Goal: Feedback & Contribution: Submit feedback/report problem

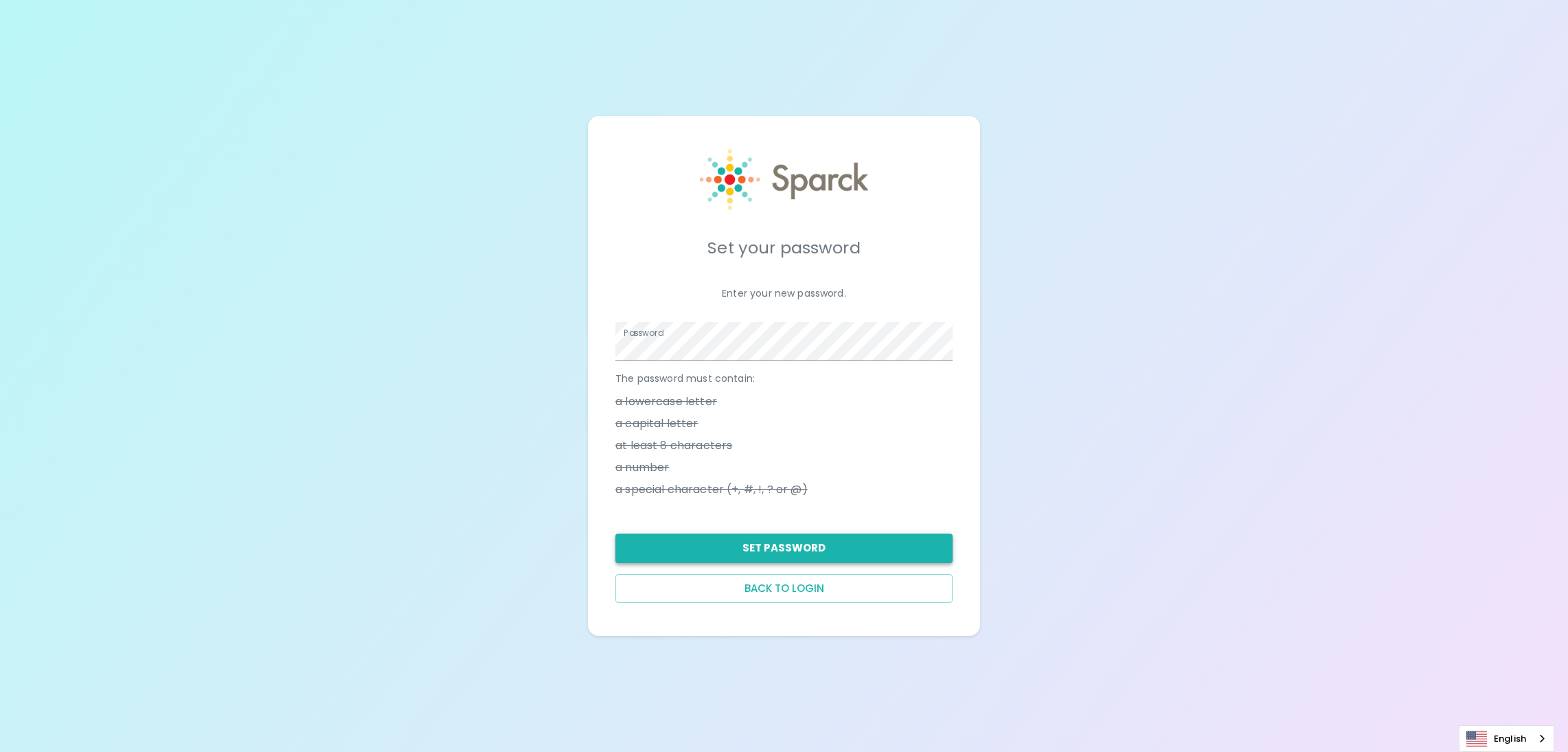
click at [849, 546] on button "Set Password" at bounding box center [784, 548] width 338 height 29
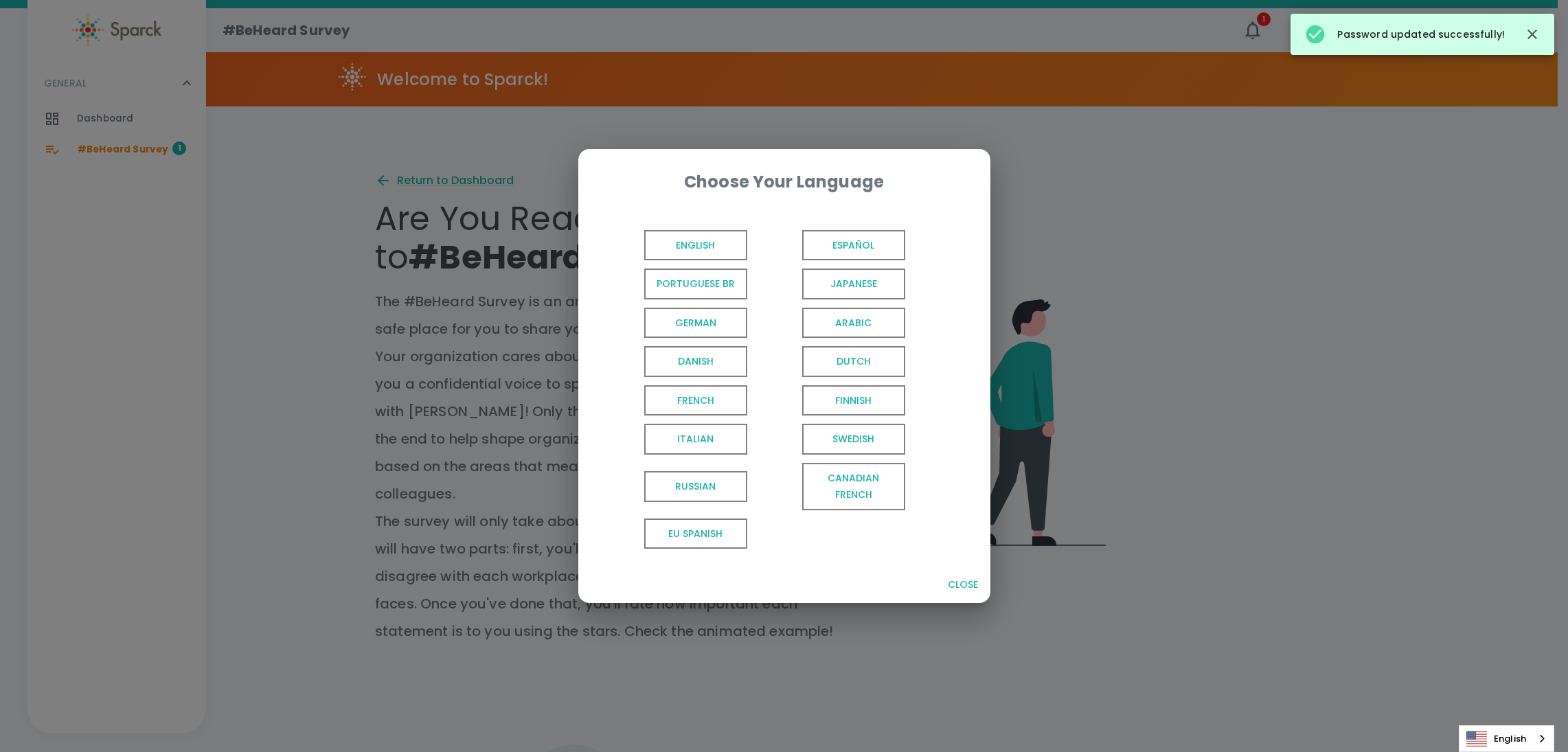
click at [662, 245] on span "English" at bounding box center [696, 245] width 103 height 31
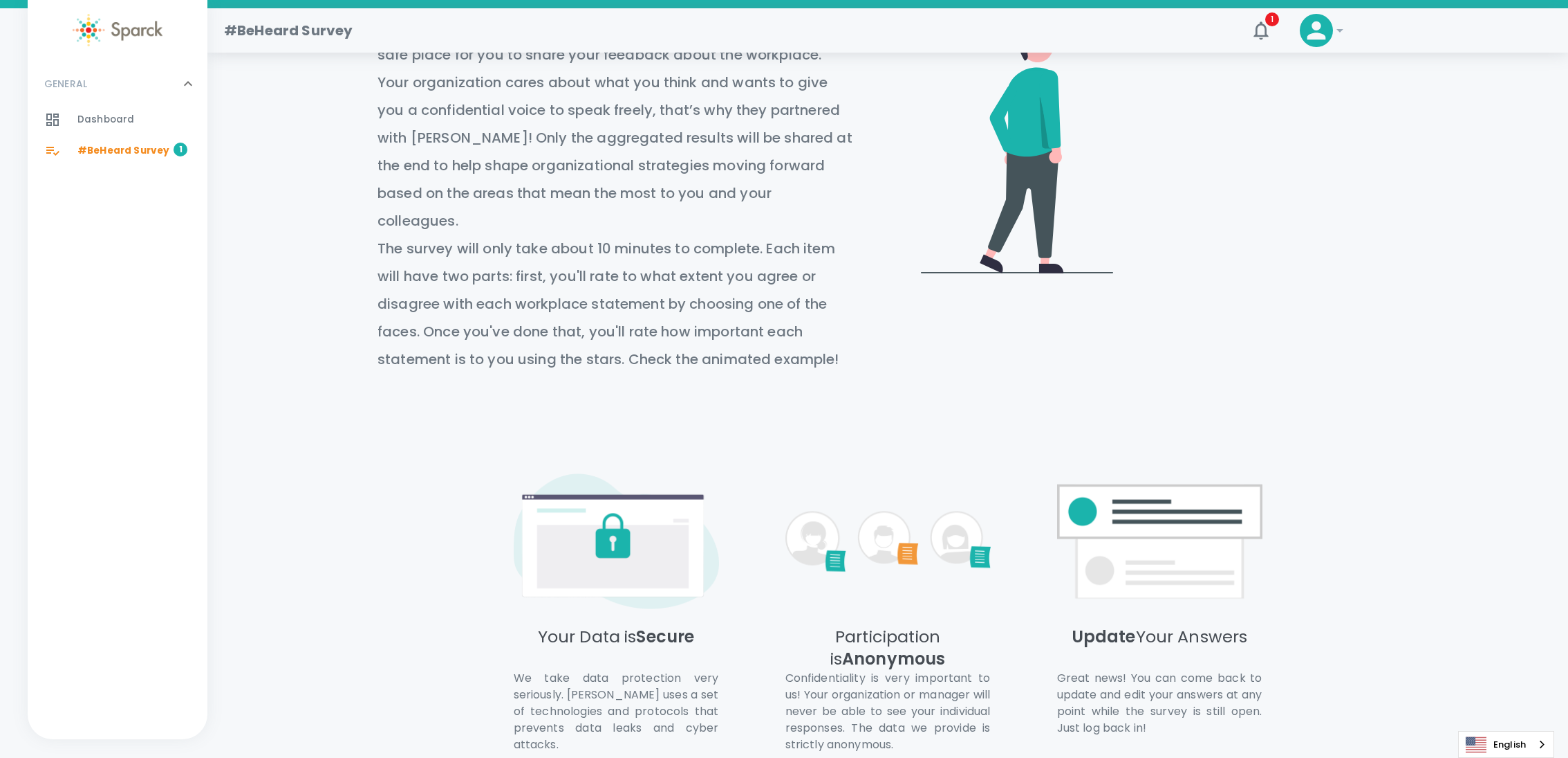
scroll to position [363, 0]
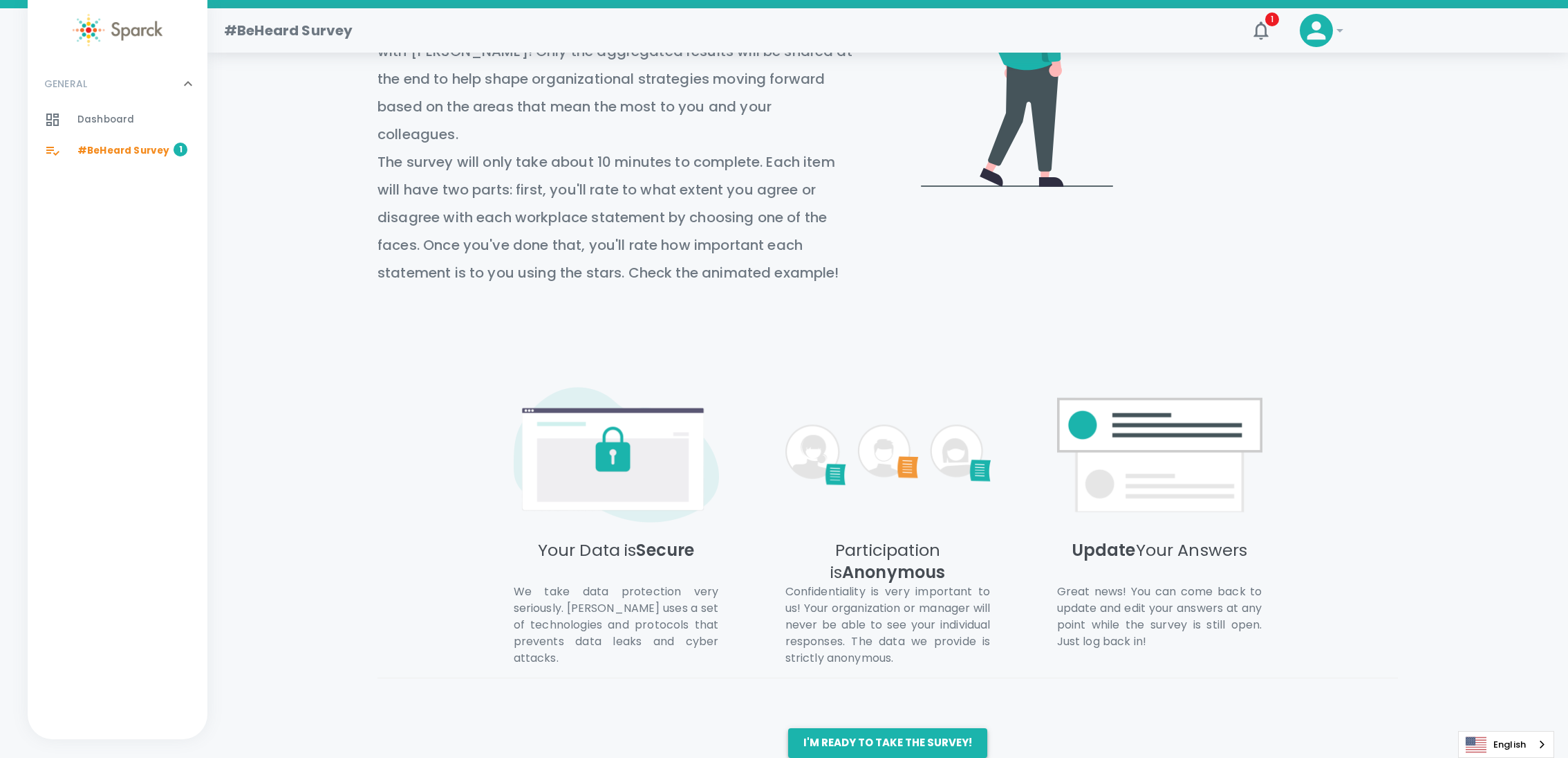
click at [850, 728] on button "I'm ready to take the survey!" at bounding box center [888, 742] width 199 height 29
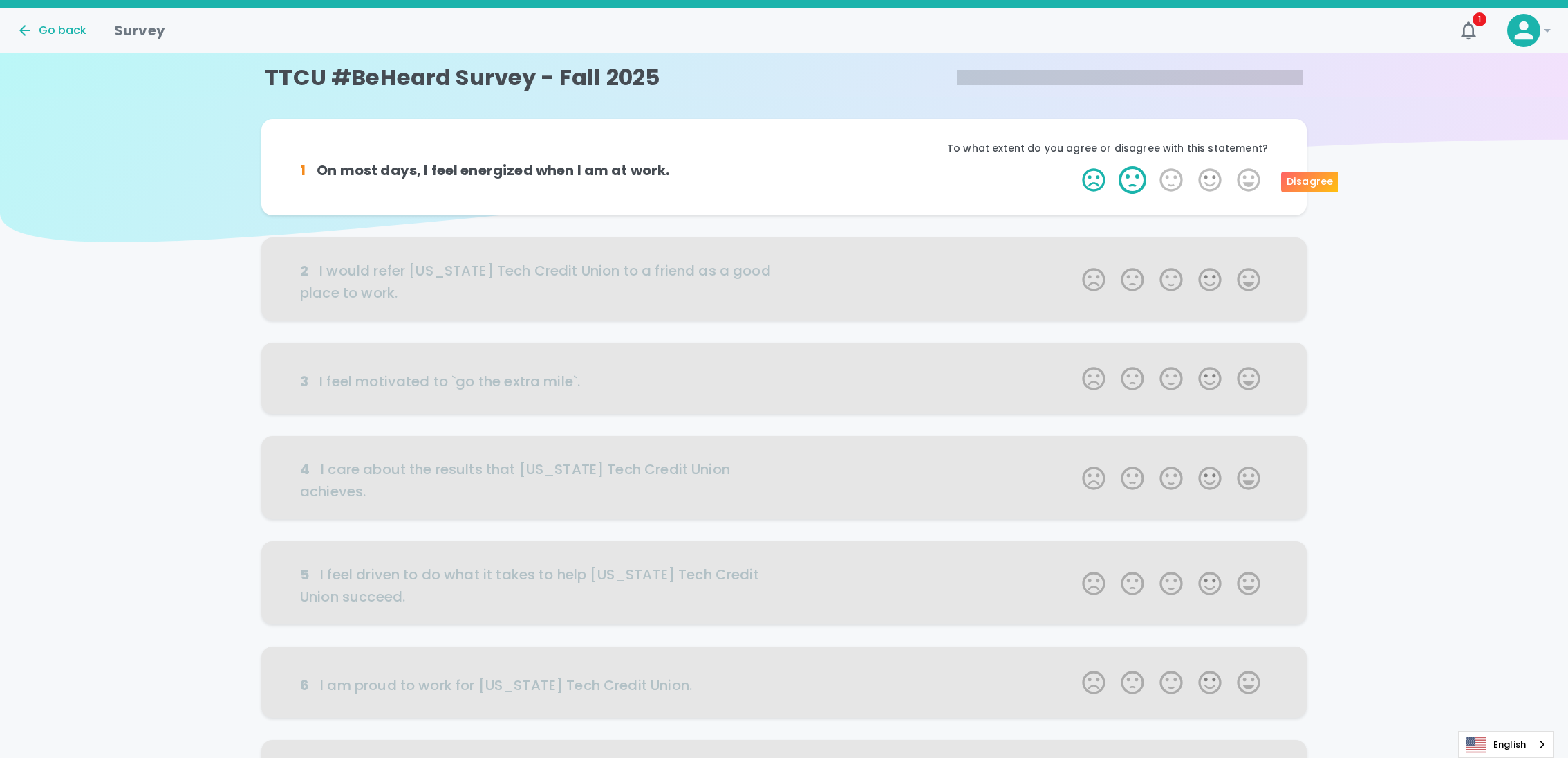
click at [1138, 187] on label "2 Stars" at bounding box center [1132, 180] width 38 height 27
click at [1075, 166] on input "2 Stars" at bounding box center [1074, 165] width 1 height 1
click at [1131, 181] on label "2 Stars" at bounding box center [1132, 180] width 38 height 27
click at [1075, 166] on input "2 Stars" at bounding box center [1074, 165] width 1 height 1
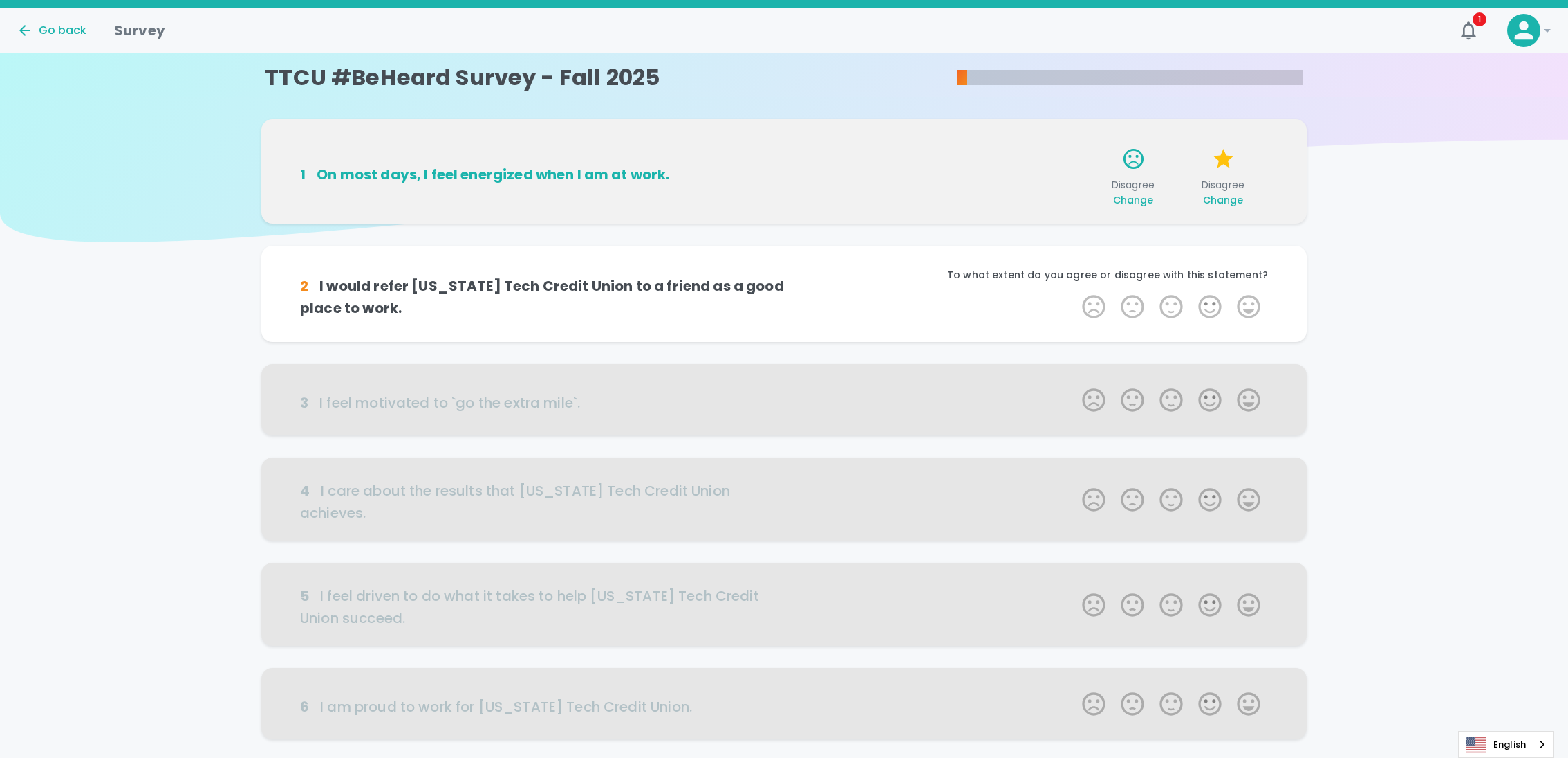
click at [1217, 202] on span "Change" at bounding box center [1224, 199] width 41 height 14
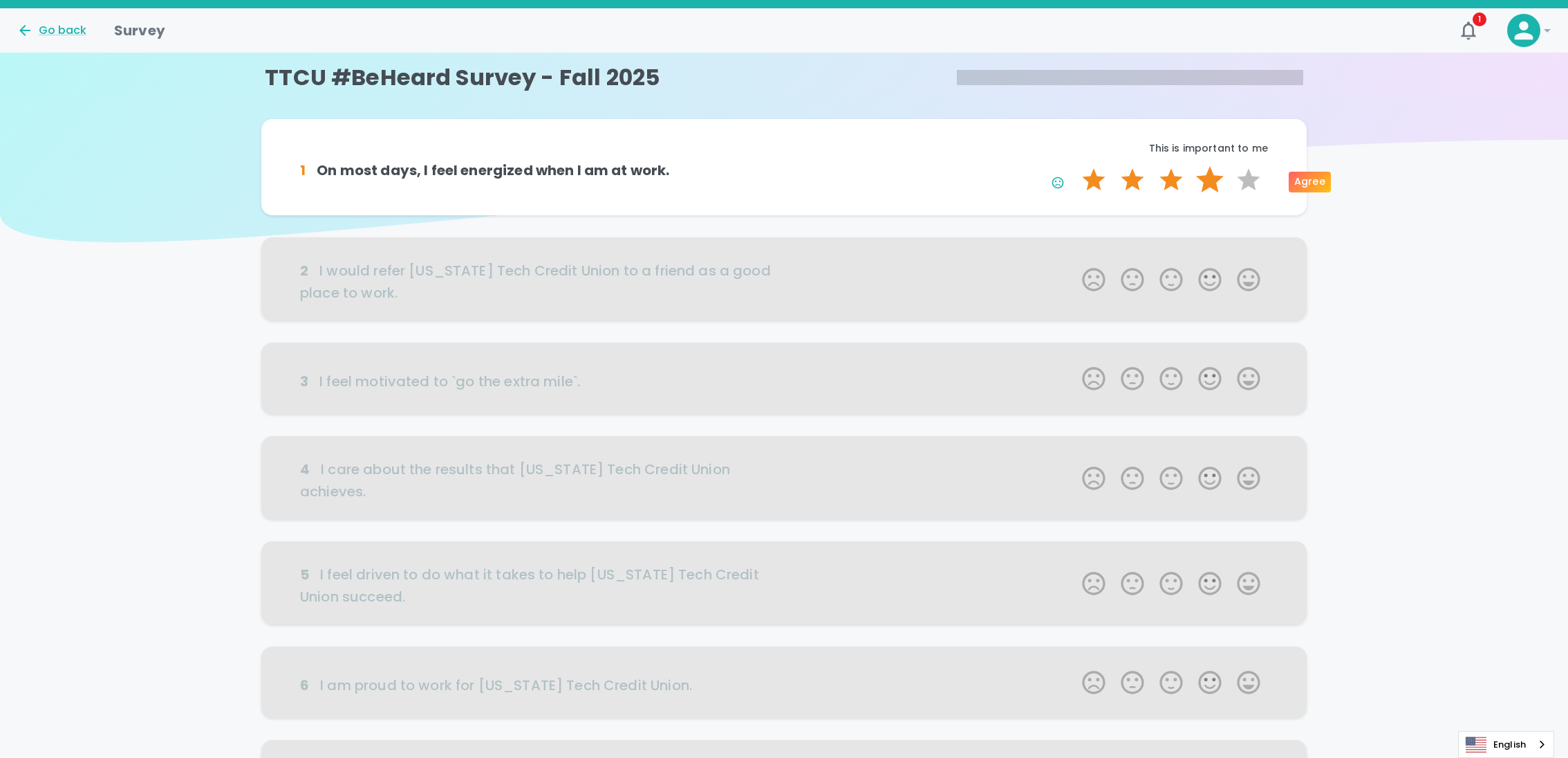
click at [1202, 188] on label "4 Stars" at bounding box center [1210, 180] width 38 height 27
click at [1075, 166] on input "4 Stars" at bounding box center [1074, 165] width 1 height 1
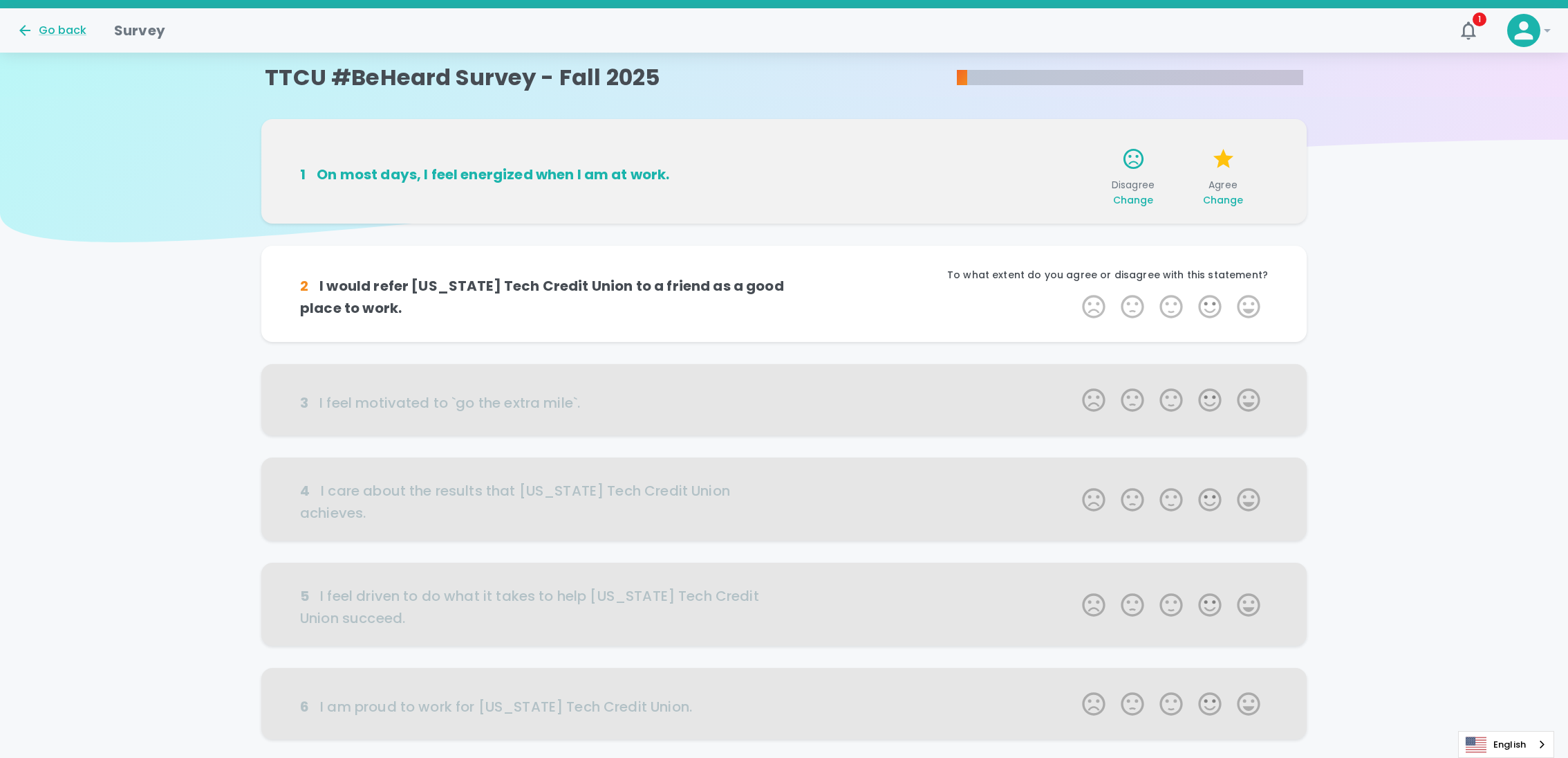
scroll to position [122, 0]
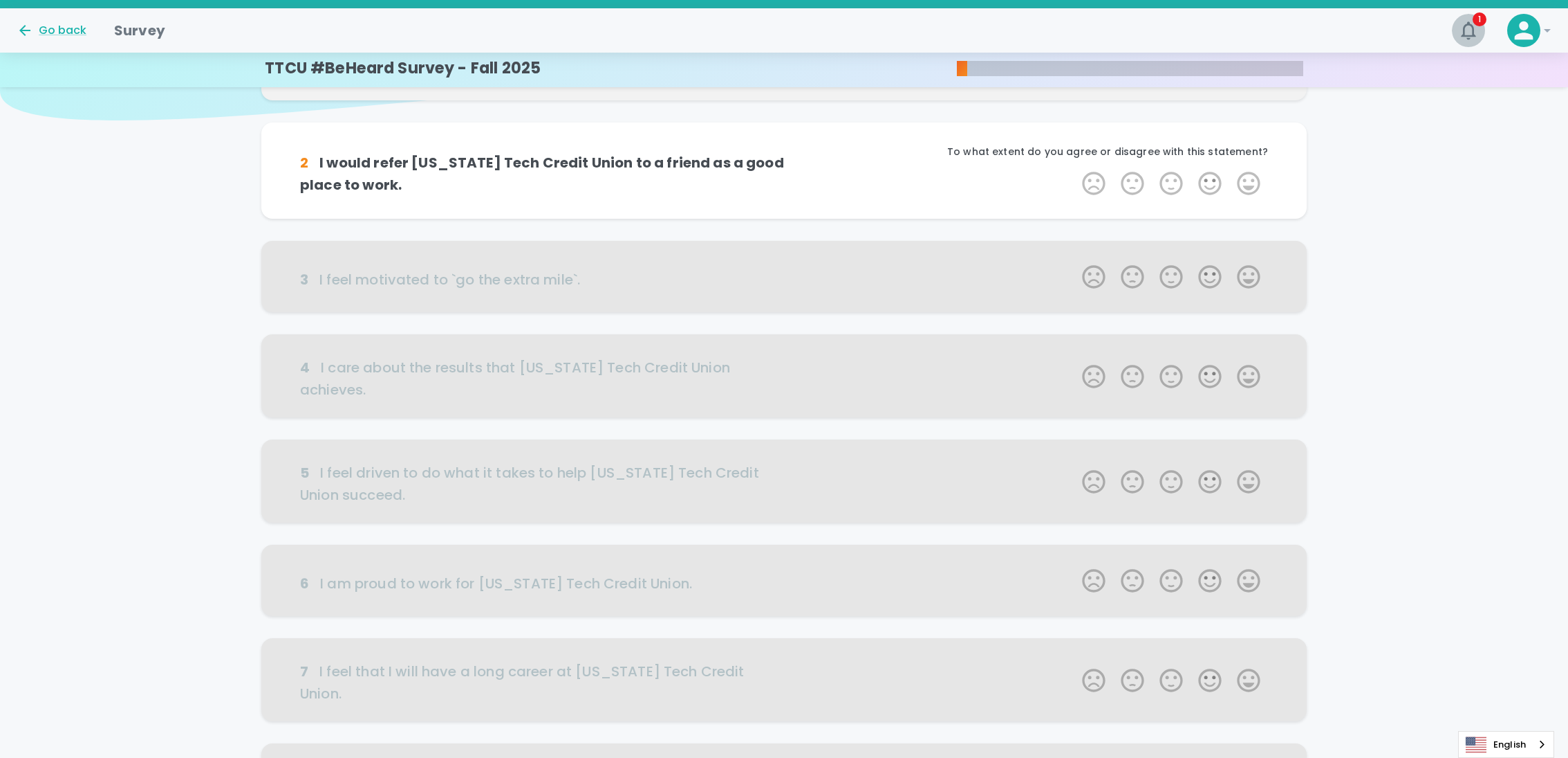
click at [1463, 34] on icon "button" at bounding box center [1468, 30] width 15 height 18
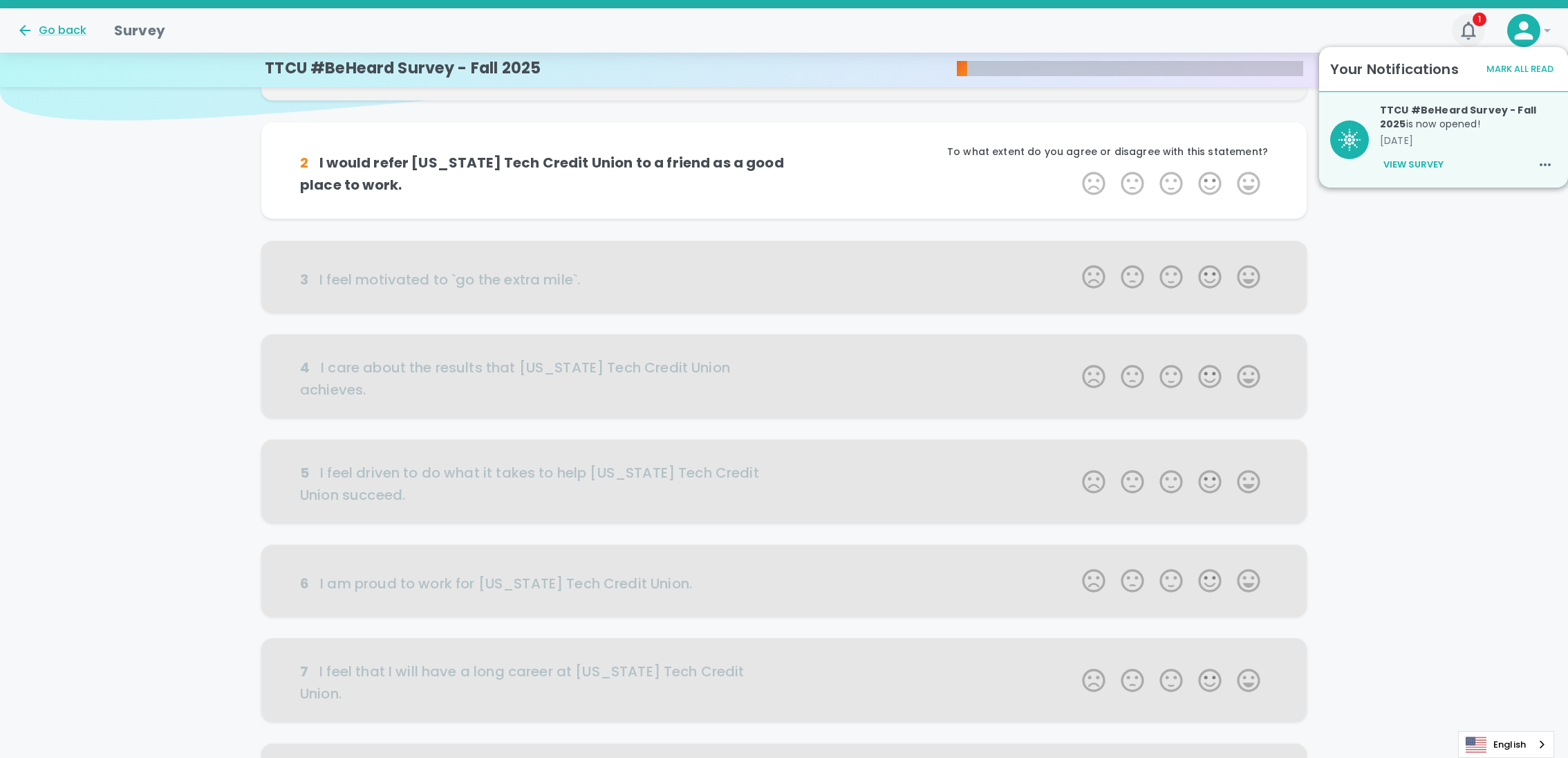
click at [1463, 34] on icon "button" at bounding box center [1468, 30] width 15 height 18
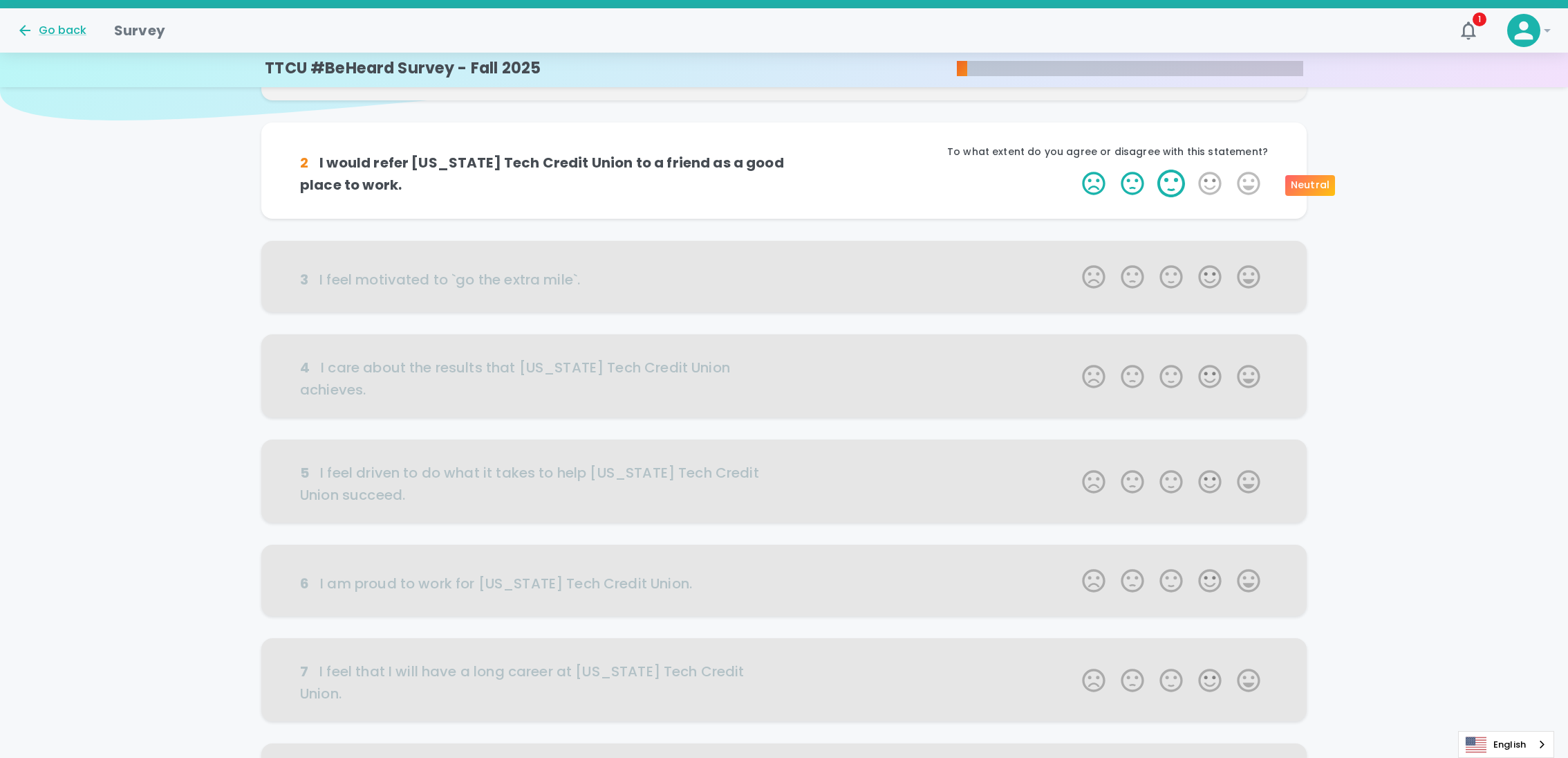
click at [1160, 187] on label "3 Stars" at bounding box center [1171, 183] width 38 height 27
click at [1075, 169] on input "3 Stars" at bounding box center [1074, 169] width 1 height 1
click at [1243, 184] on label "5 Stars" at bounding box center [1248, 183] width 38 height 27
click at [1075, 169] on input "5 Stars" at bounding box center [1074, 169] width 1 height 1
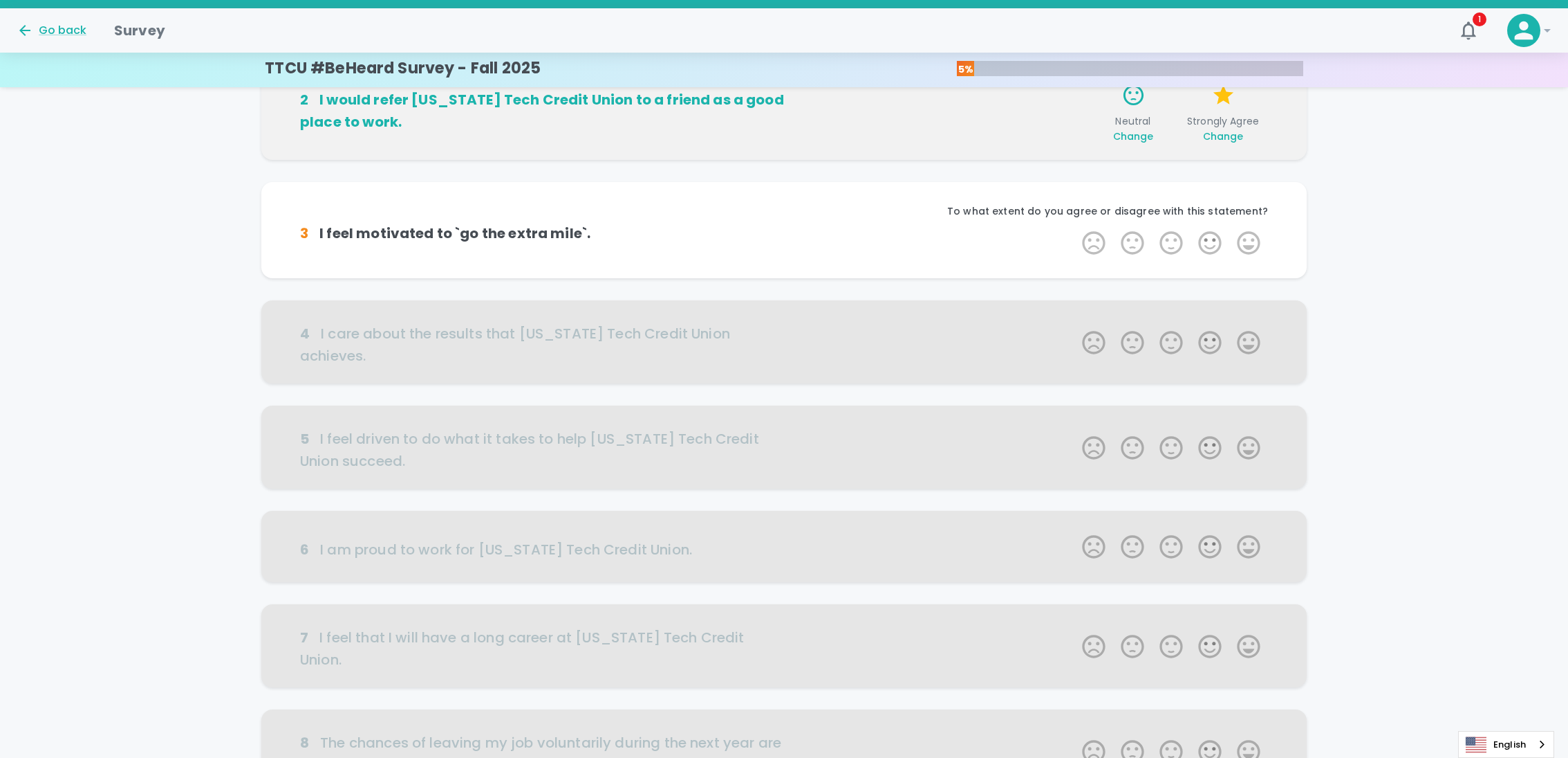
scroll to position [243, 0]
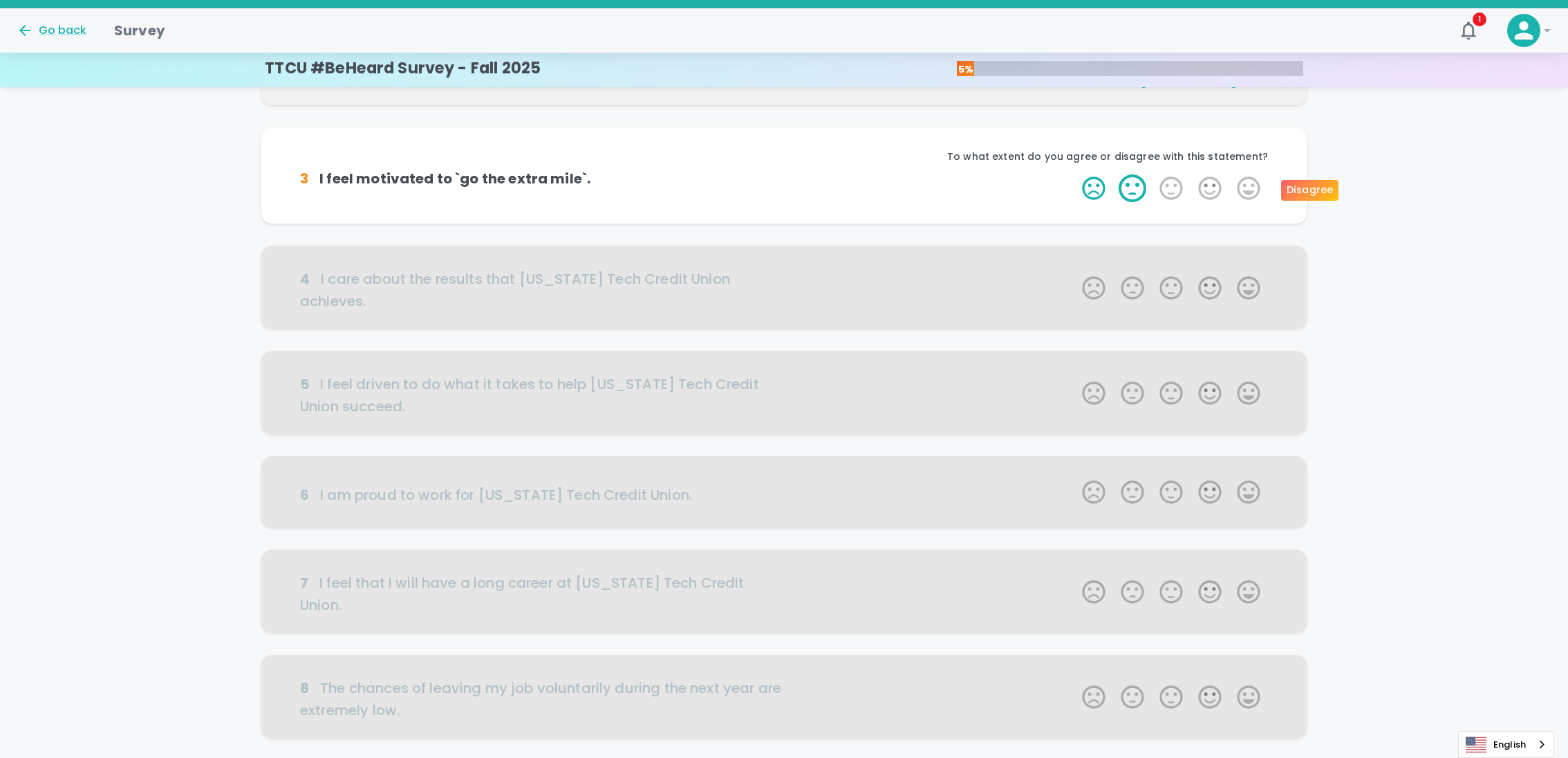
click at [1125, 196] on label "2 Stars" at bounding box center [1132, 188] width 38 height 27
click at [1075, 175] on input "2 Stars" at bounding box center [1074, 174] width 1 height 1
click at [1252, 187] on label "5 Stars" at bounding box center [1248, 188] width 38 height 27
click at [1075, 175] on input "5 Stars" at bounding box center [1074, 174] width 1 height 1
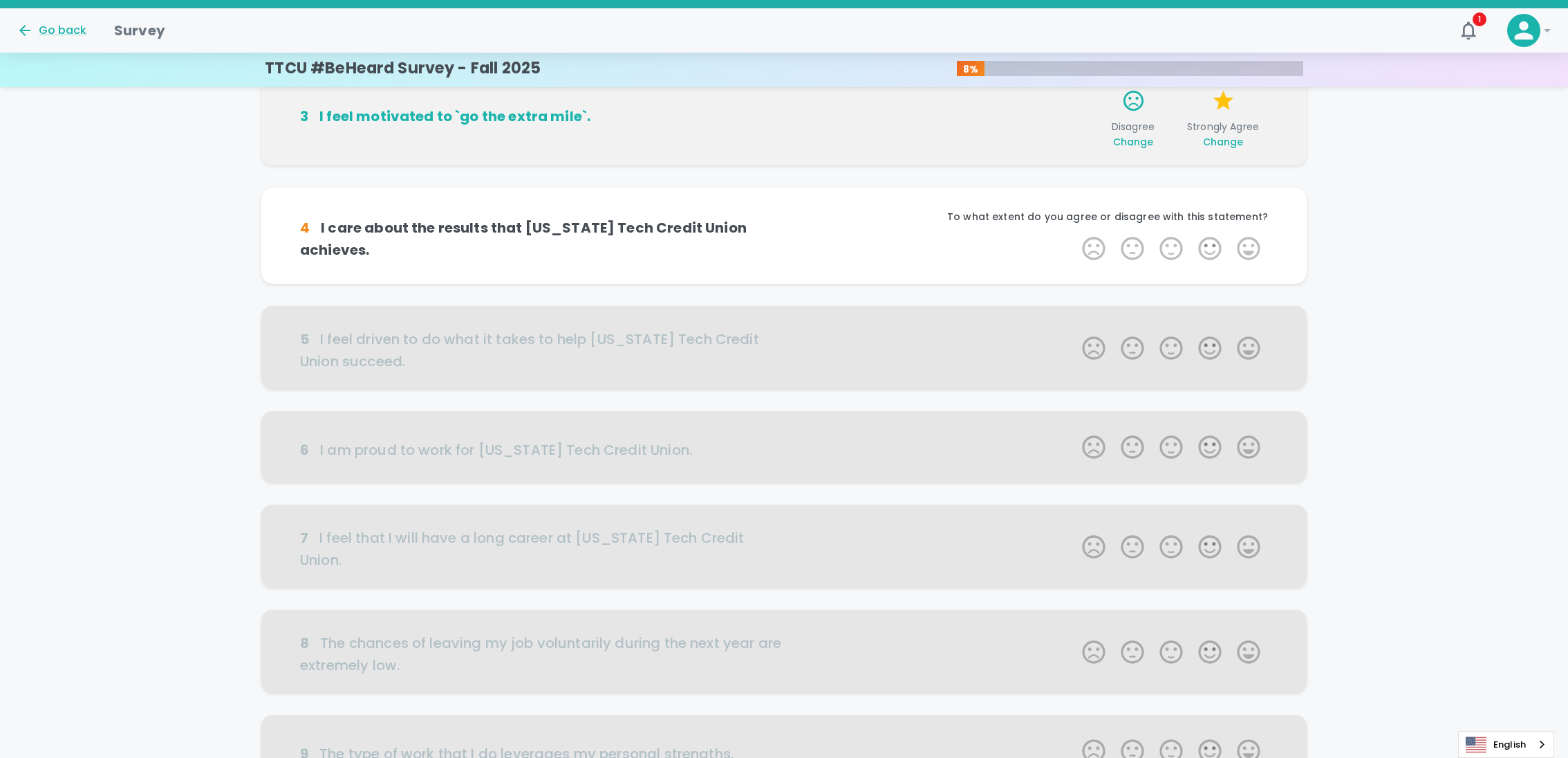
scroll to position [366, 0]
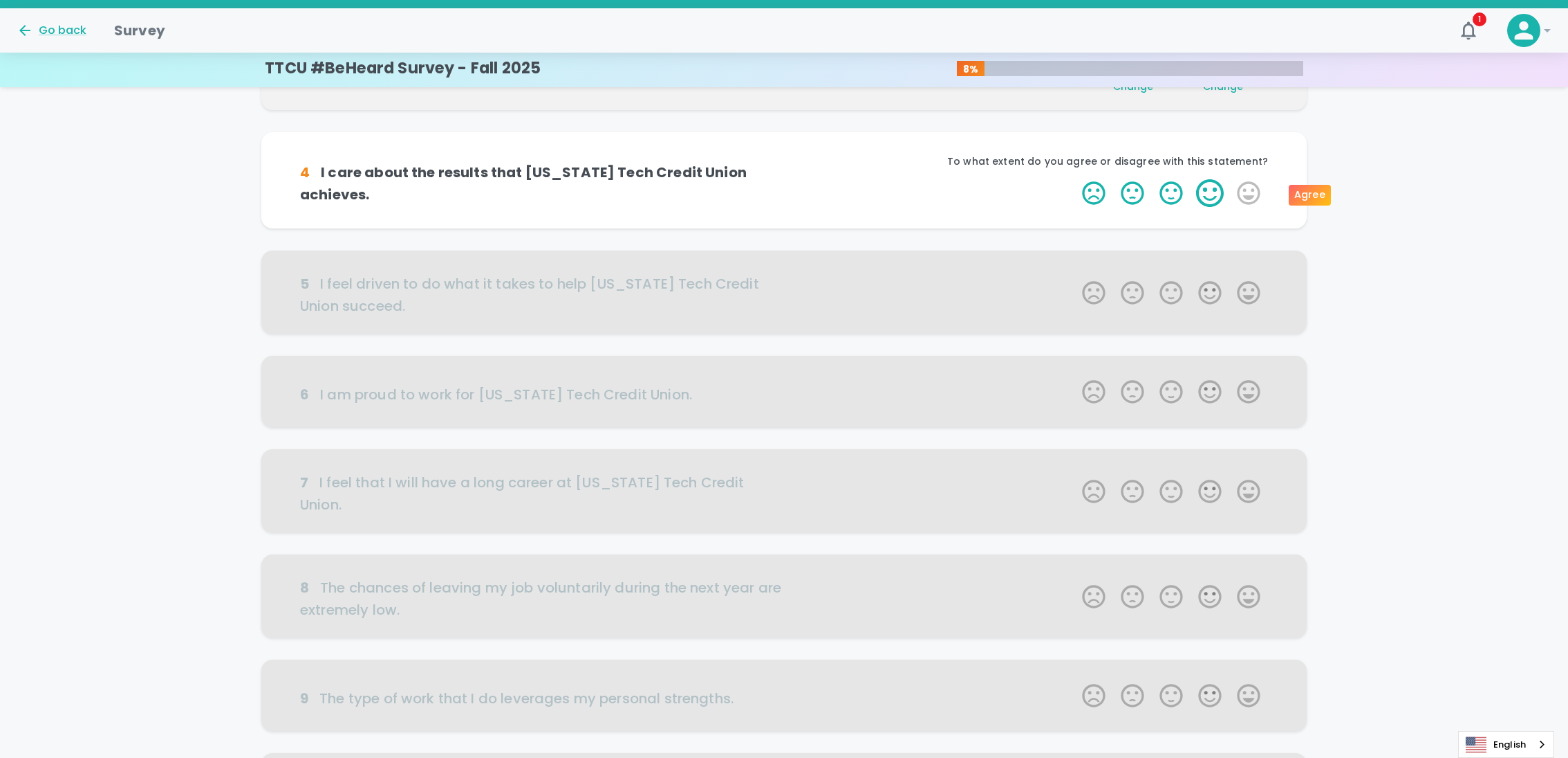
click at [1210, 187] on label "4 Stars" at bounding box center [1210, 193] width 38 height 27
click at [1075, 179] on input "4 Stars" at bounding box center [1074, 178] width 1 height 1
click at [1209, 198] on label "4 Stars" at bounding box center [1210, 193] width 38 height 27
click at [1075, 179] on input "4 Stars" at bounding box center [1074, 178] width 1 height 1
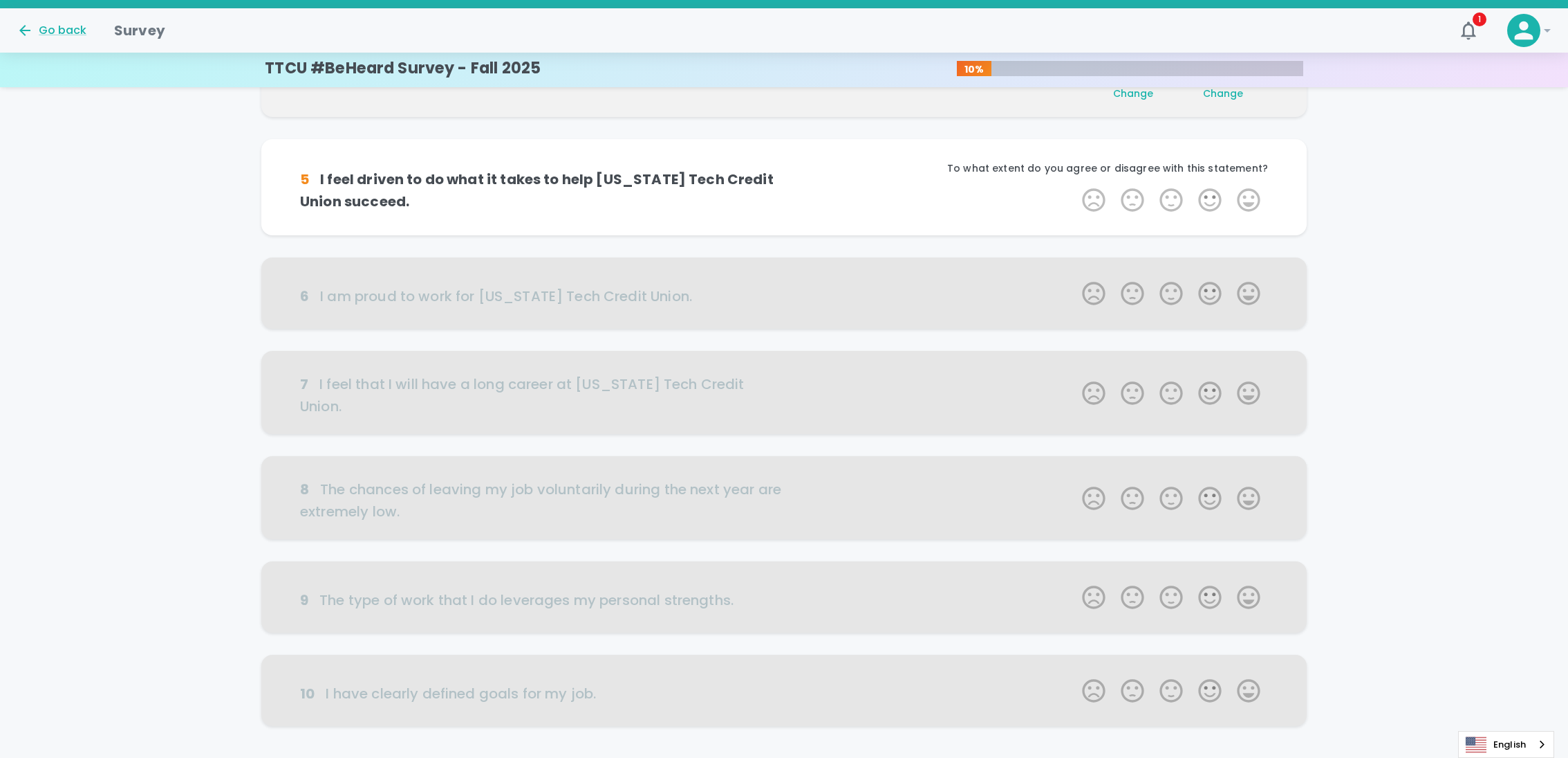
scroll to position [487, 0]
click at [1176, 193] on label "3 Stars" at bounding box center [1171, 198] width 38 height 27
click at [1075, 184] on input "3 Stars" at bounding box center [1074, 184] width 1 height 1
click at [1244, 198] on label "5 Stars" at bounding box center [1248, 198] width 38 height 27
click at [1075, 184] on input "5 Stars" at bounding box center [1074, 184] width 1 height 1
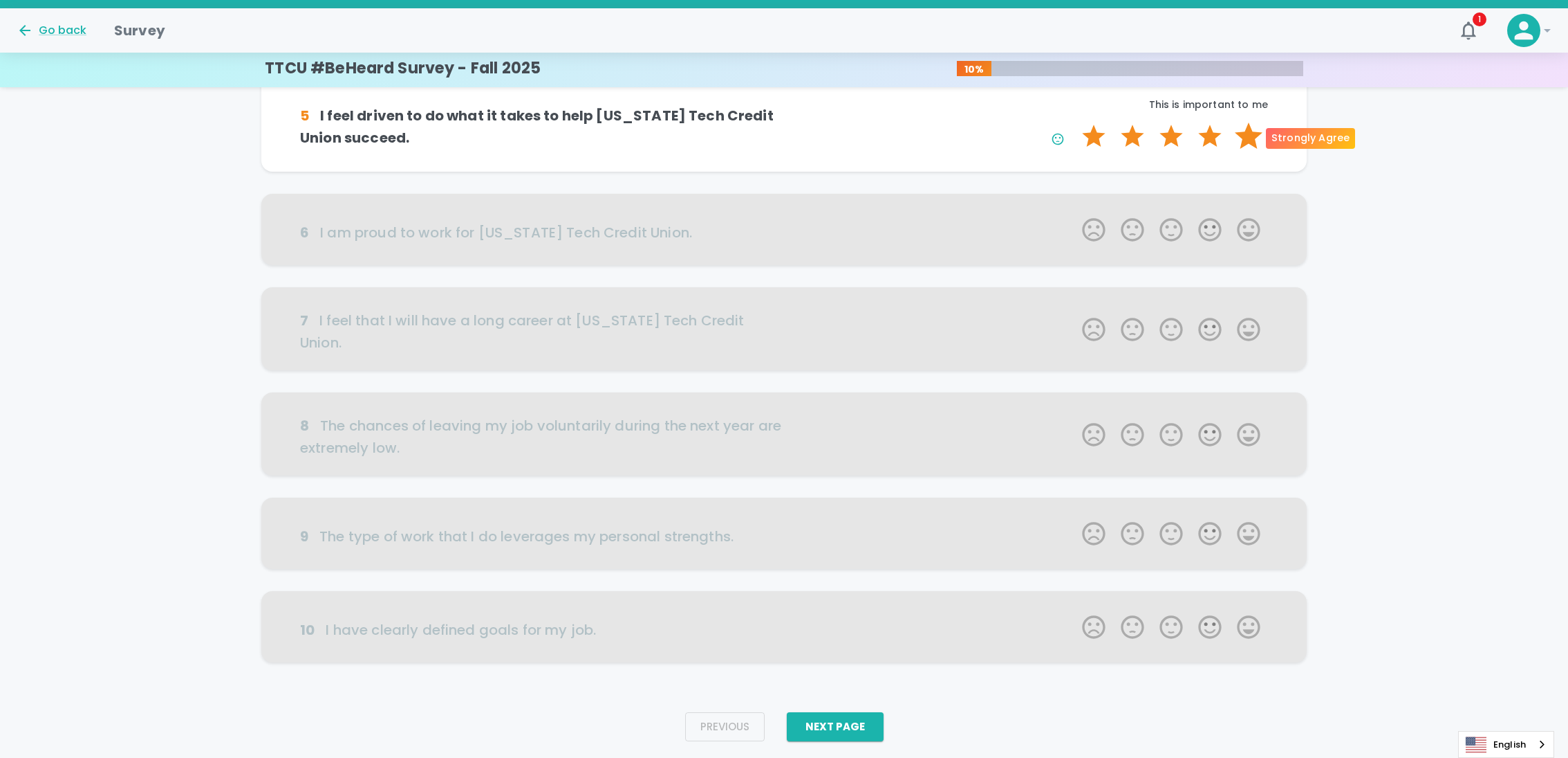
scroll to position [576, 0]
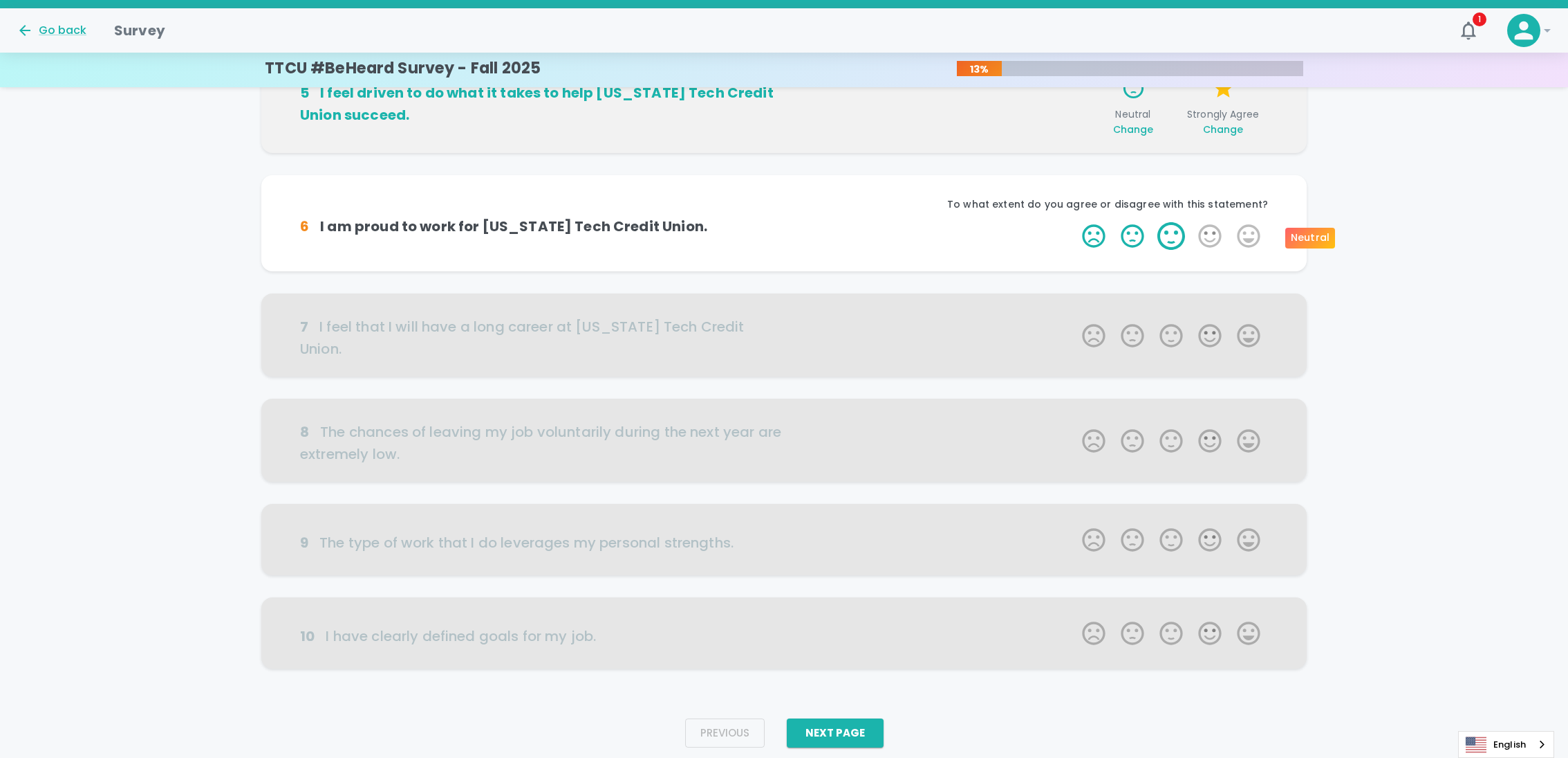
click at [1176, 232] on label "3 Stars" at bounding box center [1171, 236] width 38 height 27
click at [1075, 222] on input "3 Stars" at bounding box center [1074, 221] width 1 height 1
click at [1251, 230] on label "5 Stars" at bounding box center [1248, 236] width 38 height 27
click at [1075, 222] on input "5 Stars" at bounding box center [1074, 221] width 1 height 1
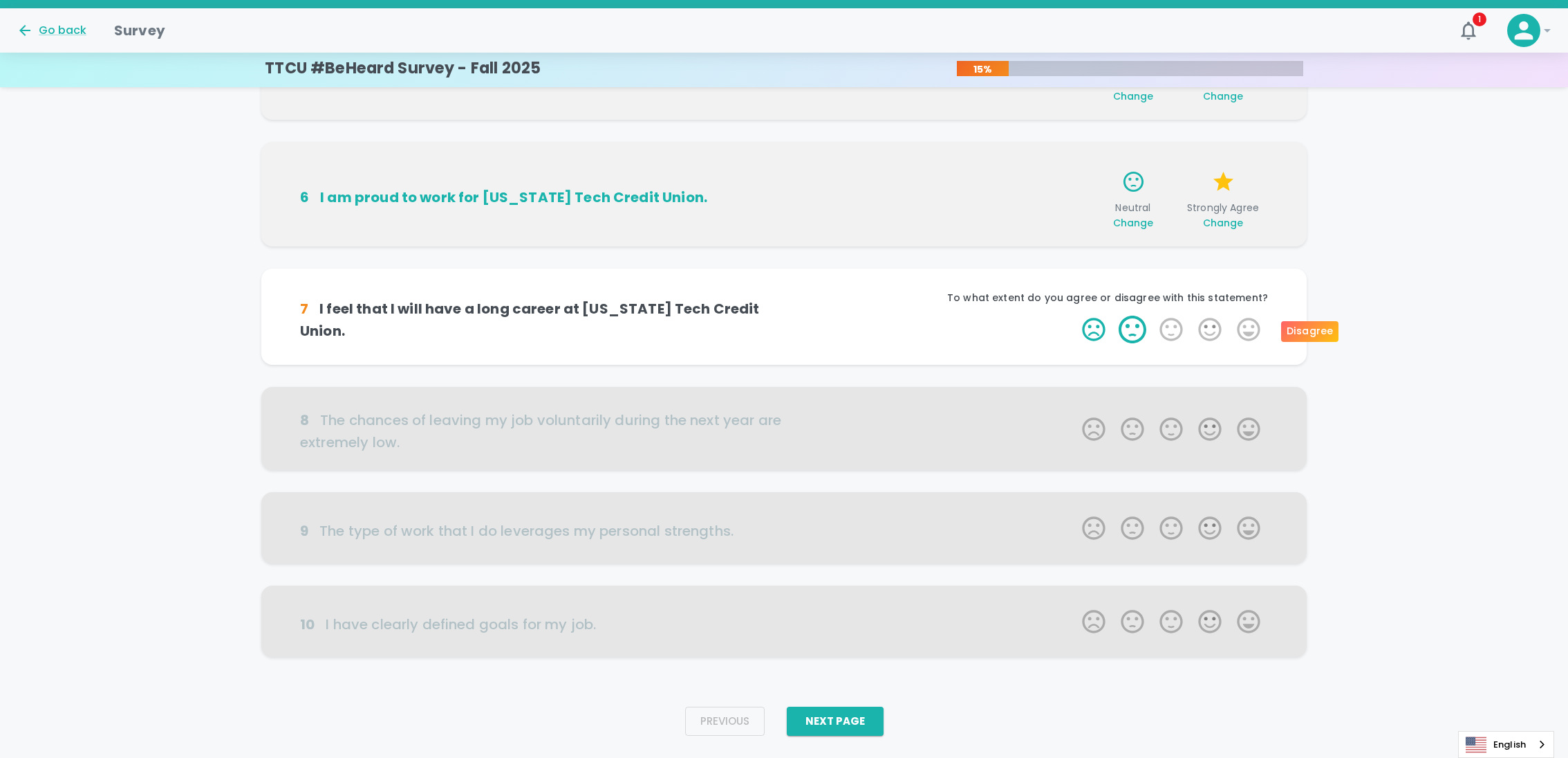
click at [1132, 337] on label "2 Stars" at bounding box center [1132, 329] width 38 height 27
click at [1075, 315] on input "2 Stars" at bounding box center [1074, 315] width 1 height 1
click at [1062, 334] on icon "button" at bounding box center [1057, 332] width 14 height 14
click at [1128, 331] on label "2 Stars" at bounding box center [1132, 329] width 38 height 27
click at [1075, 315] on input "2 Stars" at bounding box center [1074, 315] width 1 height 1
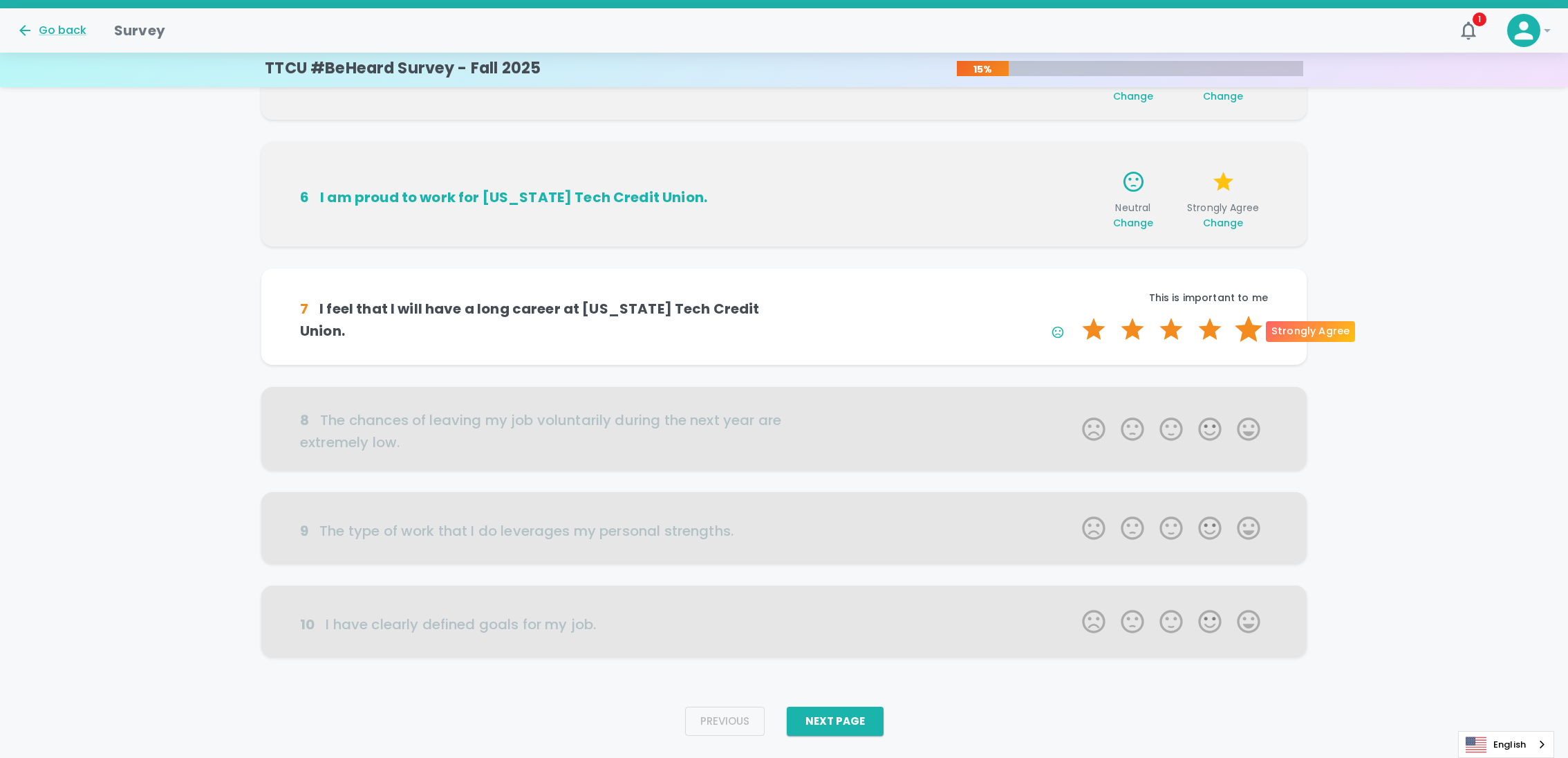
click at [1241, 337] on label "5 Stars" at bounding box center [1248, 329] width 38 height 27
click at [1075, 315] on input "5 Stars" at bounding box center [1074, 315] width 1 height 1
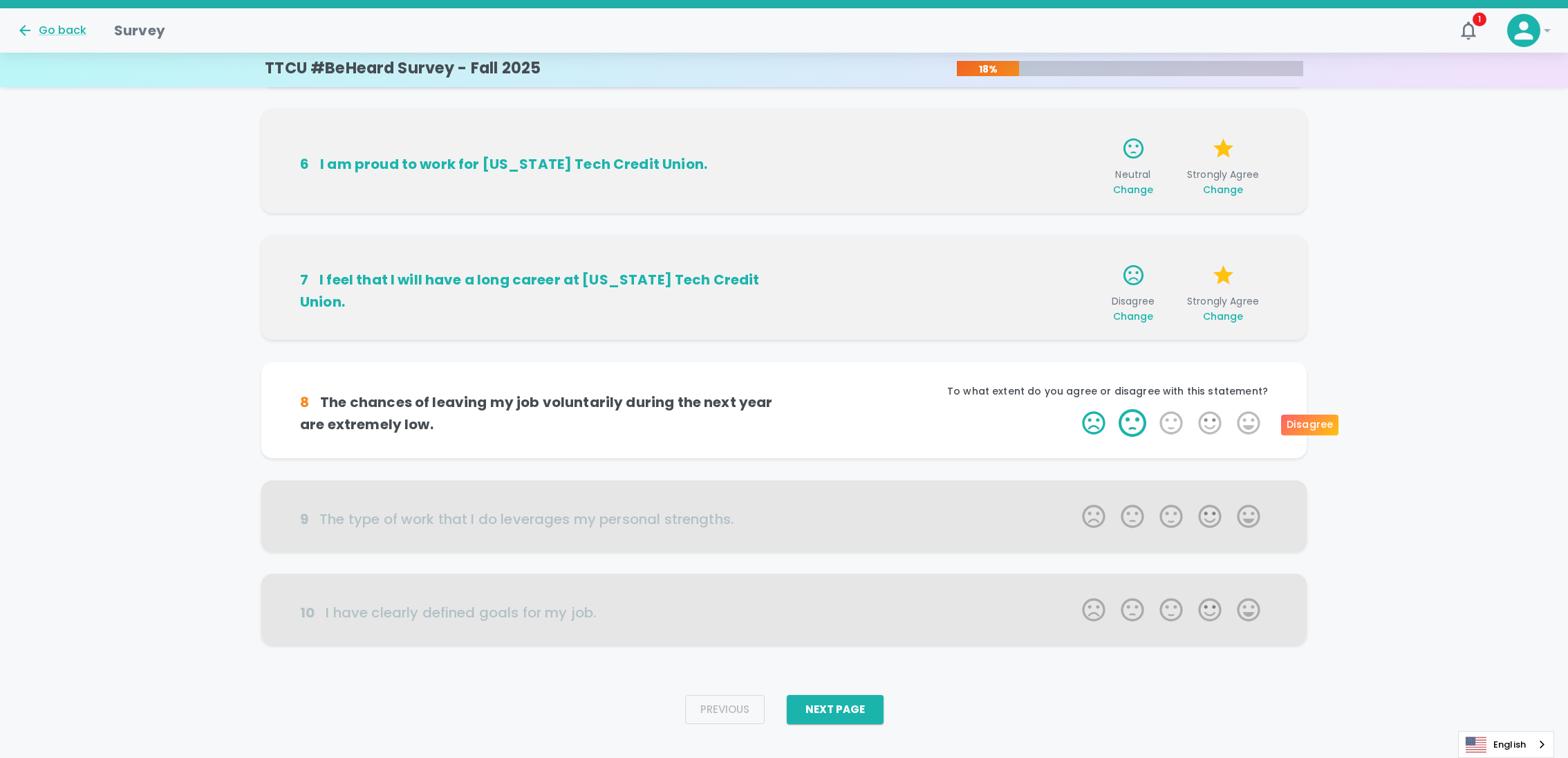
click at [1128, 432] on label "2 Stars" at bounding box center [1132, 422] width 38 height 27
click at [1075, 409] on input "2 Stars" at bounding box center [1074, 408] width 1 height 1
click at [1246, 422] on label "5 Stars" at bounding box center [1248, 422] width 38 height 27
click at [1075, 409] on input "5 Stars" at bounding box center [1074, 408] width 1 height 1
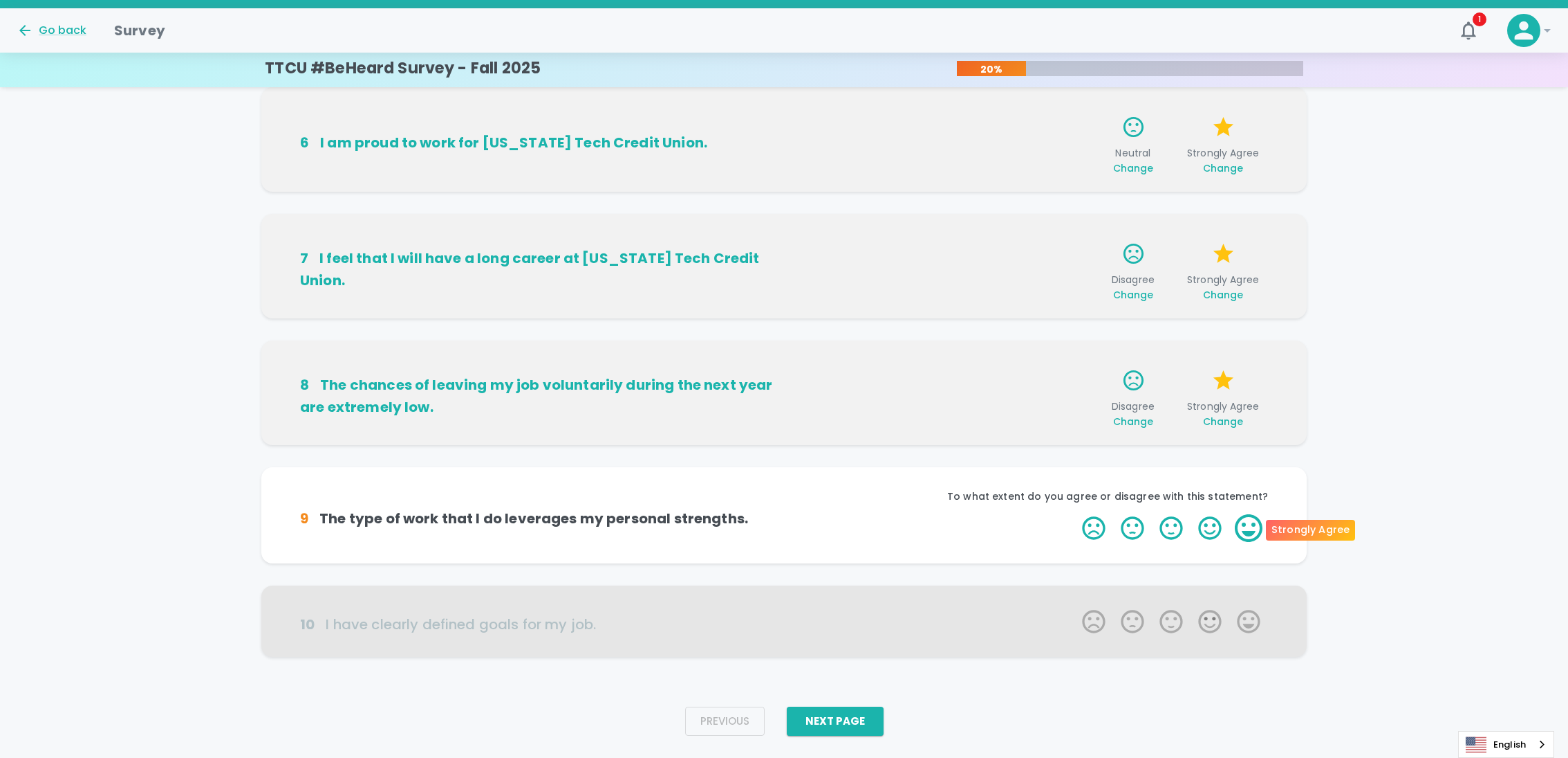
click at [1242, 527] on label "5 Stars" at bounding box center [1248, 528] width 38 height 27
click at [1075, 514] on input "5 Stars" at bounding box center [1074, 513] width 1 height 1
click at [1247, 527] on label "5 Stars" at bounding box center [1248, 528] width 38 height 27
click at [1075, 514] on input "5 Stars" at bounding box center [1074, 513] width 1 height 1
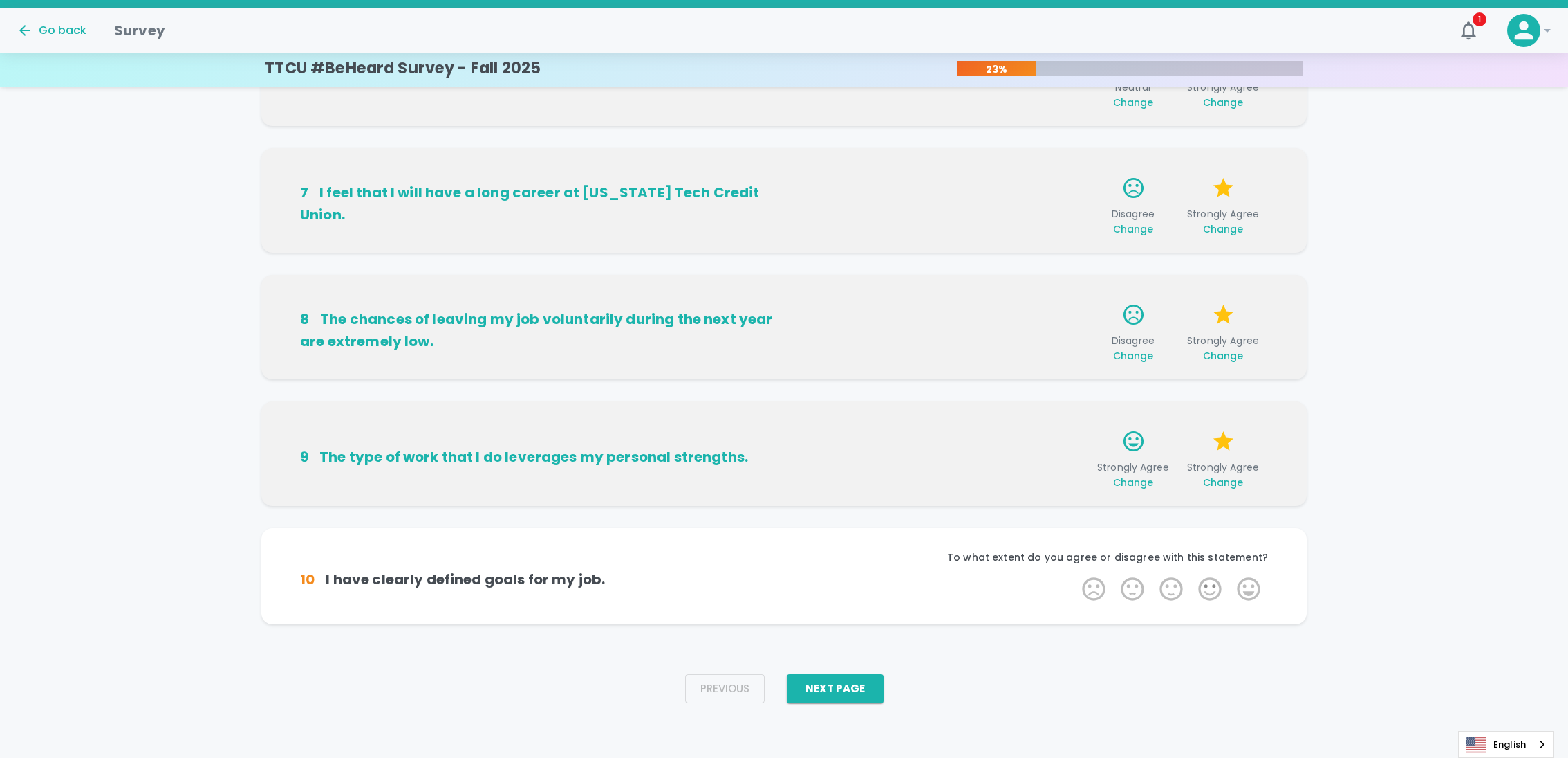
scroll to position [730, 0]
click at [1129, 591] on label "2 Stars" at bounding box center [1132, 588] width 38 height 27
click at [1075, 574] on input "2 Stars" at bounding box center [1074, 573] width 1 height 1
click at [1244, 586] on label "5 Stars" at bounding box center [1248, 588] width 38 height 27
click at [1075, 574] on input "5 Stars" at bounding box center [1074, 573] width 1 height 1
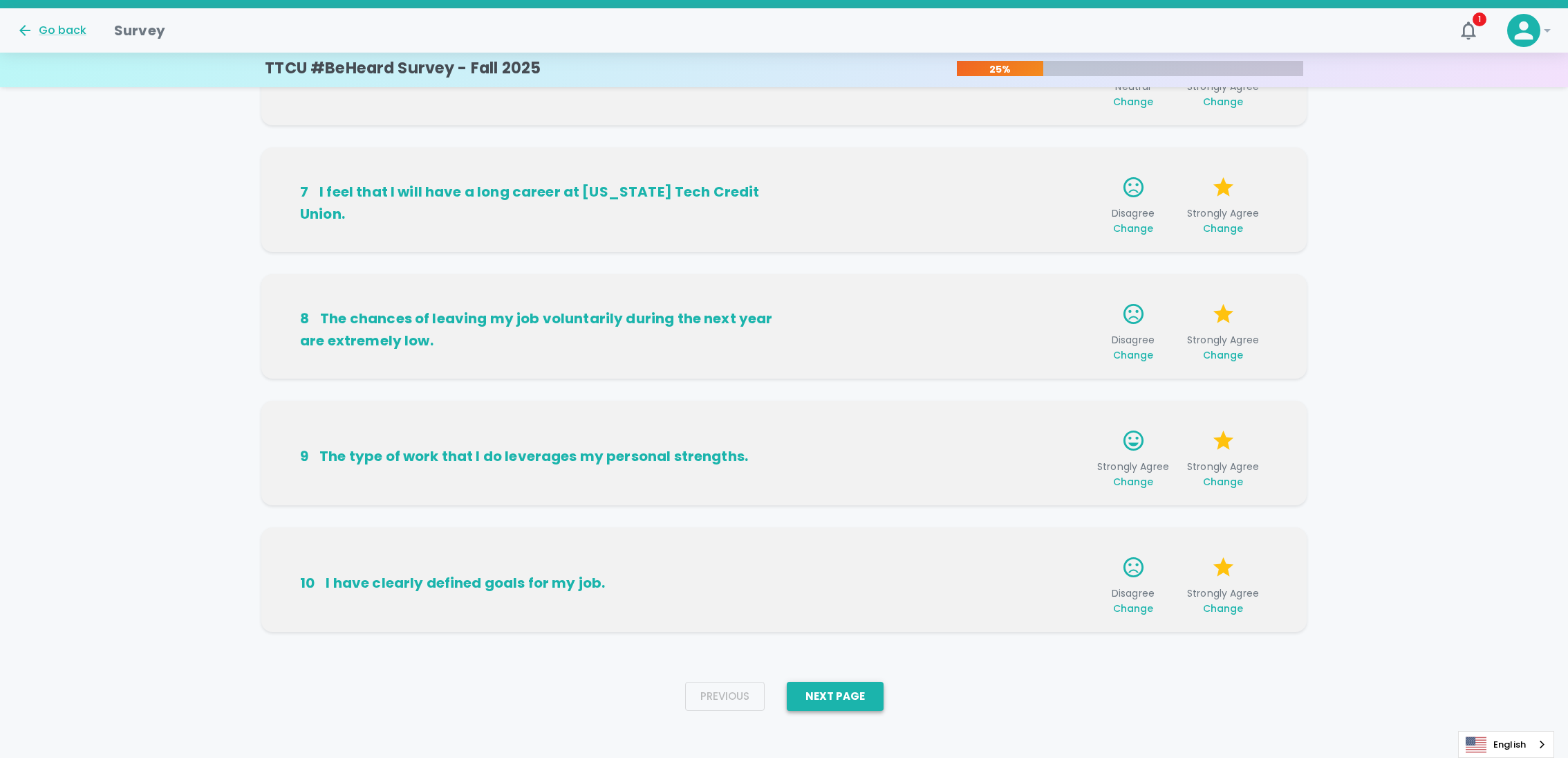
click at [874, 689] on button "Next Page" at bounding box center [835, 696] width 97 height 29
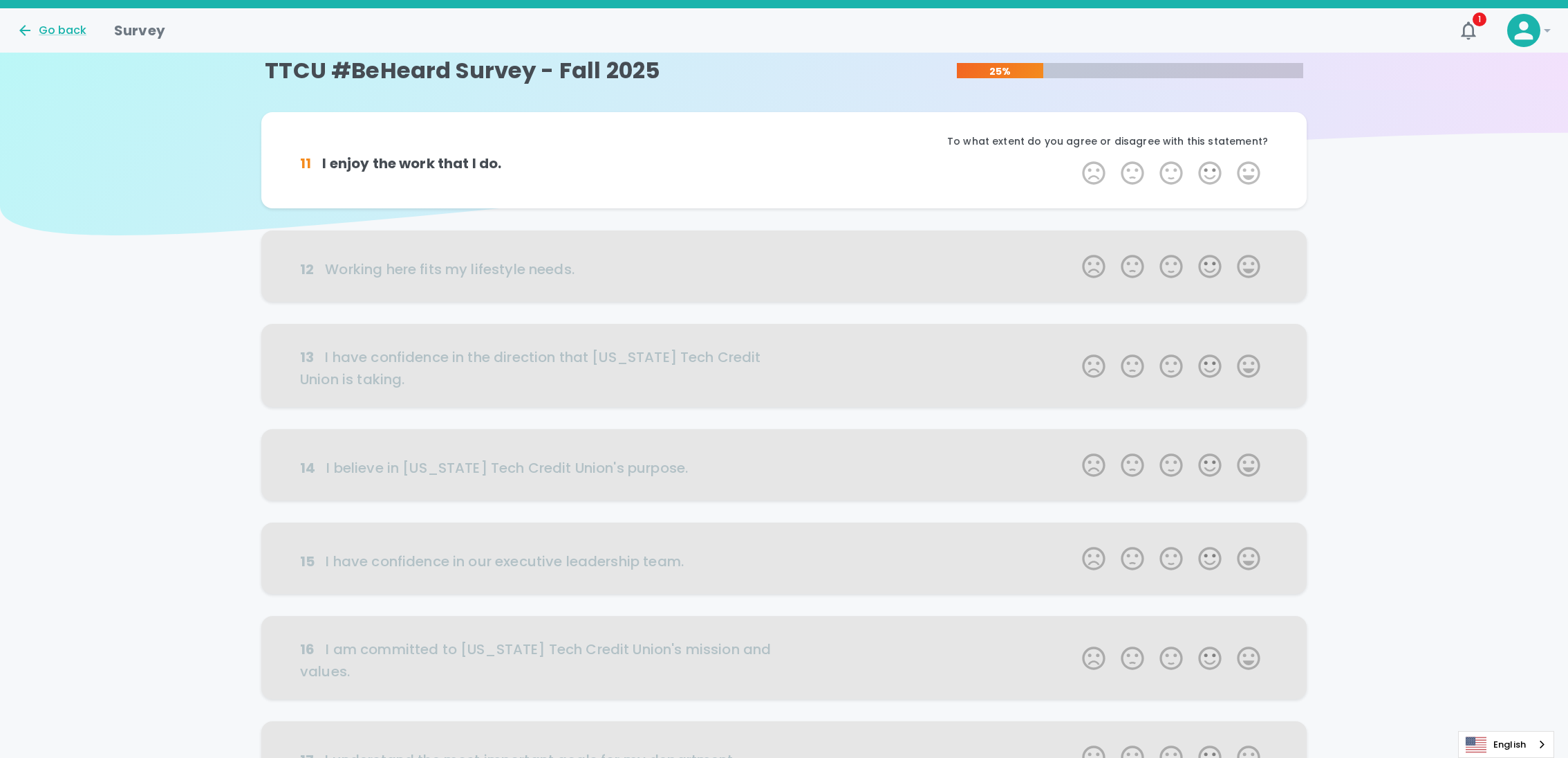
scroll to position [0, 0]
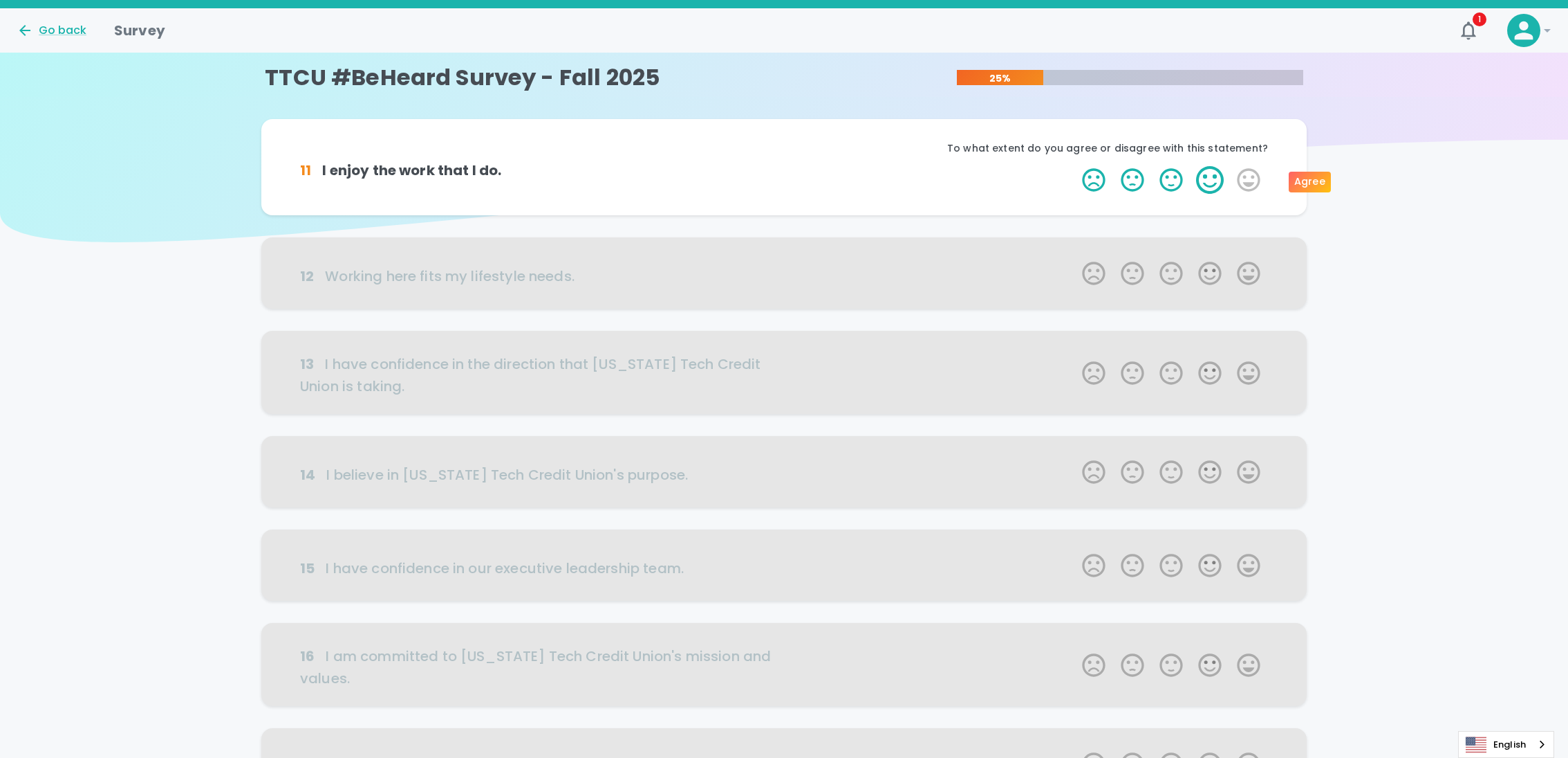
click at [1212, 185] on label "4 Stars" at bounding box center [1210, 180] width 38 height 27
click at [1075, 166] on input "4 Stars" at bounding box center [1074, 165] width 1 height 1
click at [1247, 184] on label "5 Stars" at bounding box center [1248, 180] width 38 height 27
click at [1075, 166] on input "5 Stars" at bounding box center [1074, 165] width 1 height 1
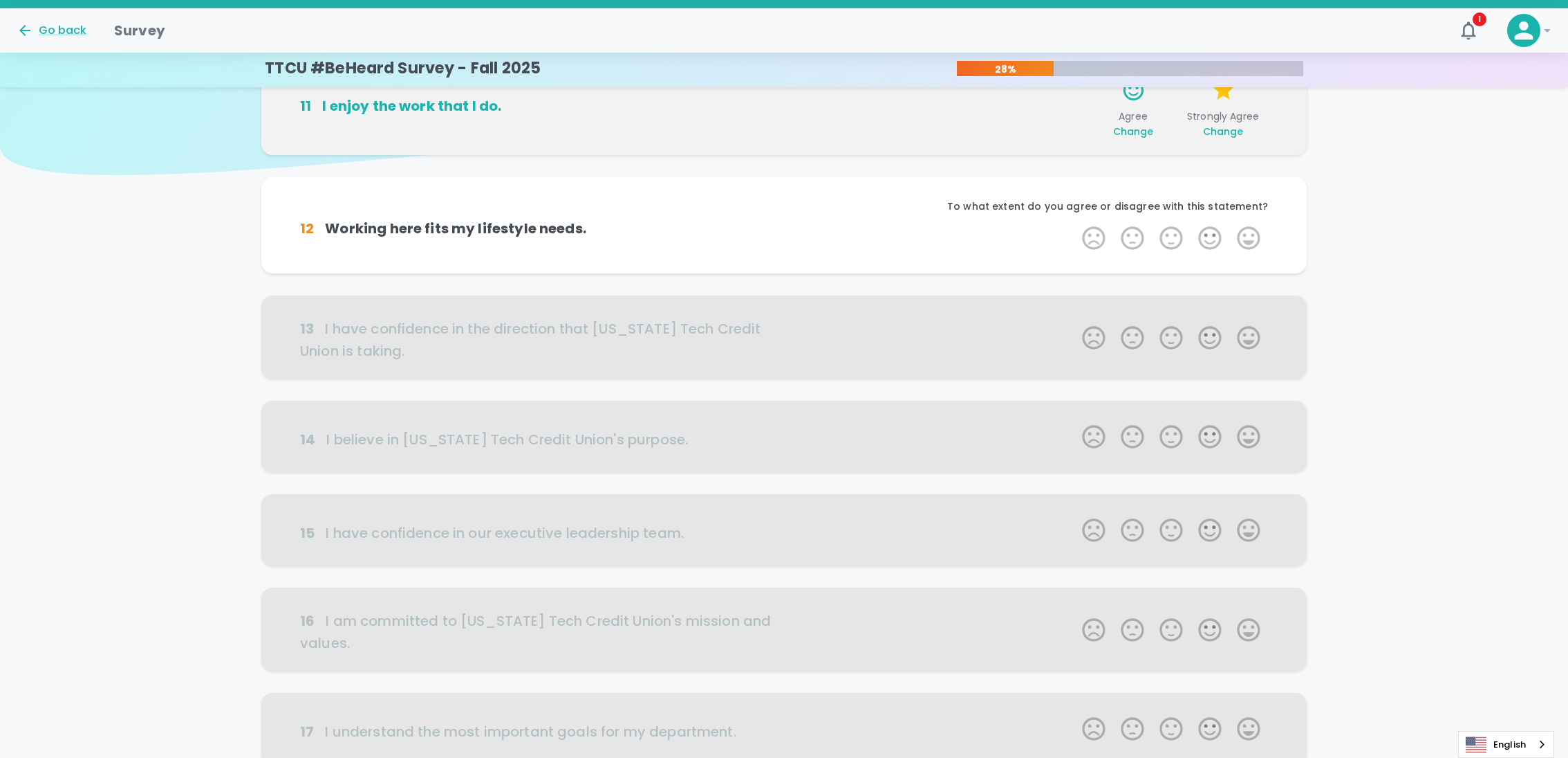
scroll to position [122, 0]
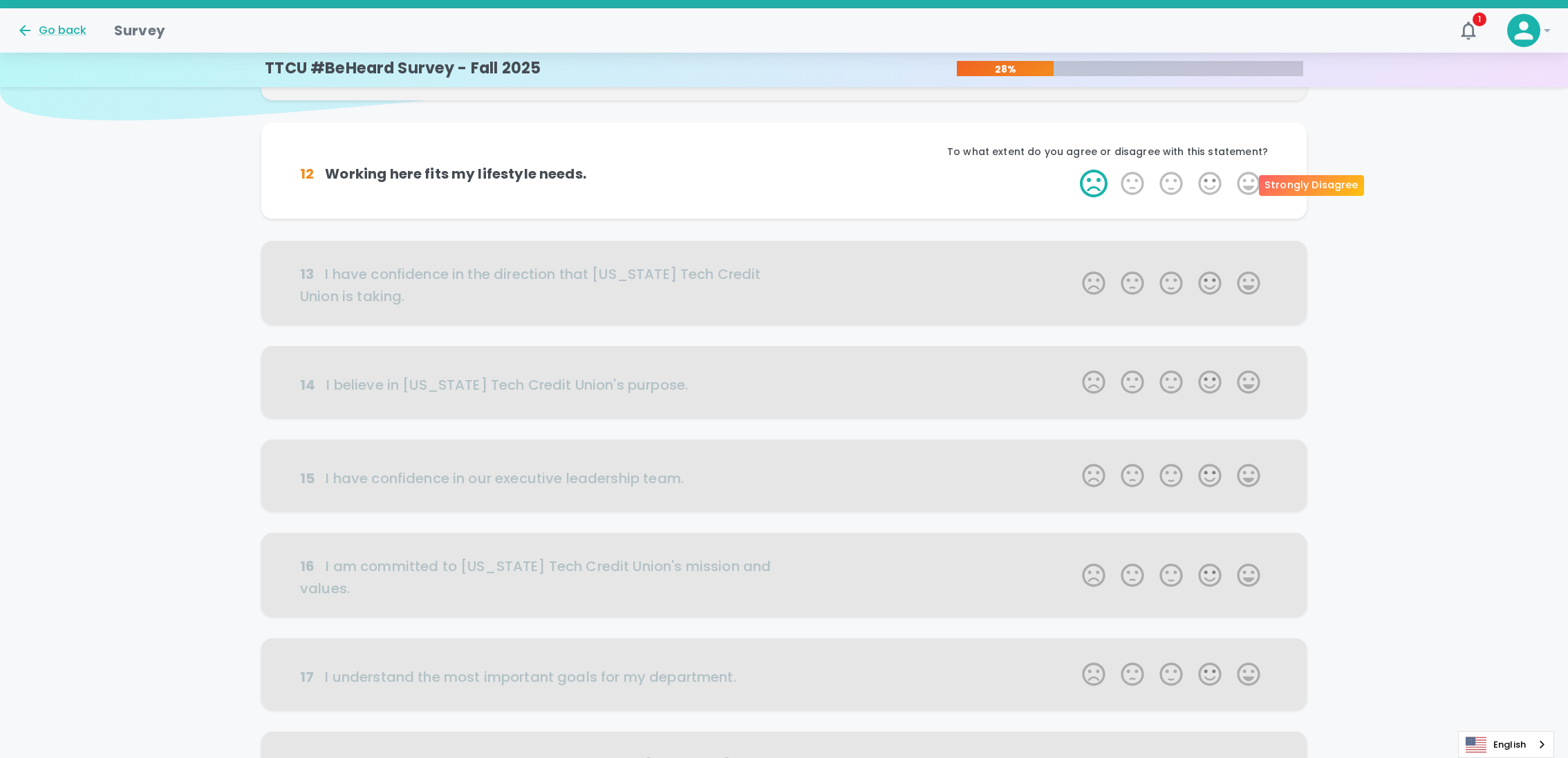
click at [1102, 187] on label "1 Star" at bounding box center [1094, 183] width 38 height 27
click at [1075, 169] on input "1 Star" at bounding box center [1074, 169] width 1 height 1
click at [1247, 187] on label "5 Stars" at bounding box center [1248, 183] width 38 height 27
click at [1075, 169] on input "5 Stars" at bounding box center [1074, 169] width 1 height 1
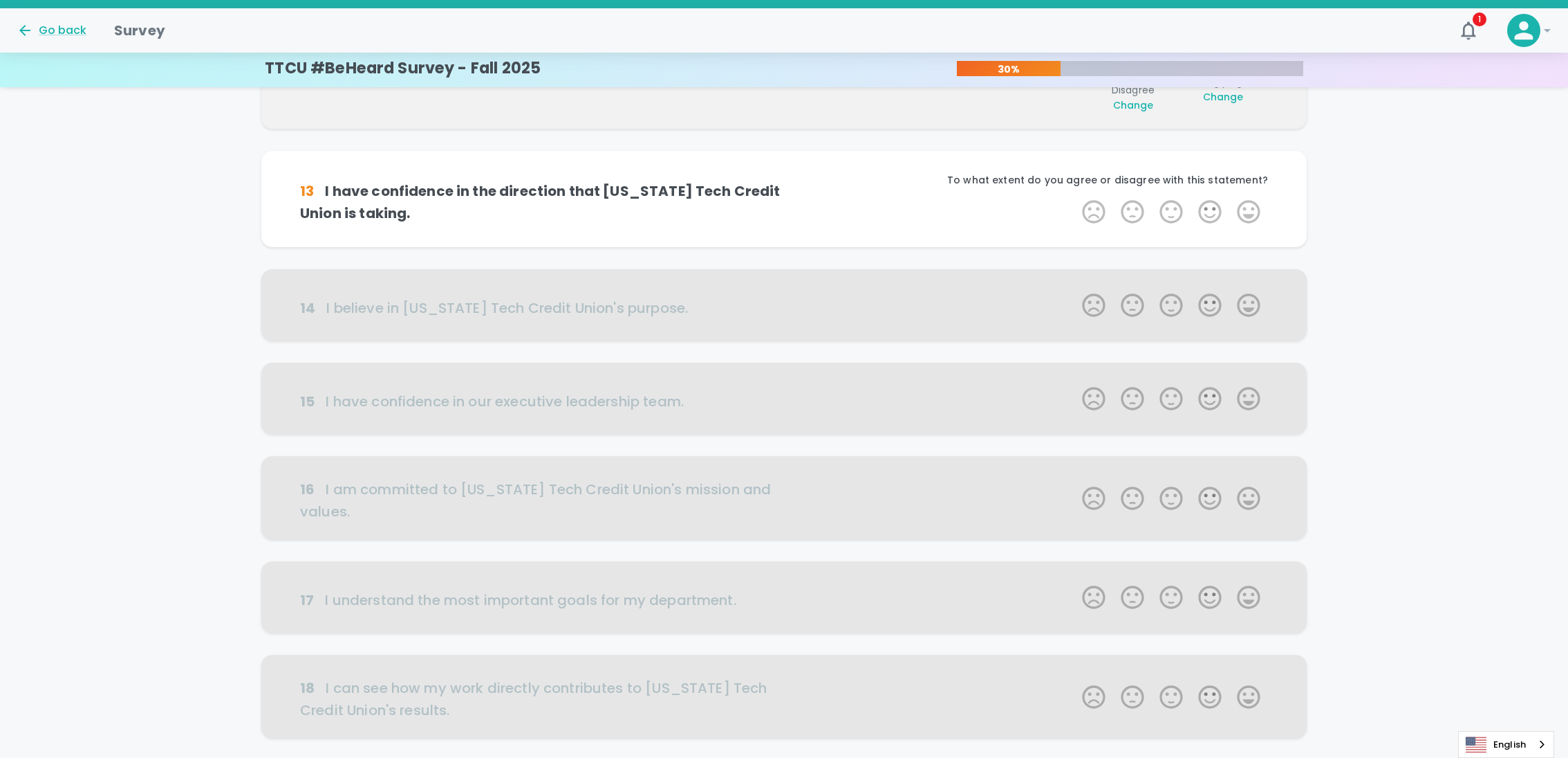
scroll to position [243, 0]
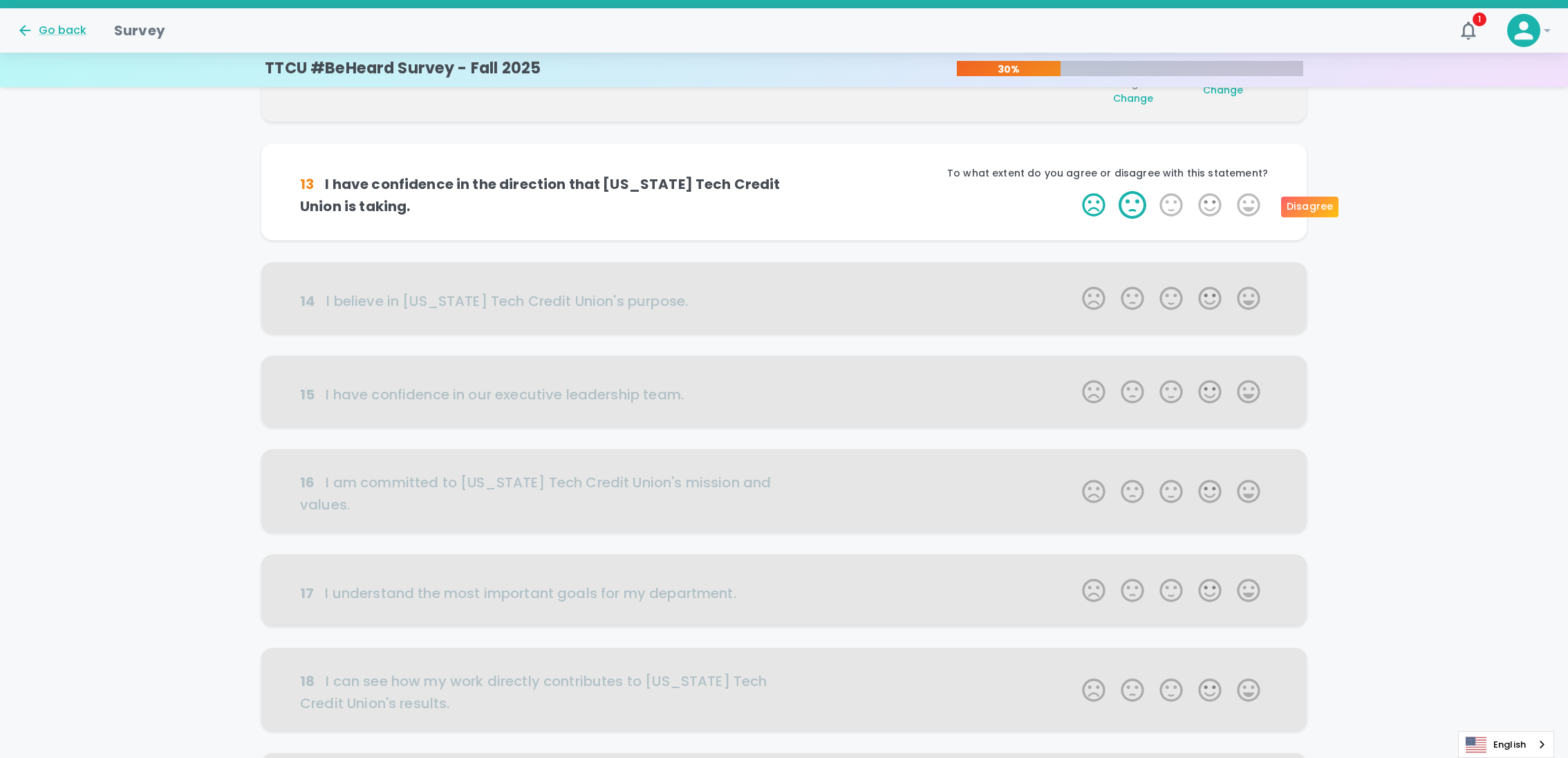
click at [1139, 198] on label "2 Stars" at bounding box center [1132, 205] width 38 height 27
click at [1075, 191] on input "2 Stars" at bounding box center [1074, 190] width 1 height 1
click at [1236, 208] on label "5 Stars" at bounding box center [1248, 205] width 38 height 27
click at [1075, 191] on input "5 Stars" at bounding box center [1074, 190] width 1 height 1
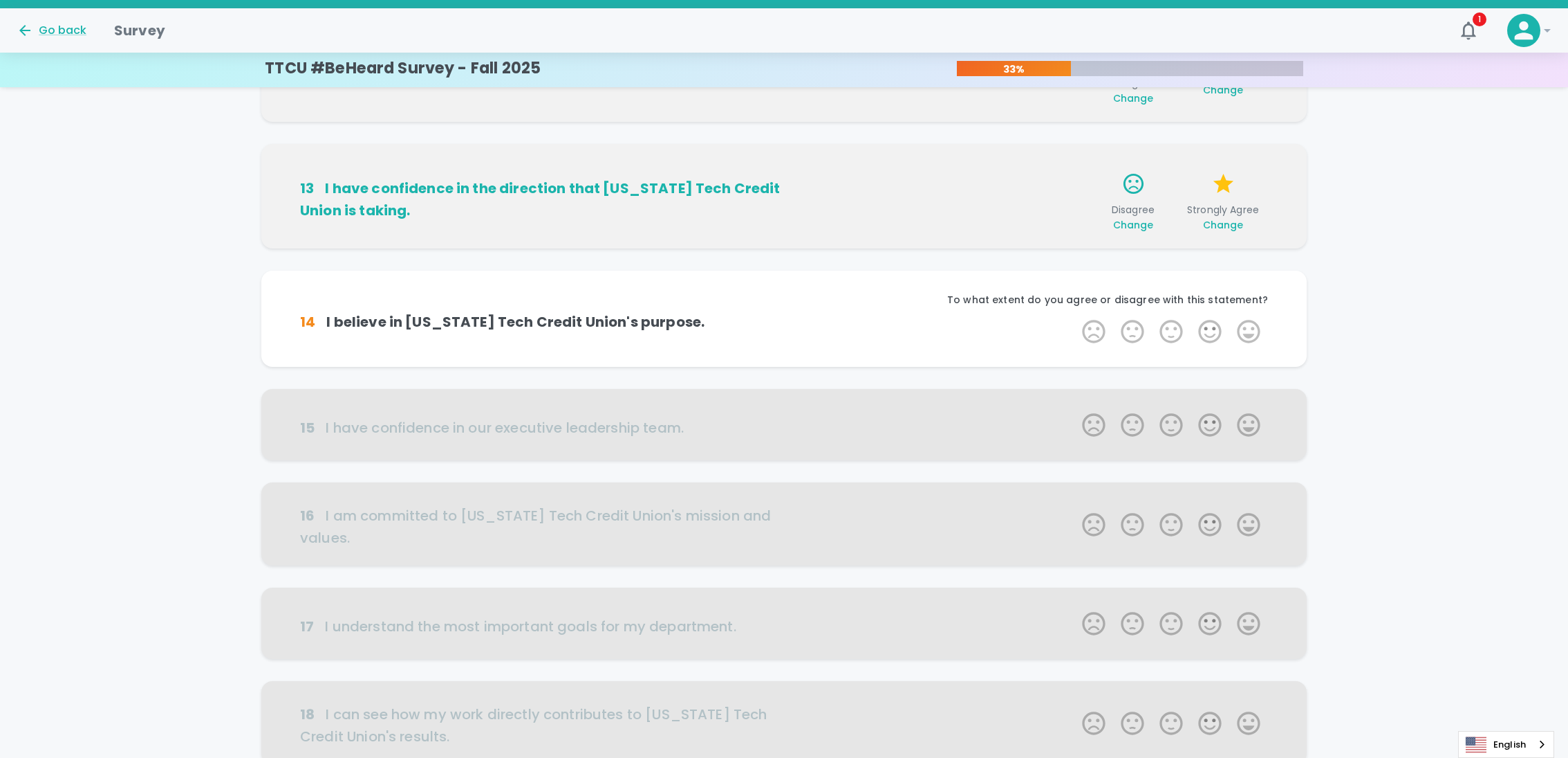
scroll to position [366, 0]
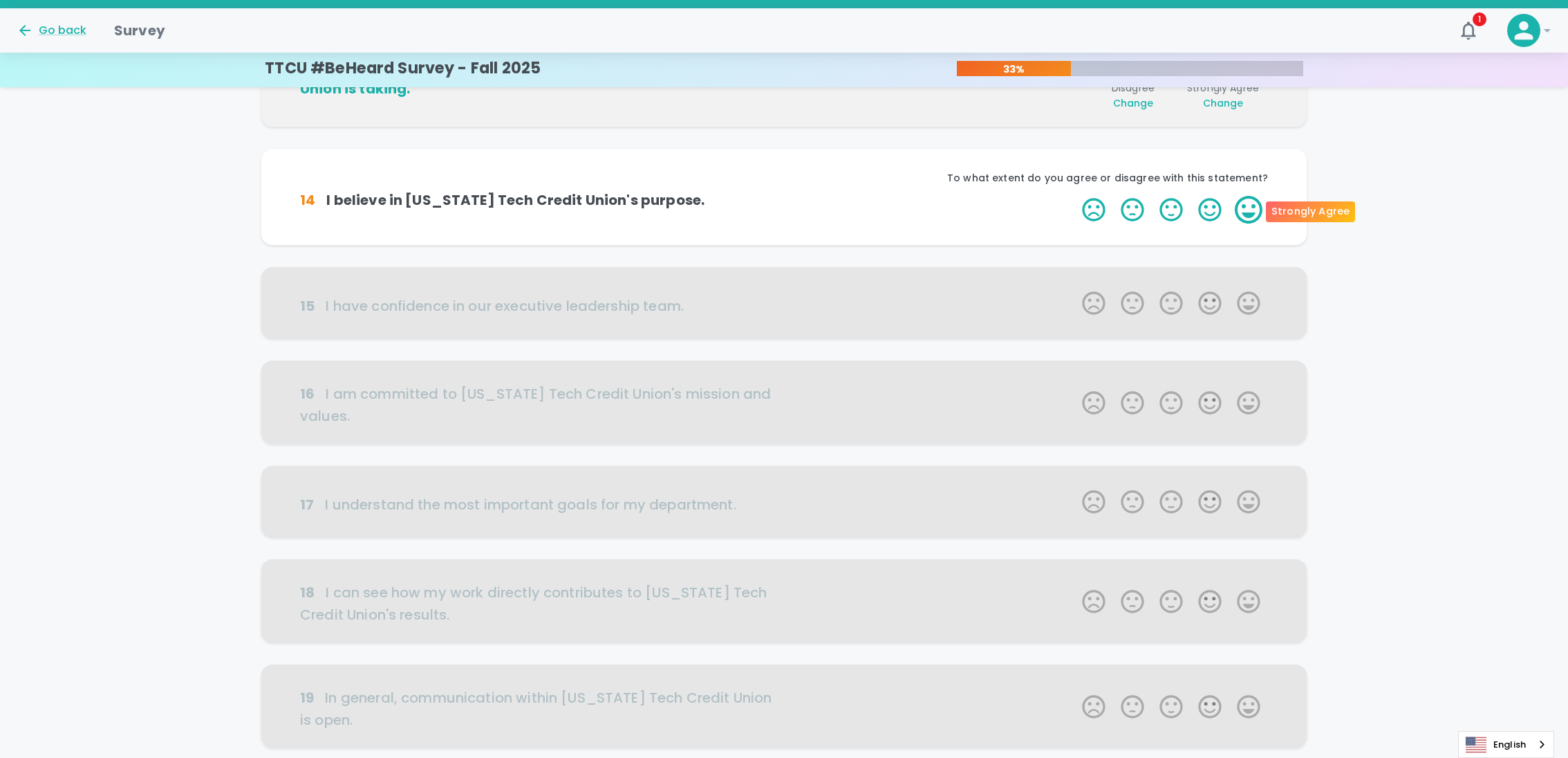
click at [1236, 209] on label "5 Stars" at bounding box center [1248, 209] width 38 height 27
click at [1075, 196] on input "5 Stars" at bounding box center [1074, 195] width 1 height 1
click at [1244, 209] on label "5 Stars" at bounding box center [1248, 209] width 38 height 27
click at [1075, 196] on input "5 Stars" at bounding box center [1074, 195] width 1 height 1
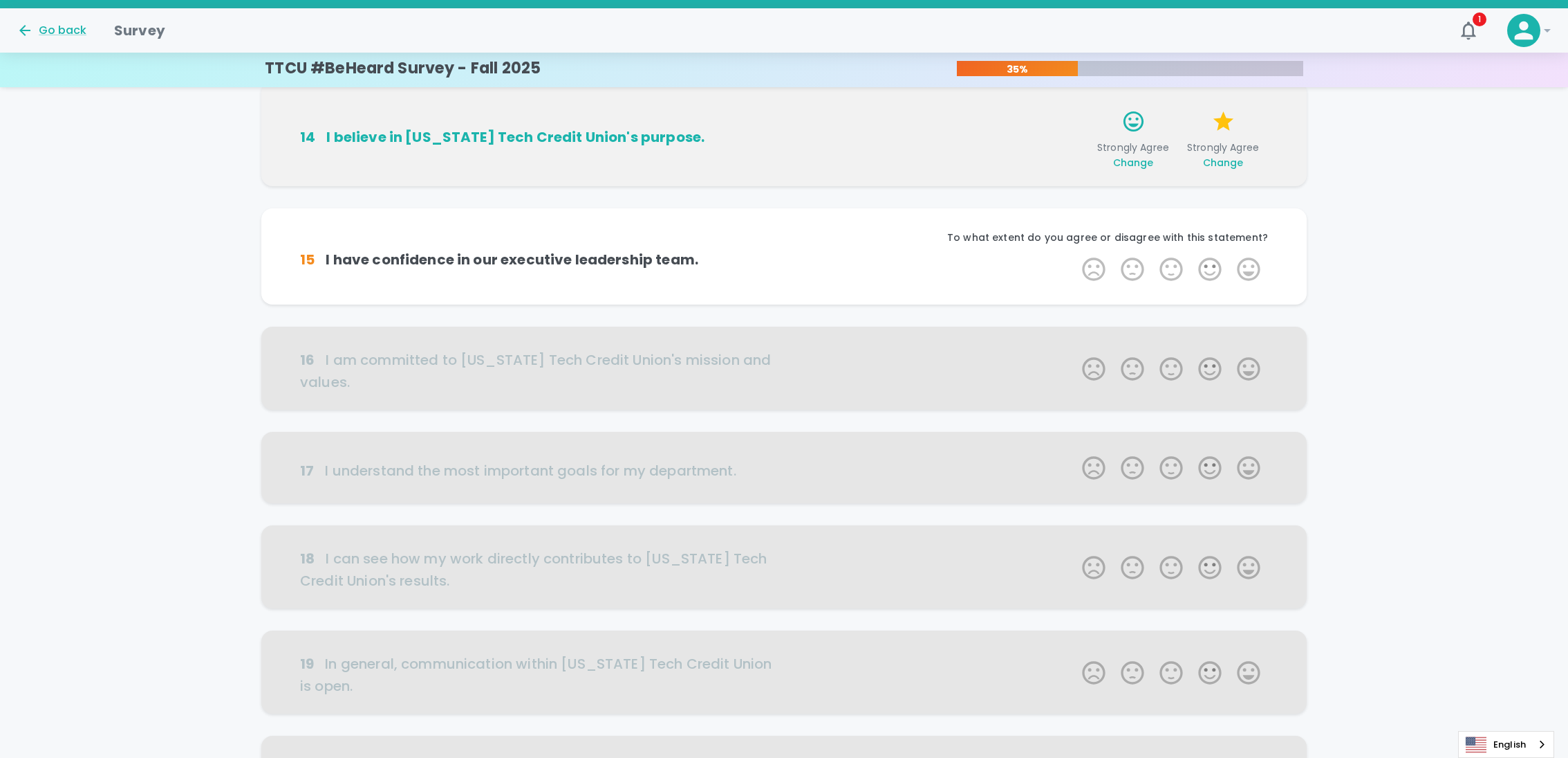
scroll to position [487, 0]
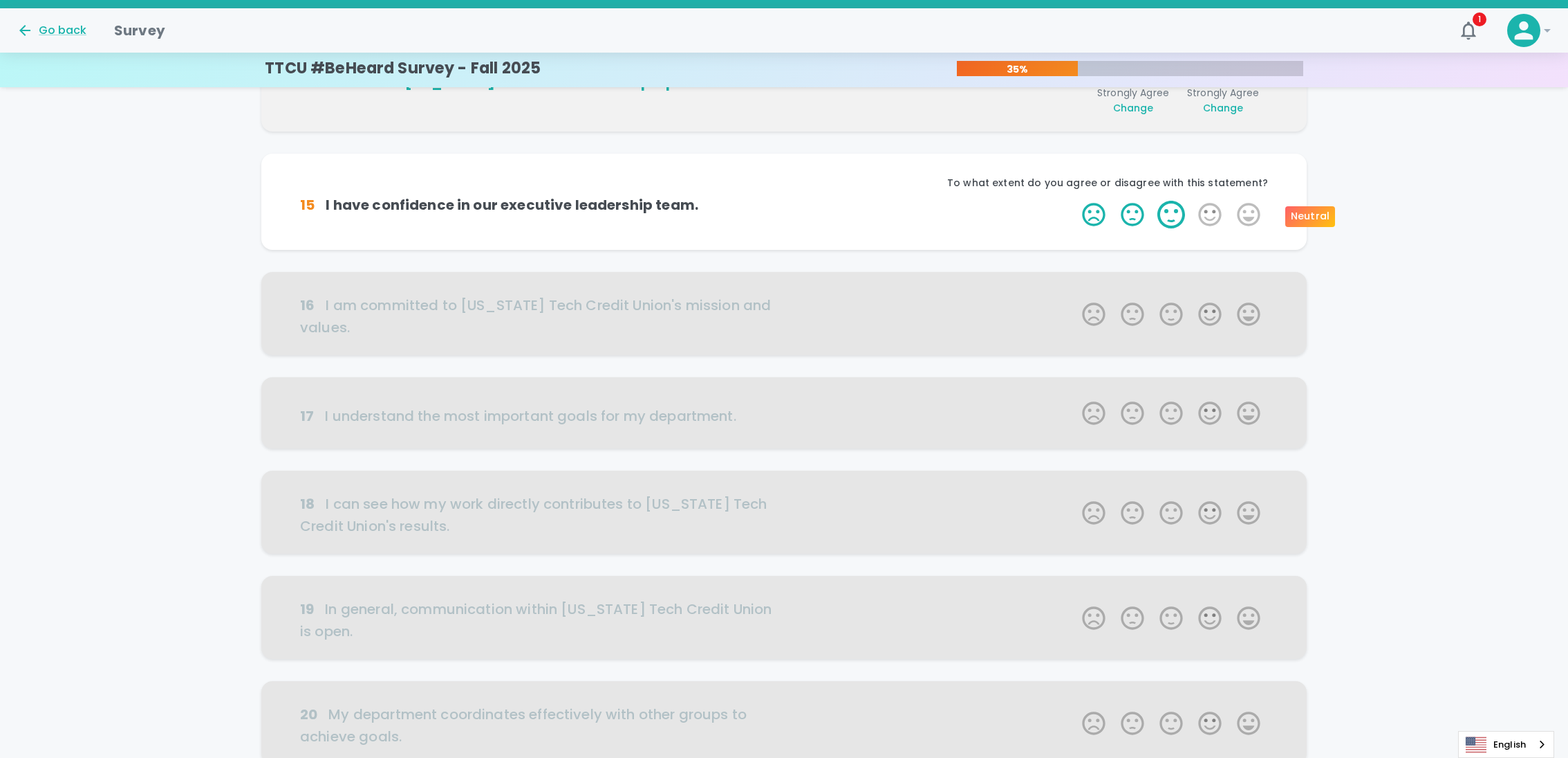
click at [1173, 209] on label "3 Stars" at bounding box center [1171, 214] width 38 height 27
click at [1075, 200] on input "3 Stars" at bounding box center [1074, 200] width 1 height 1
click at [1241, 210] on label "5 Stars" at bounding box center [1248, 214] width 38 height 27
click at [1075, 200] on input "5 Stars" at bounding box center [1074, 200] width 1 height 1
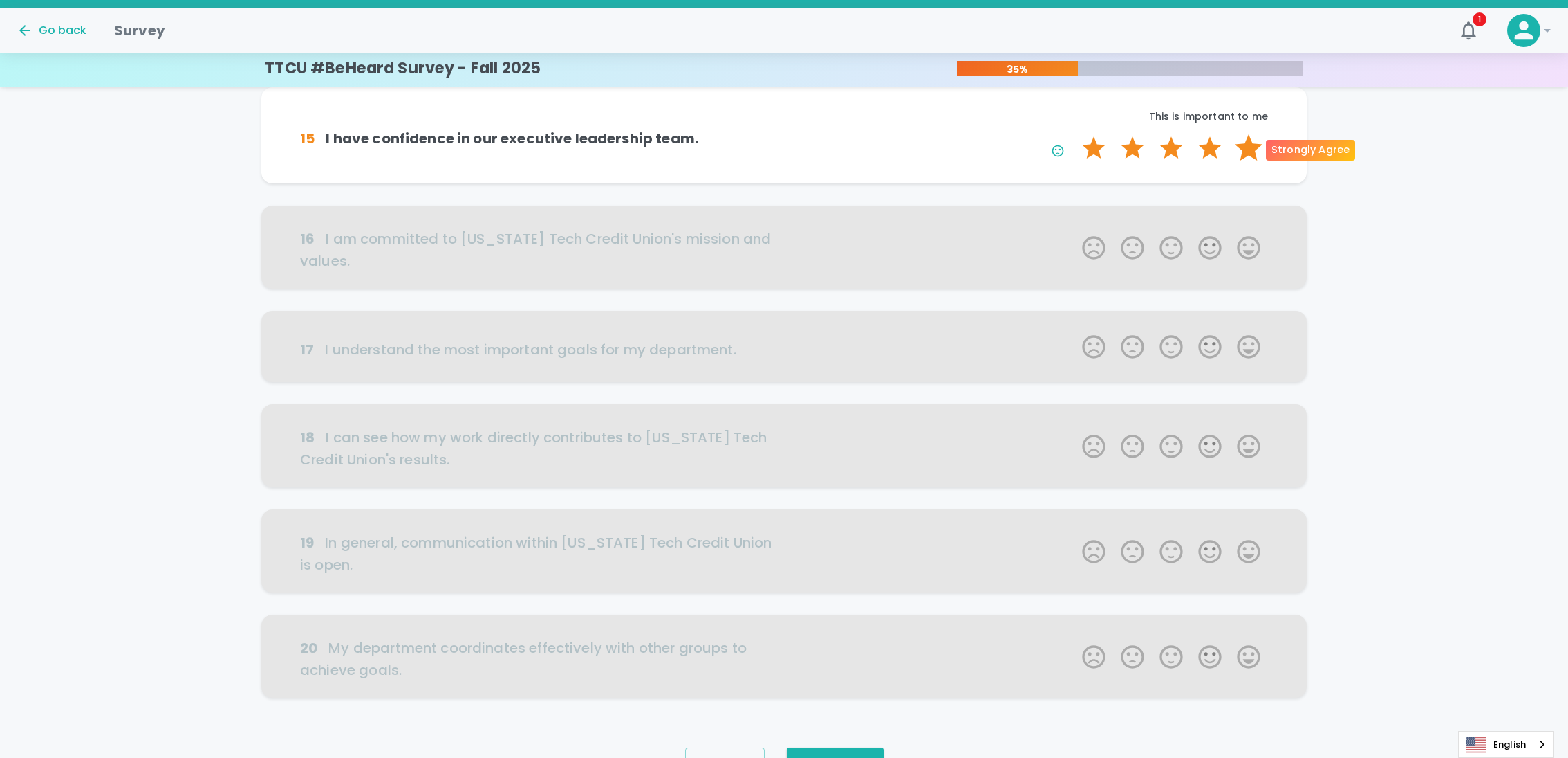
scroll to position [609, 0]
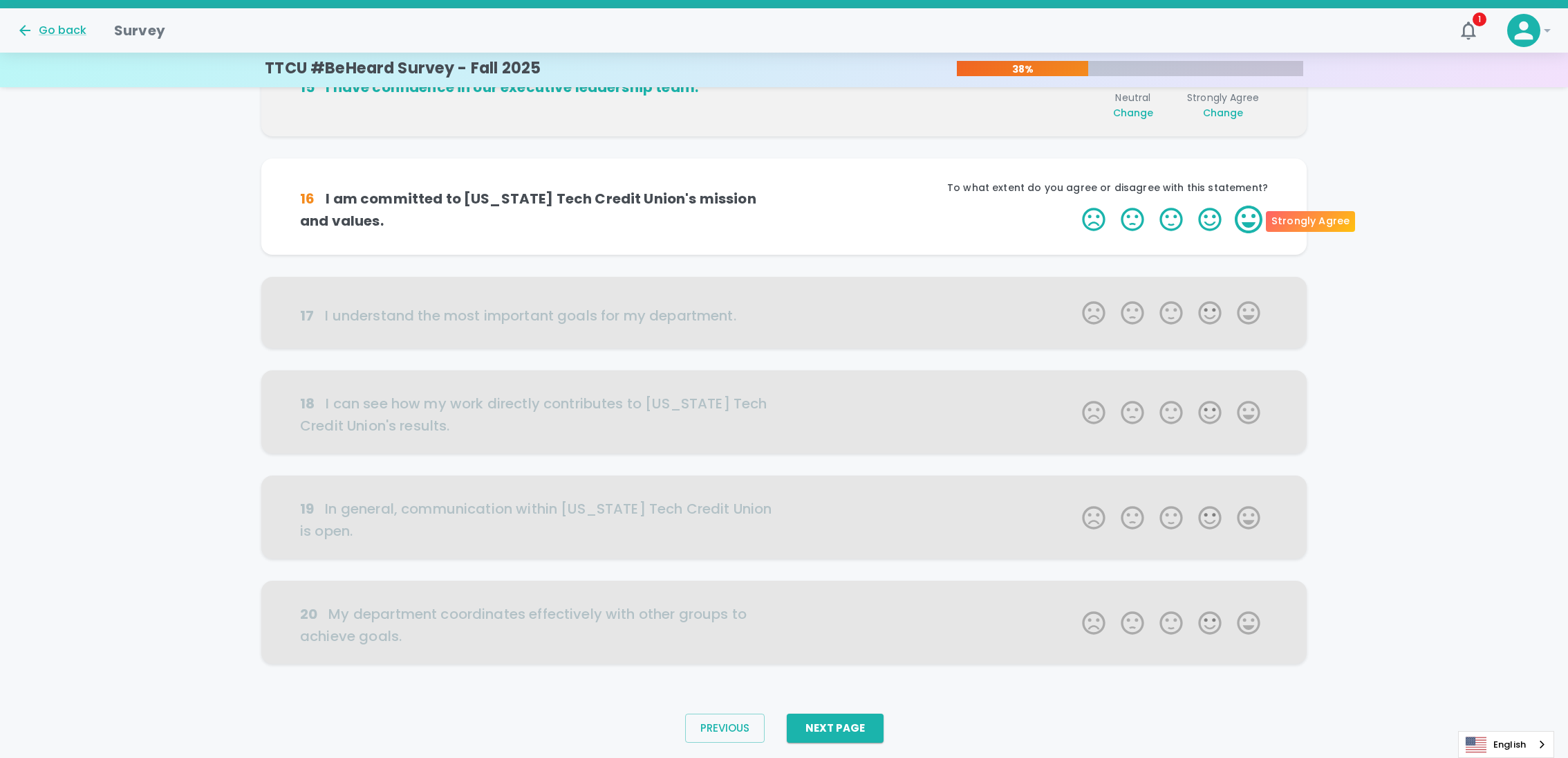
click at [1241, 218] on label "5 Stars" at bounding box center [1248, 219] width 38 height 27
click at [1075, 206] on input "5 Stars" at bounding box center [1074, 205] width 1 height 1
click at [1245, 218] on label "5 Stars" at bounding box center [1248, 219] width 38 height 27
click at [1075, 206] on input "5 Stars" at bounding box center [1074, 205] width 1 height 1
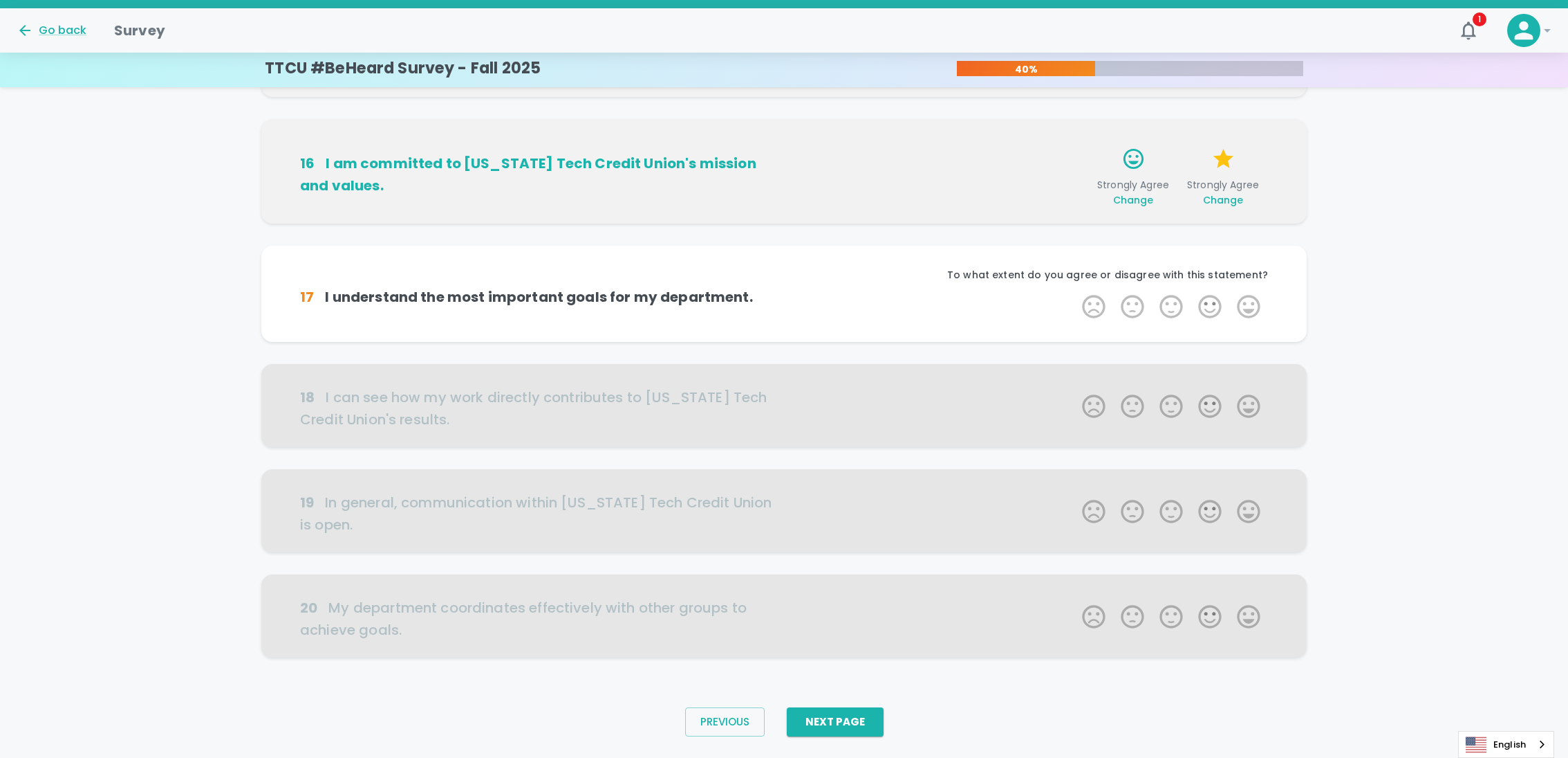
scroll to position [649, 0]
click at [1087, 303] on label "1 Star" at bounding box center [1094, 305] width 38 height 27
click at [1075, 292] on input "1 Star" at bounding box center [1074, 292] width 1 height 1
click at [1240, 305] on label "5 Stars" at bounding box center [1248, 305] width 38 height 27
click at [1075, 292] on input "5 Stars" at bounding box center [1074, 292] width 1 height 1
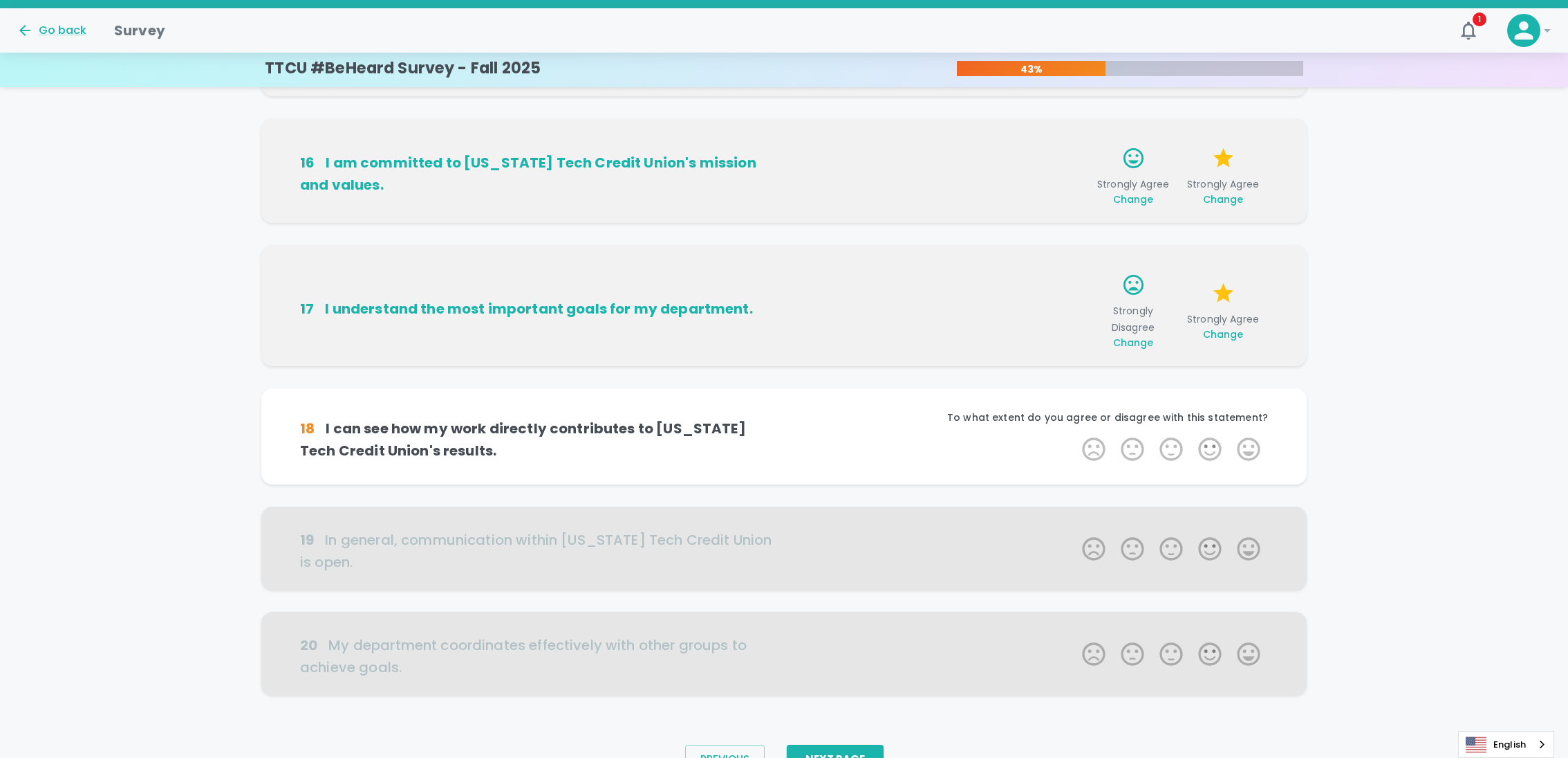
scroll to position [682, 0]
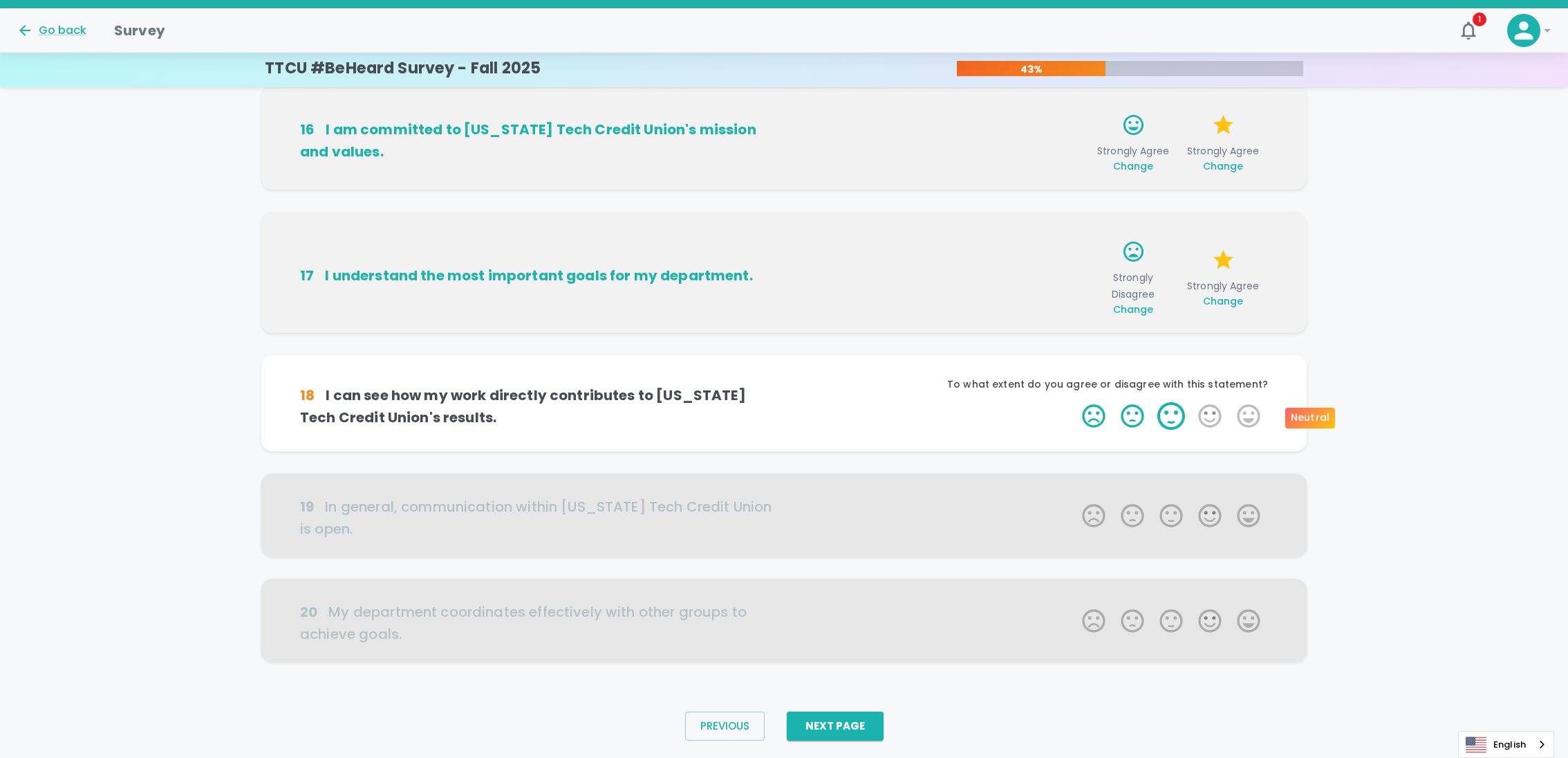
click at [1167, 415] on label "3 Stars" at bounding box center [1171, 416] width 38 height 27
click at [1075, 402] on input "3 Stars" at bounding box center [1074, 401] width 1 height 1
click at [1246, 422] on label "5 Stars" at bounding box center [1248, 416] width 38 height 27
click at [1075, 402] on input "5 Stars" at bounding box center [1074, 401] width 1 height 1
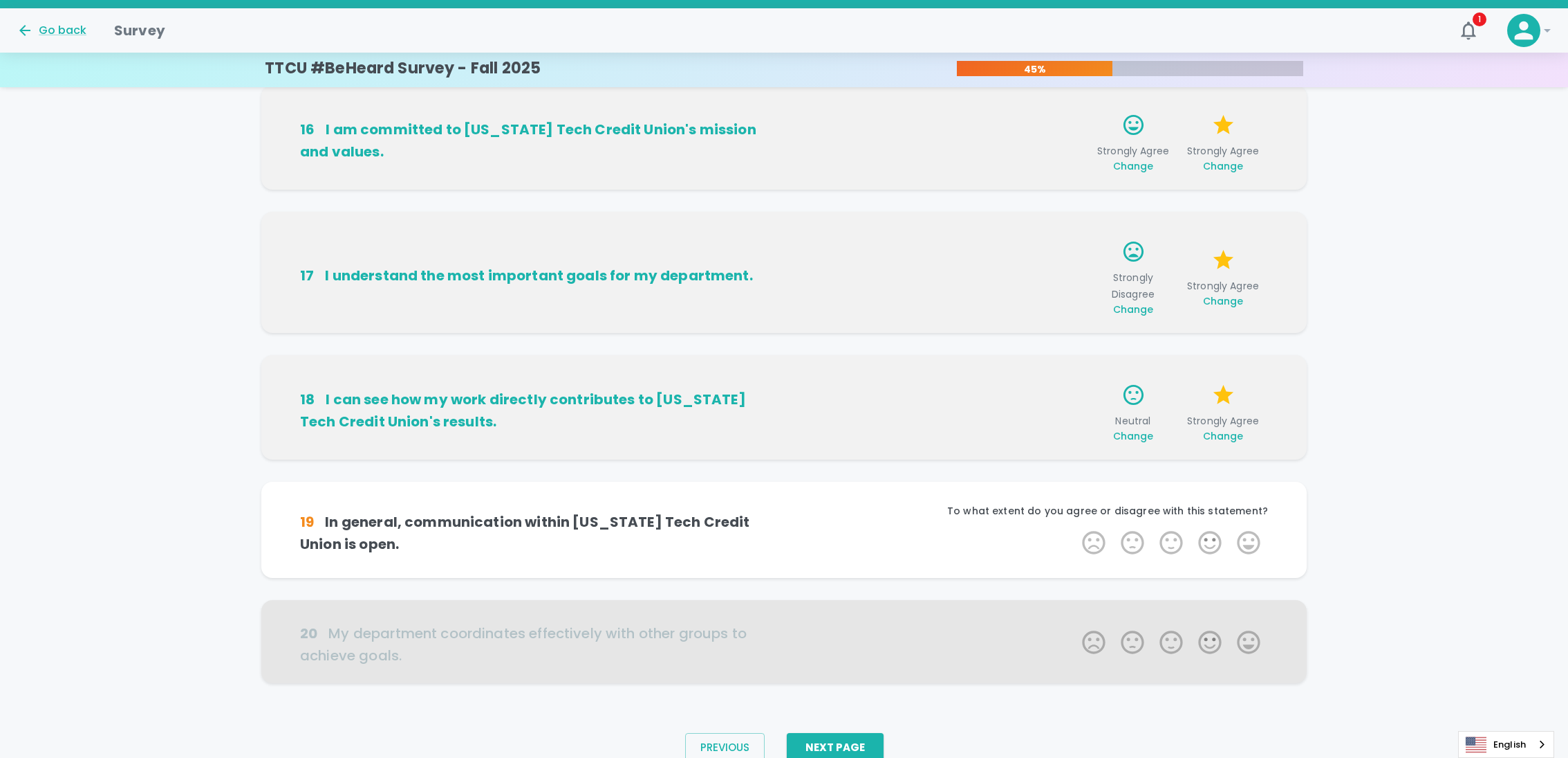
scroll to position [721, 0]
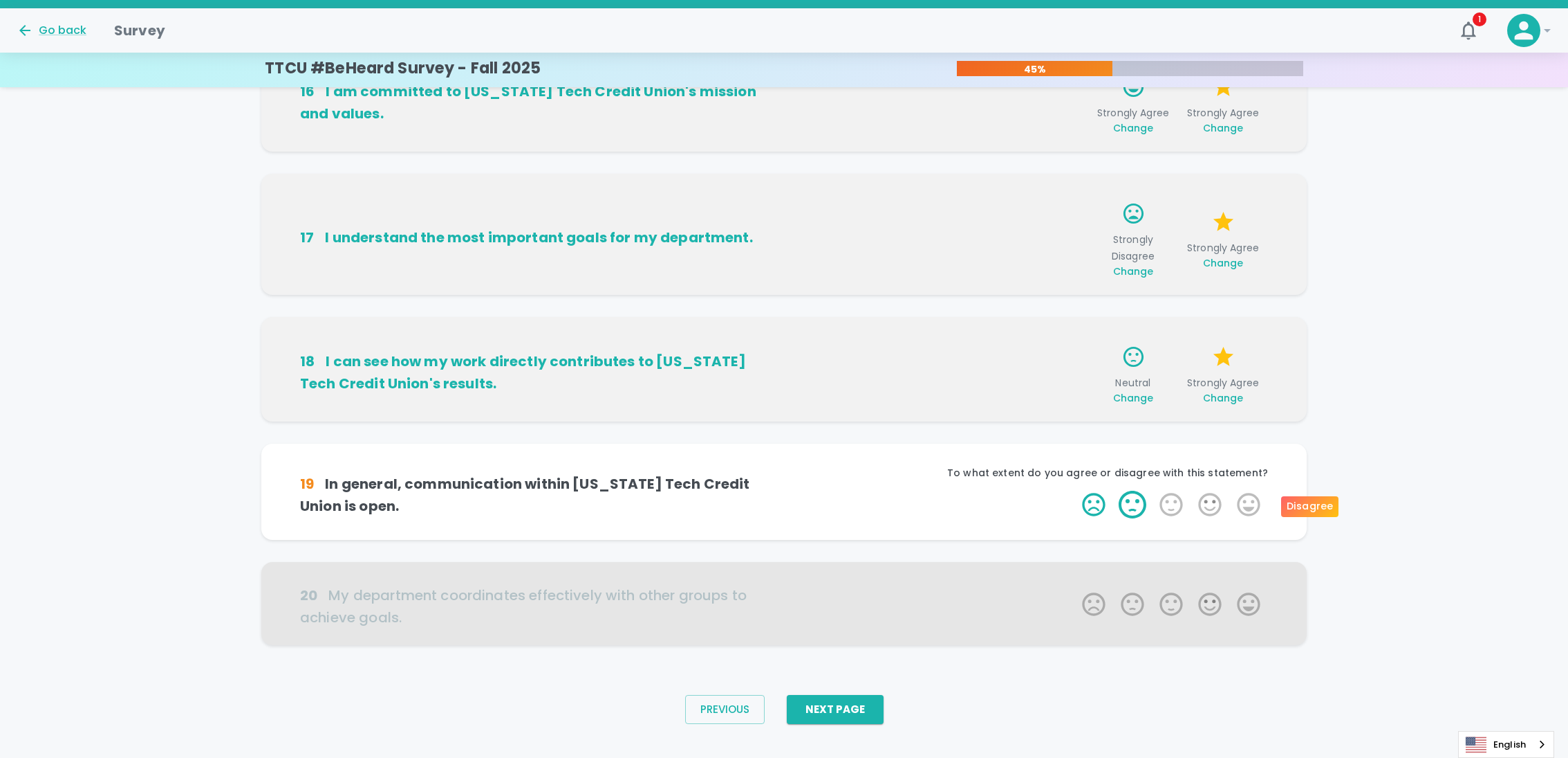
click at [1119, 501] on label "2 Stars" at bounding box center [1132, 505] width 38 height 27
click at [1075, 491] on input "2 Stars" at bounding box center [1074, 490] width 1 height 1
click at [1255, 500] on label "5 Stars" at bounding box center [1248, 505] width 38 height 27
click at [1075, 491] on input "5 Stars" at bounding box center [1074, 490] width 1 height 1
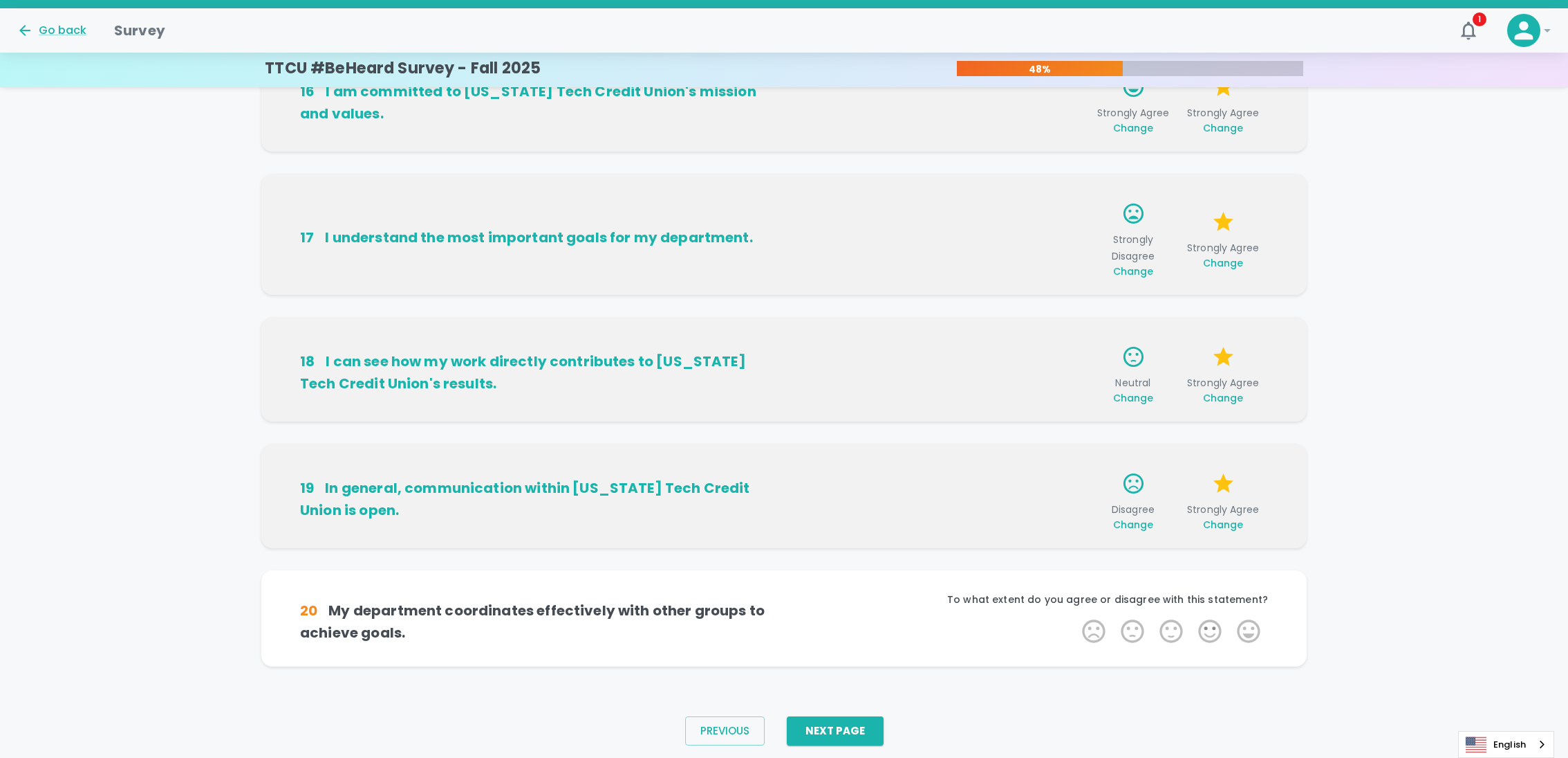
scroll to position [742, 0]
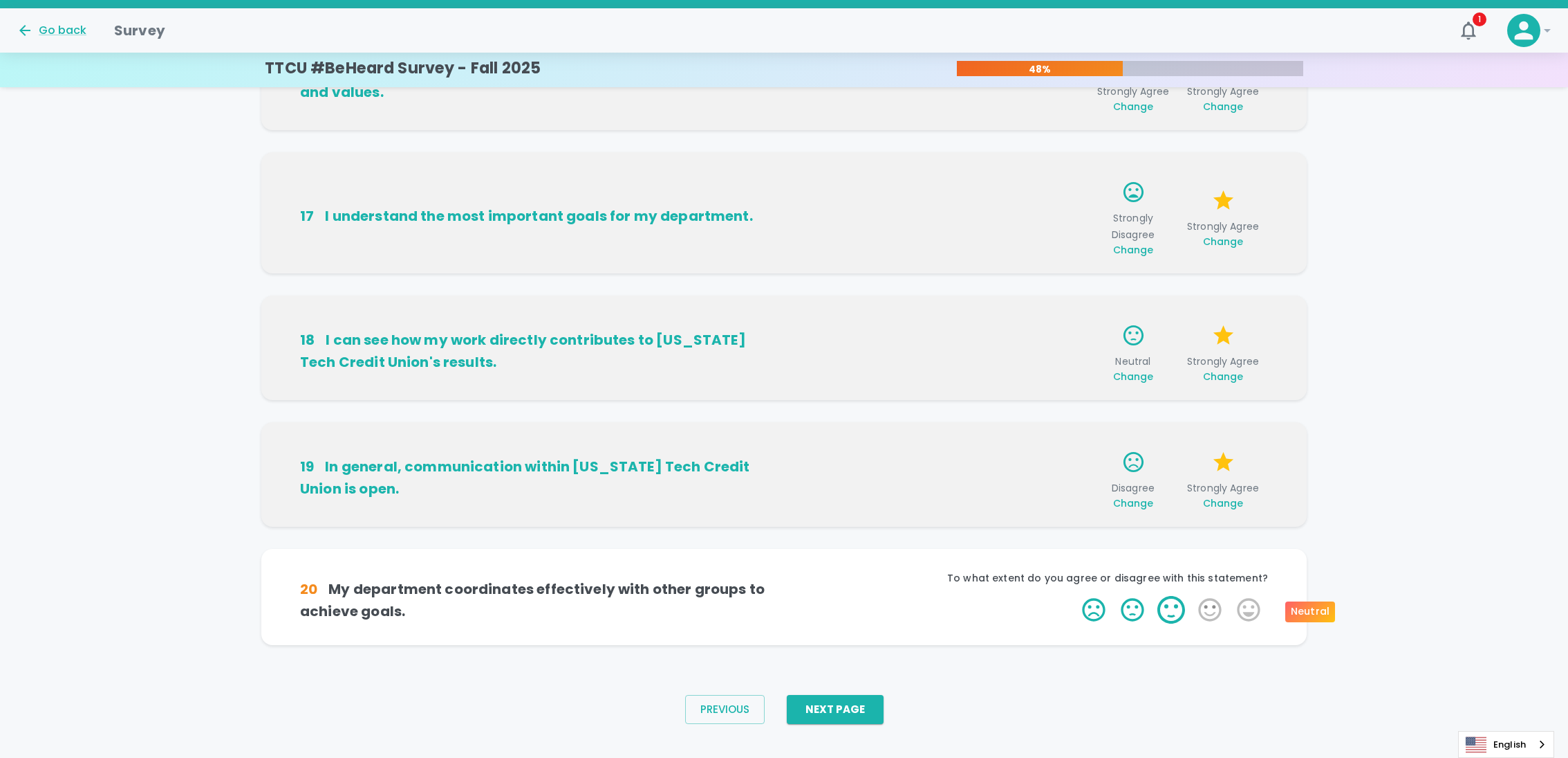
click at [1167, 606] on label "3 Stars" at bounding box center [1171, 610] width 38 height 27
click at [1075, 596] on input "3 Stars" at bounding box center [1074, 595] width 1 height 1
click at [1232, 616] on label "5 Stars" at bounding box center [1248, 610] width 38 height 27
click at [1075, 596] on input "5 Stars" at bounding box center [1074, 595] width 1 height 1
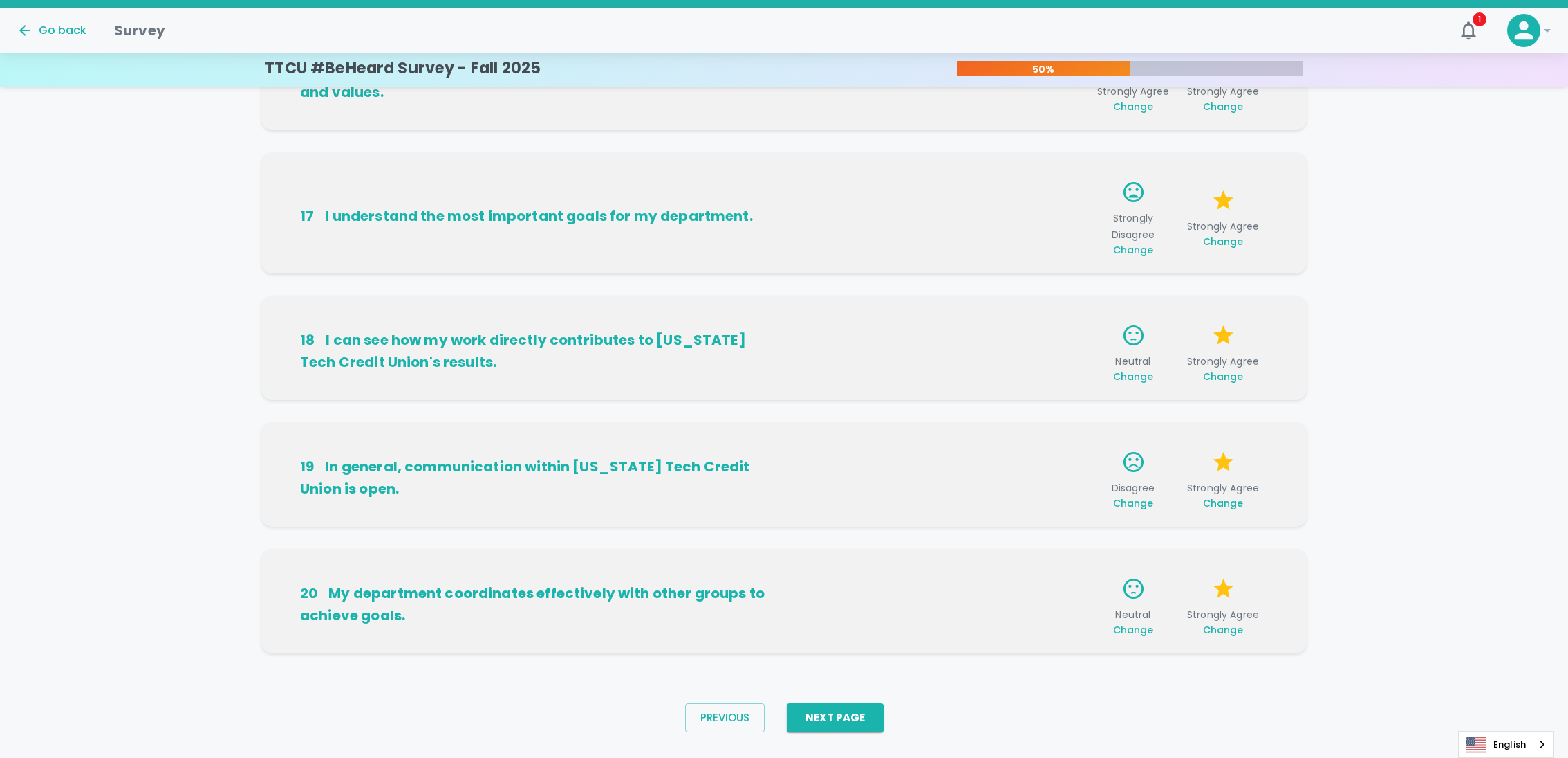
scroll to position [763, 0]
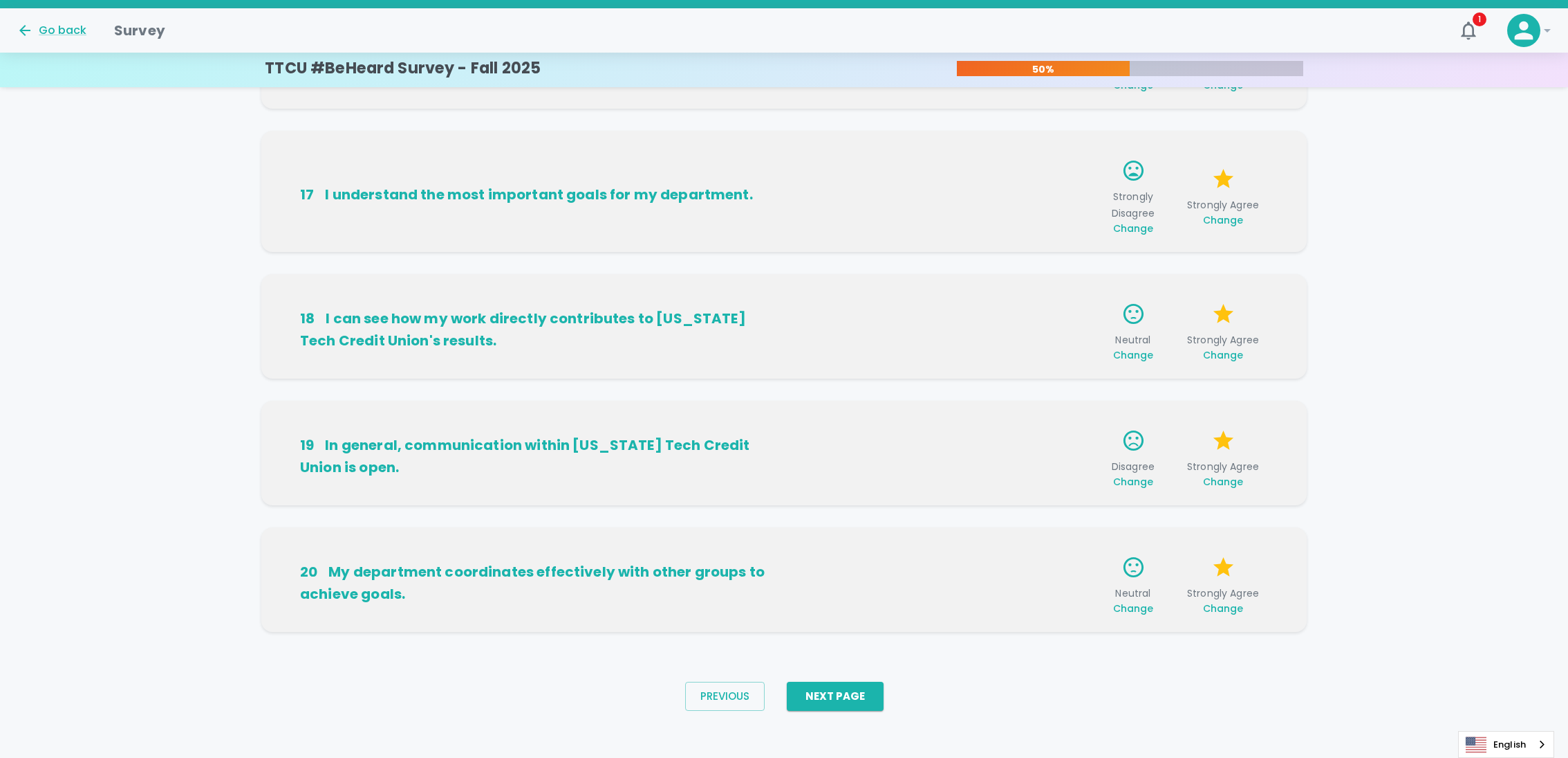
click at [890, 701] on div "Previous Next Page" at bounding box center [784, 696] width 220 height 51
click at [869, 700] on button "Next Page" at bounding box center [835, 696] width 97 height 29
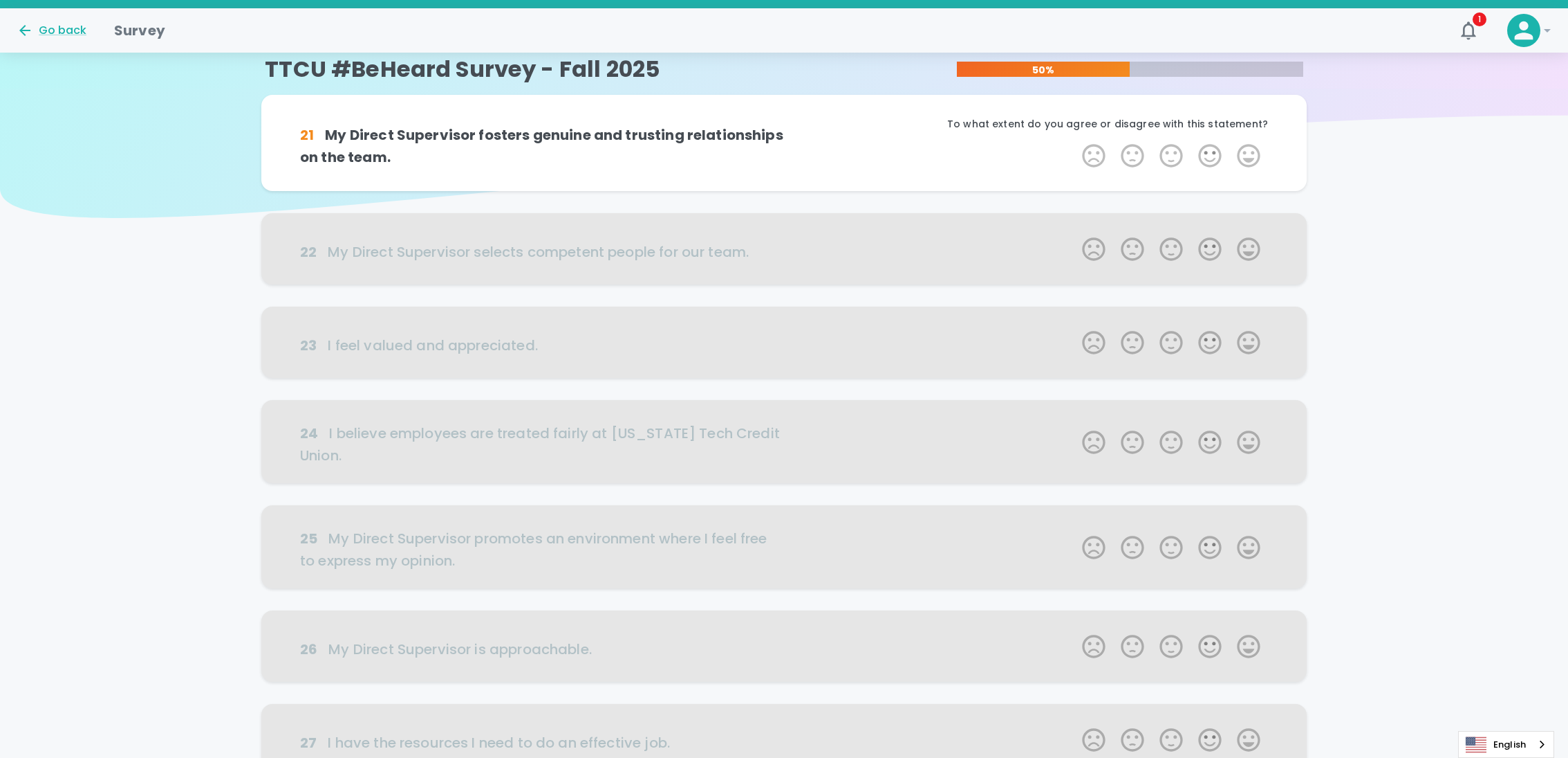
scroll to position [0, 0]
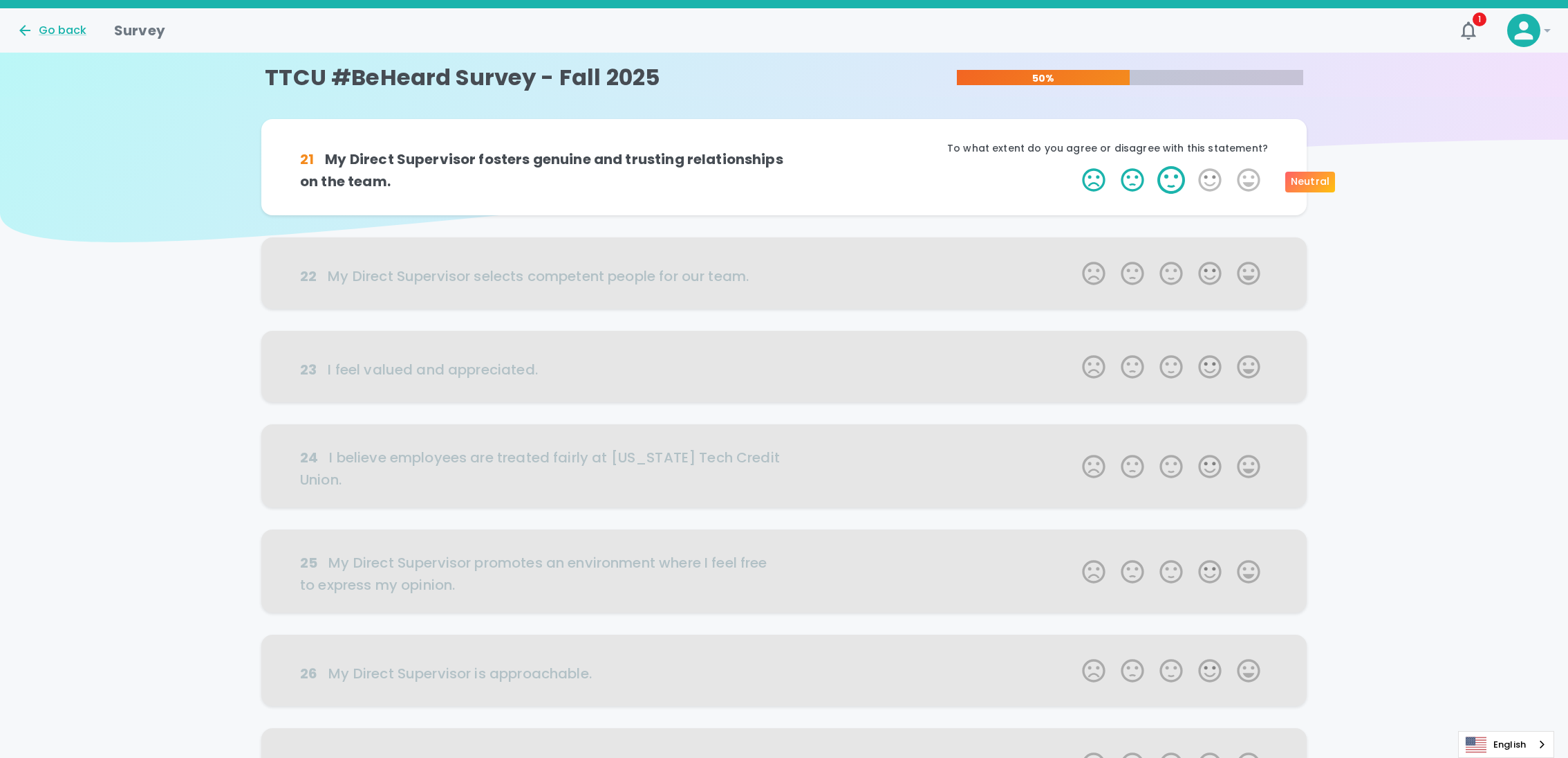
click at [1171, 189] on label "3 Stars" at bounding box center [1171, 180] width 38 height 27
click at [1075, 166] on input "3 Stars" at bounding box center [1074, 165] width 1 height 1
click at [1235, 187] on label "5 Stars" at bounding box center [1248, 180] width 38 height 27
click at [1075, 166] on input "5 Stars" at bounding box center [1074, 165] width 1 height 1
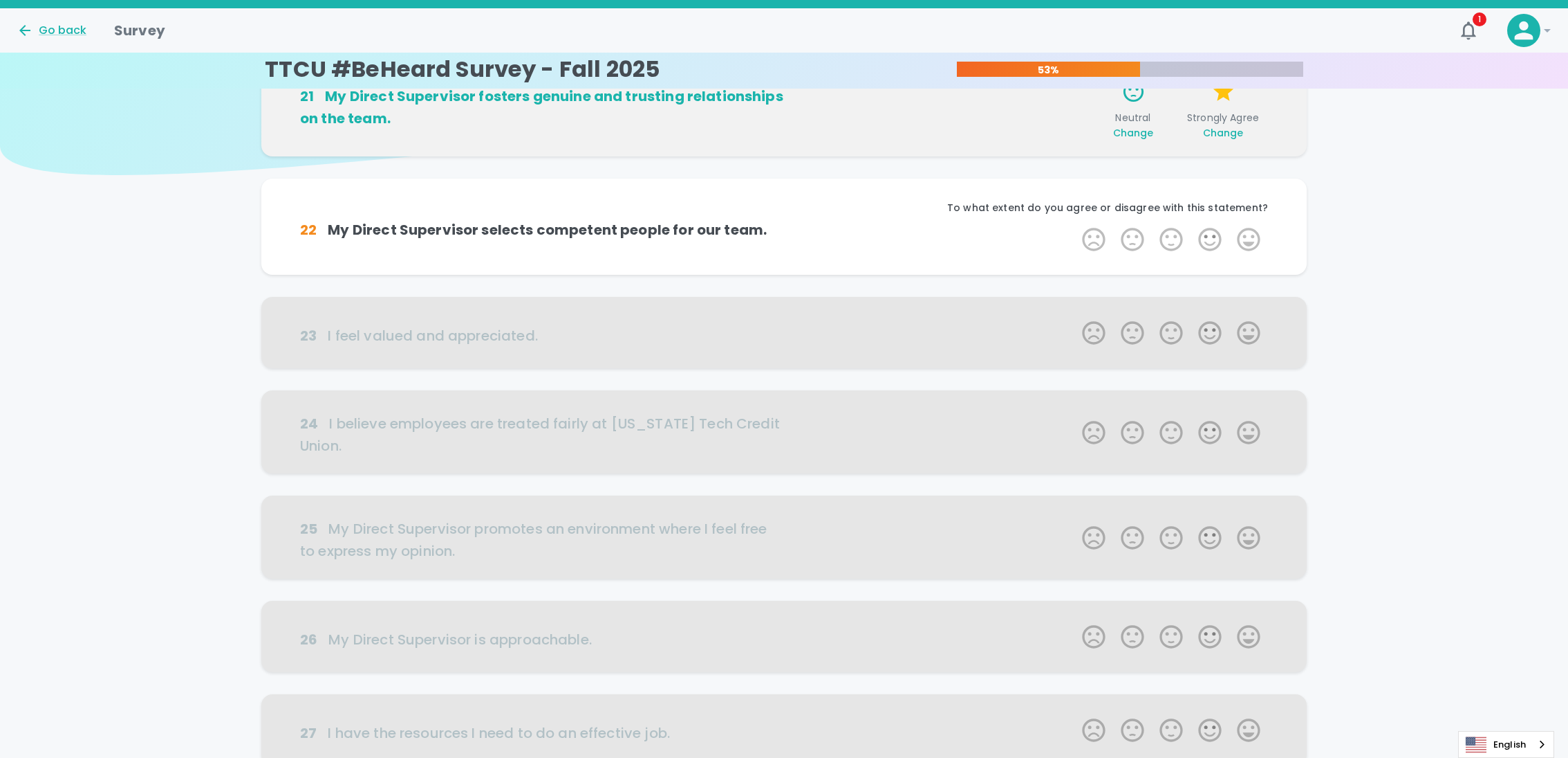
scroll to position [122, 0]
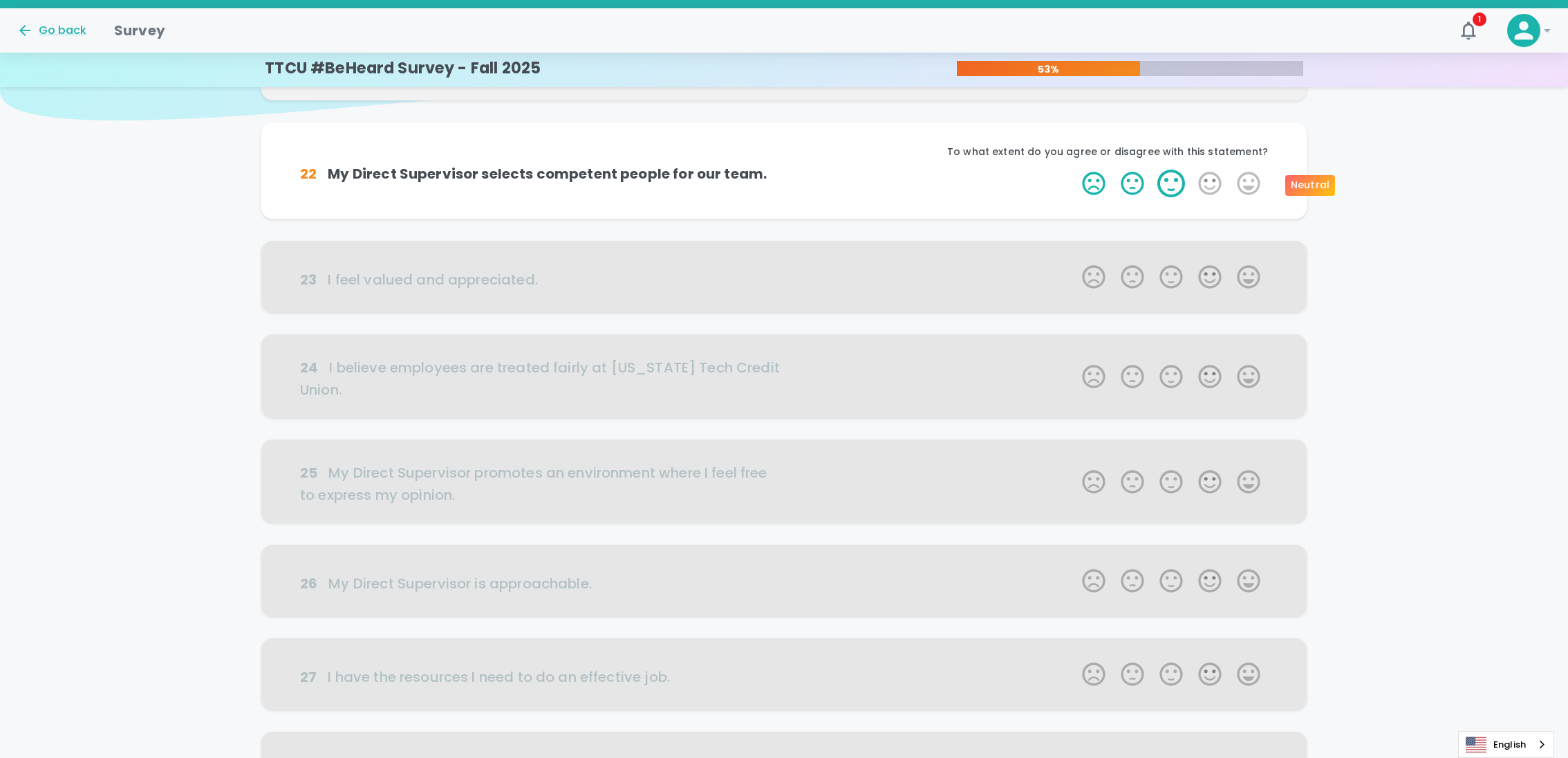
click at [1178, 183] on label "3 Stars" at bounding box center [1171, 183] width 38 height 27
click at [1075, 169] on input "3 Stars" at bounding box center [1074, 169] width 1 height 1
click at [1244, 189] on label "5 Stars" at bounding box center [1248, 183] width 38 height 27
click at [1075, 169] on input "5 Stars" at bounding box center [1074, 169] width 1 height 1
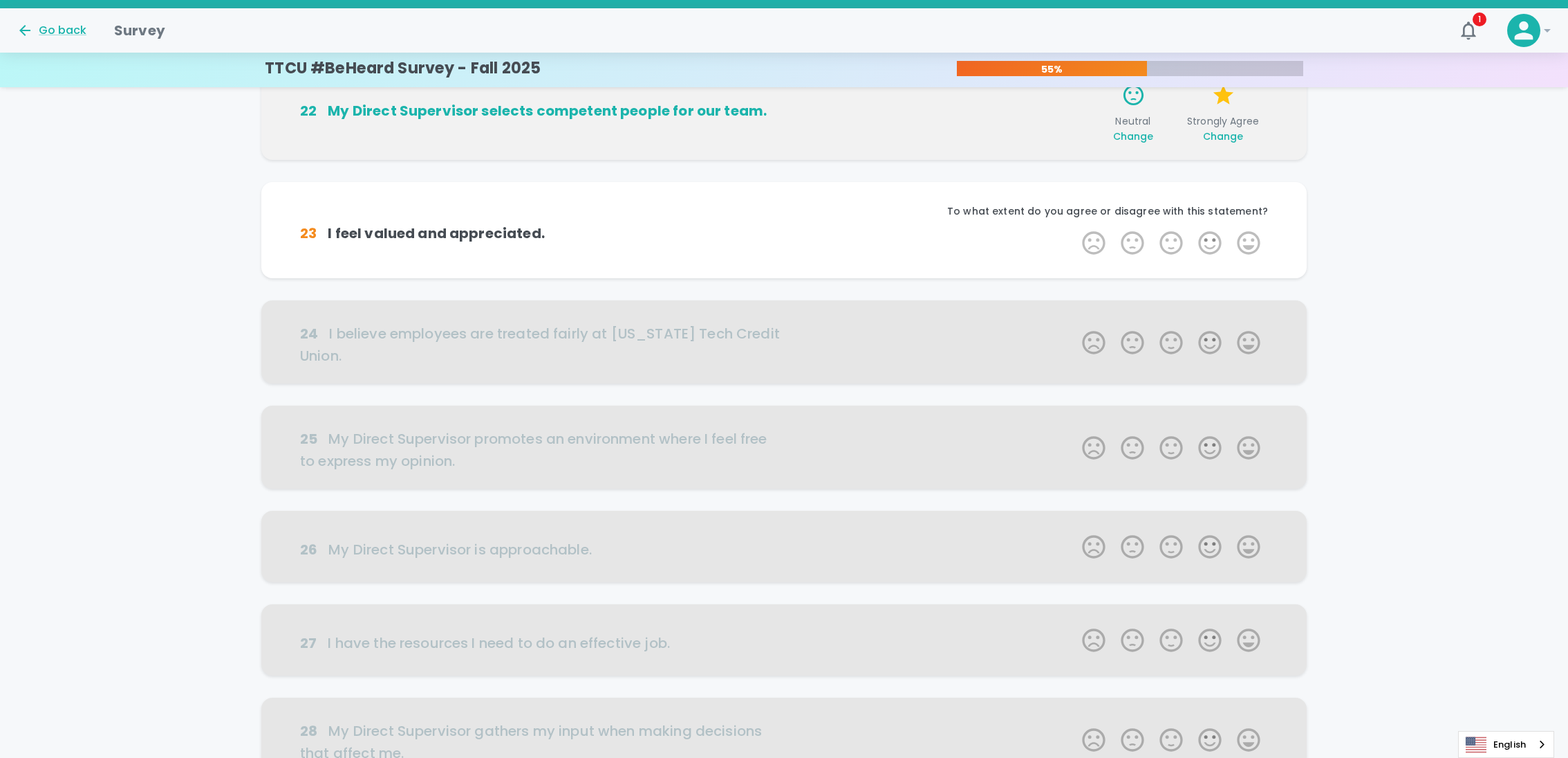
scroll to position [243, 0]
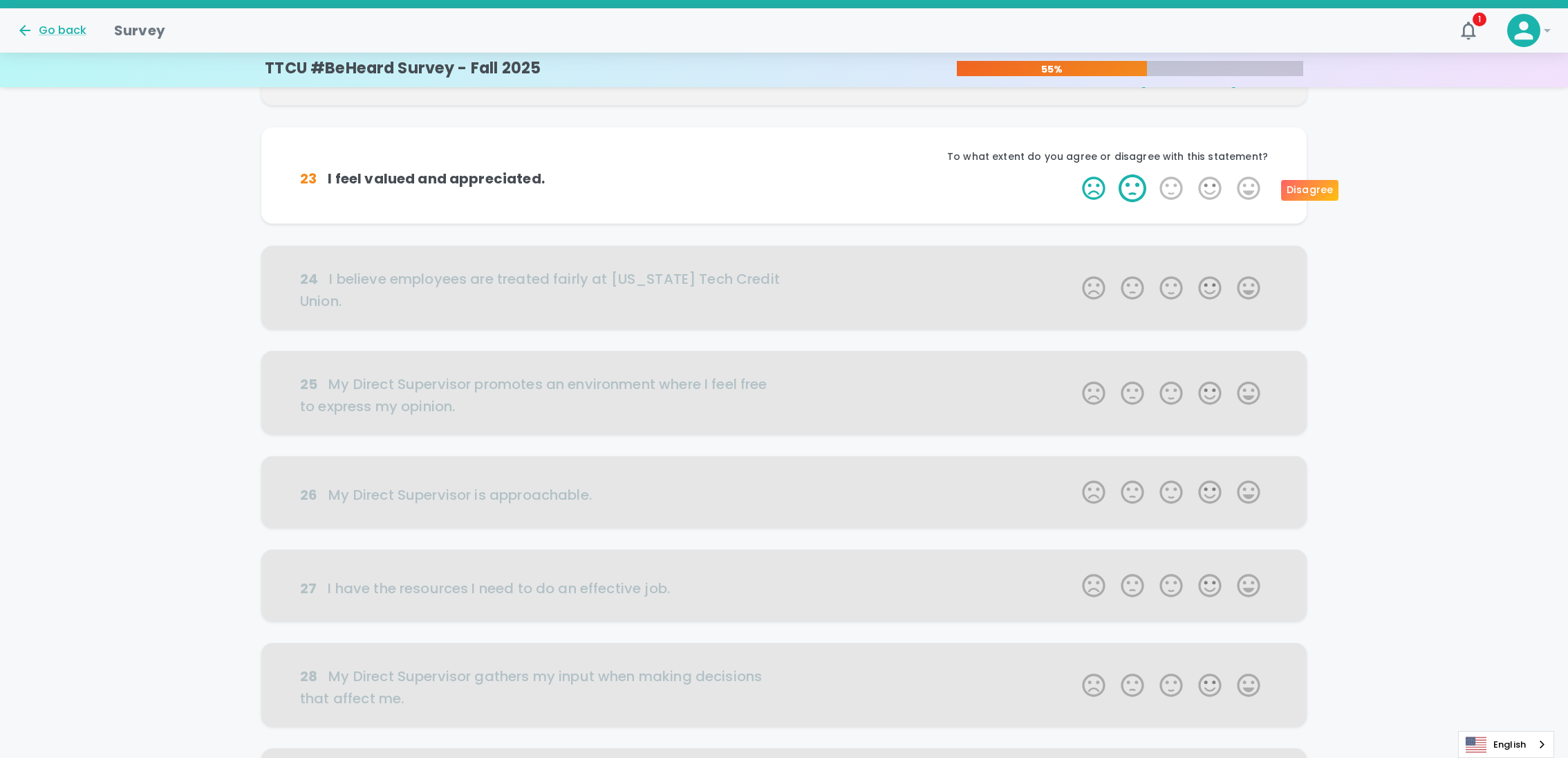
click at [1132, 190] on label "2 Stars" at bounding box center [1132, 188] width 38 height 27
click at [1075, 175] on input "2 Stars" at bounding box center [1074, 174] width 1 height 1
click at [1248, 189] on label "5 Stars" at bounding box center [1248, 188] width 38 height 27
click at [1075, 175] on input "5 Stars" at bounding box center [1074, 174] width 1 height 1
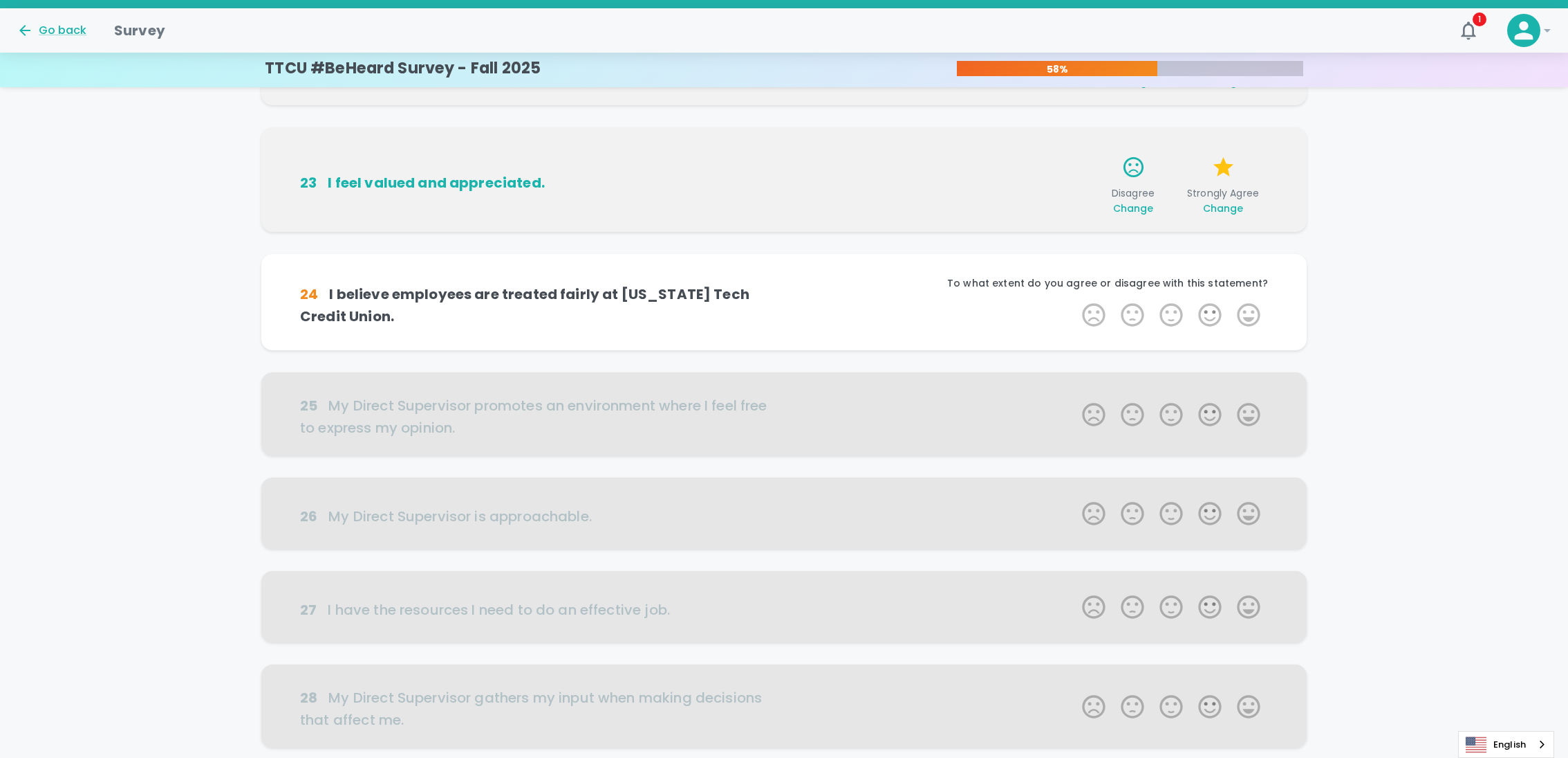
scroll to position [366, 0]
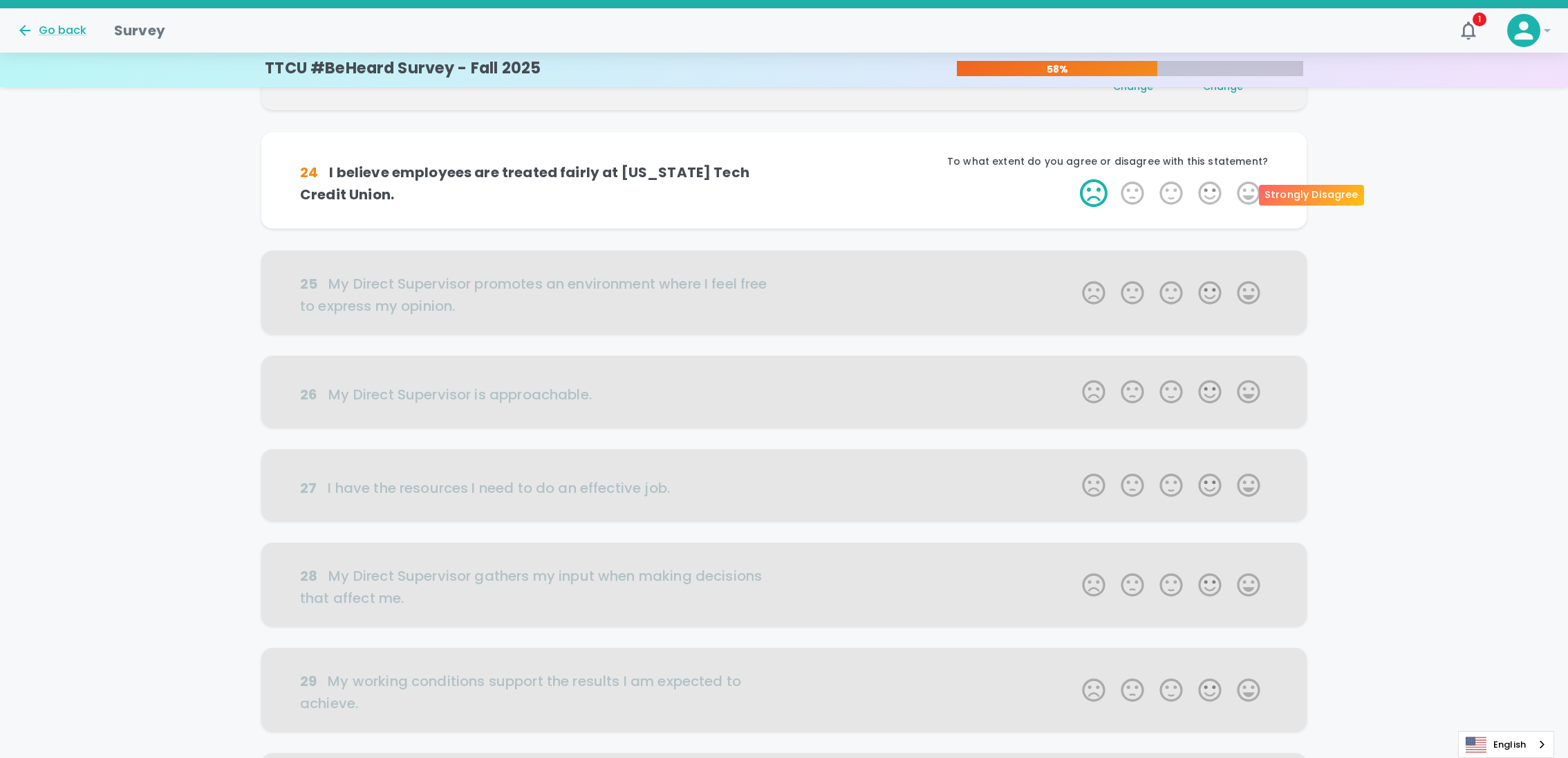
click at [1093, 196] on label "1 Star" at bounding box center [1094, 193] width 38 height 27
click at [1075, 179] on input "1 Star" at bounding box center [1074, 178] width 1 height 1
click at [1251, 184] on label "5 Stars" at bounding box center [1248, 193] width 38 height 27
click at [1075, 179] on input "5 Stars" at bounding box center [1074, 178] width 1 height 1
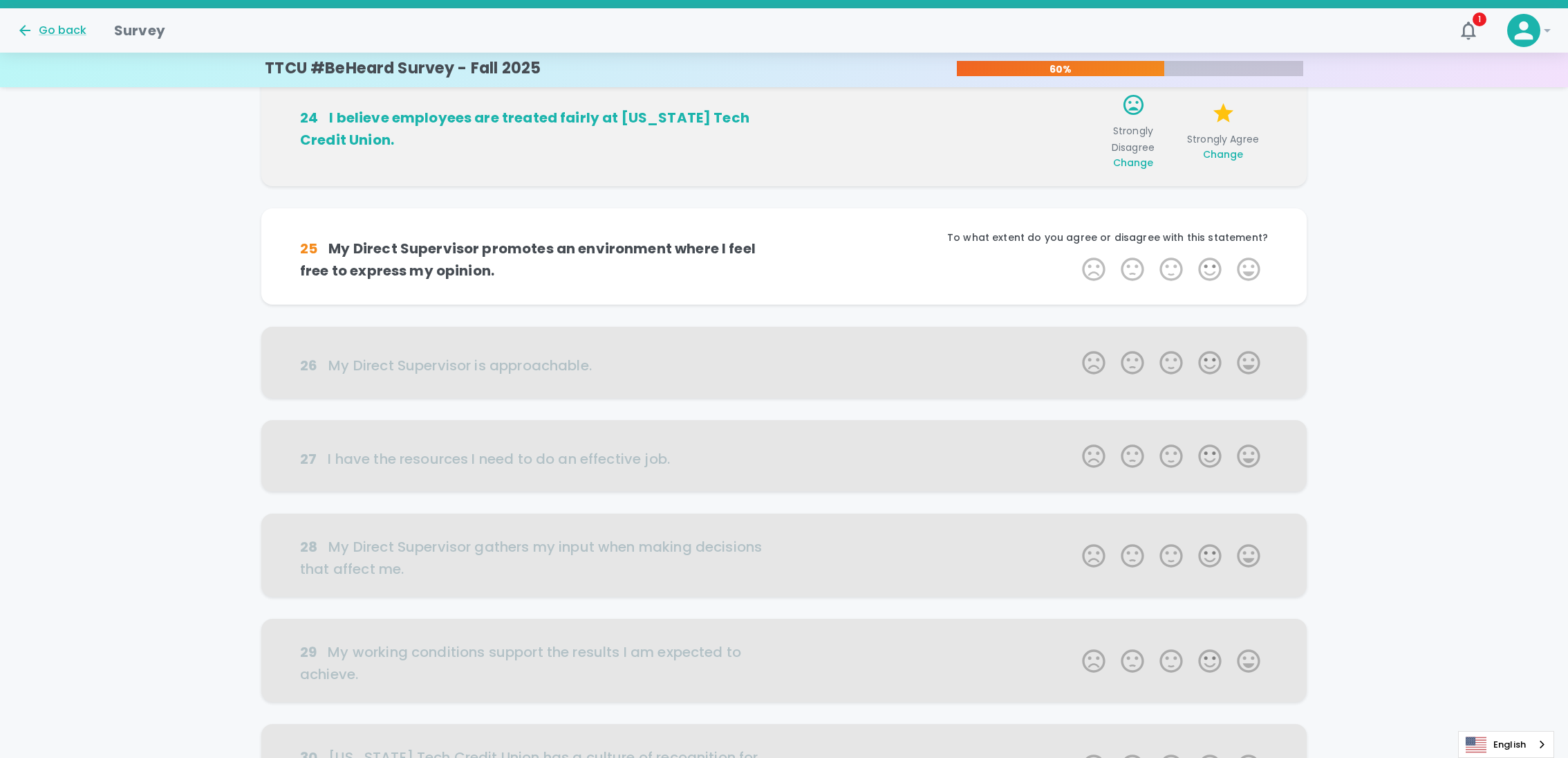
scroll to position [487, 0]
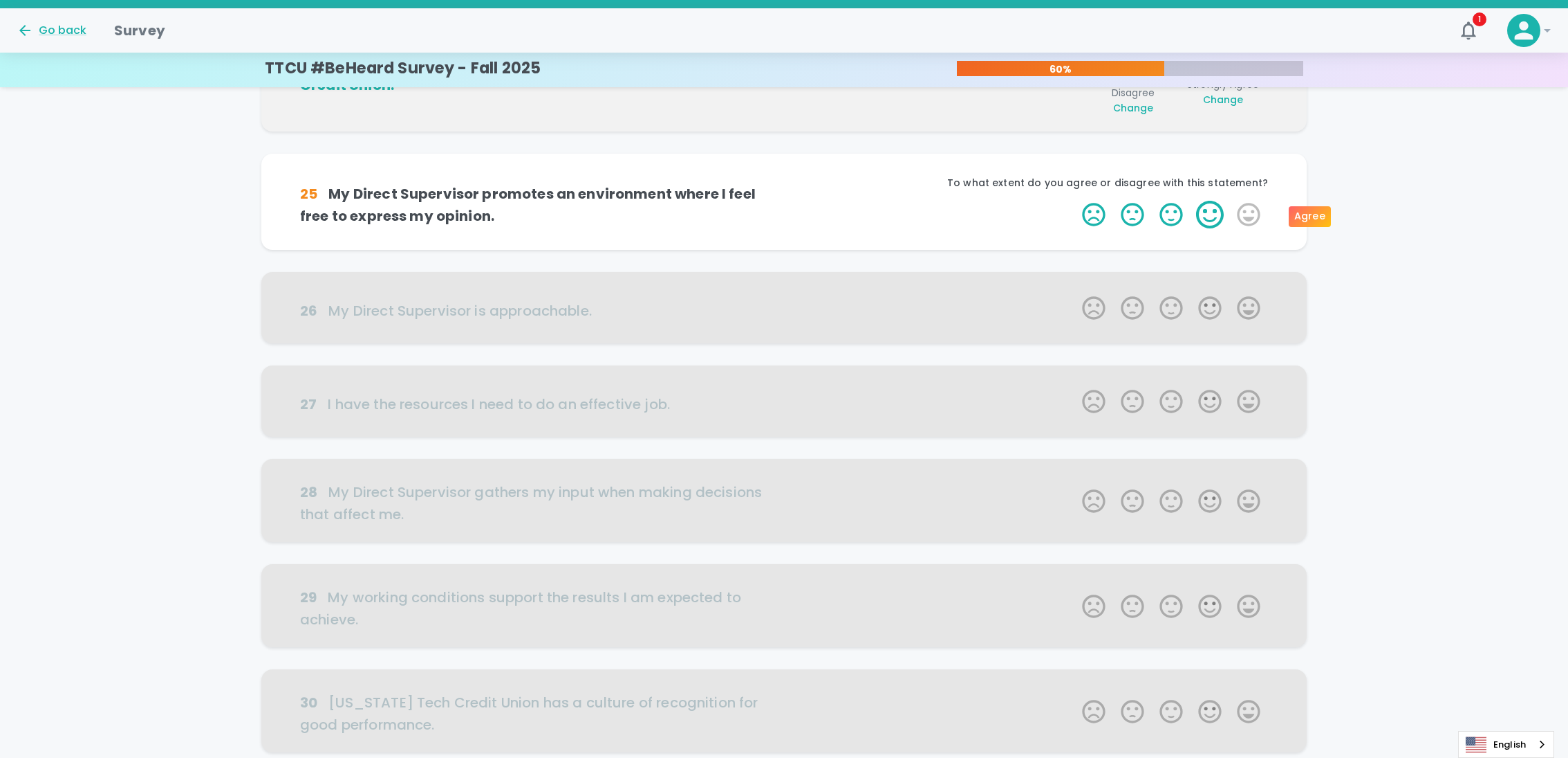
click at [1210, 217] on label "4 Stars" at bounding box center [1210, 214] width 38 height 27
click at [1075, 200] on input "4 Stars" at bounding box center [1074, 200] width 1 height 1
click at [1249, 219] on label "5 Stars" at bounding box center [1248, 214] width 38 height 27
click at [1075, 200] on input "5 Stars" at bounding box center [1074, 200] width 1 height 1
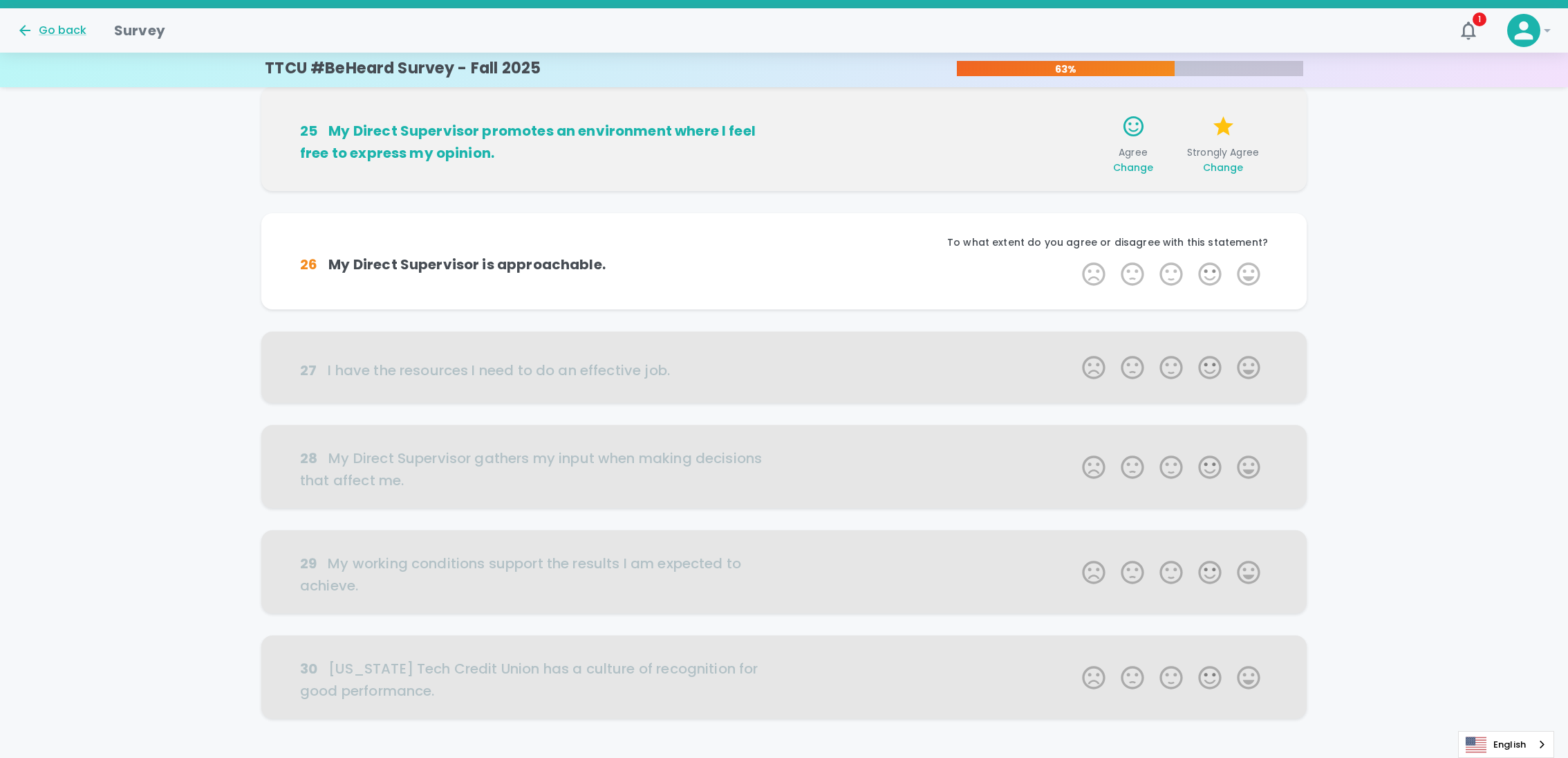
scroll to position [609, 0]
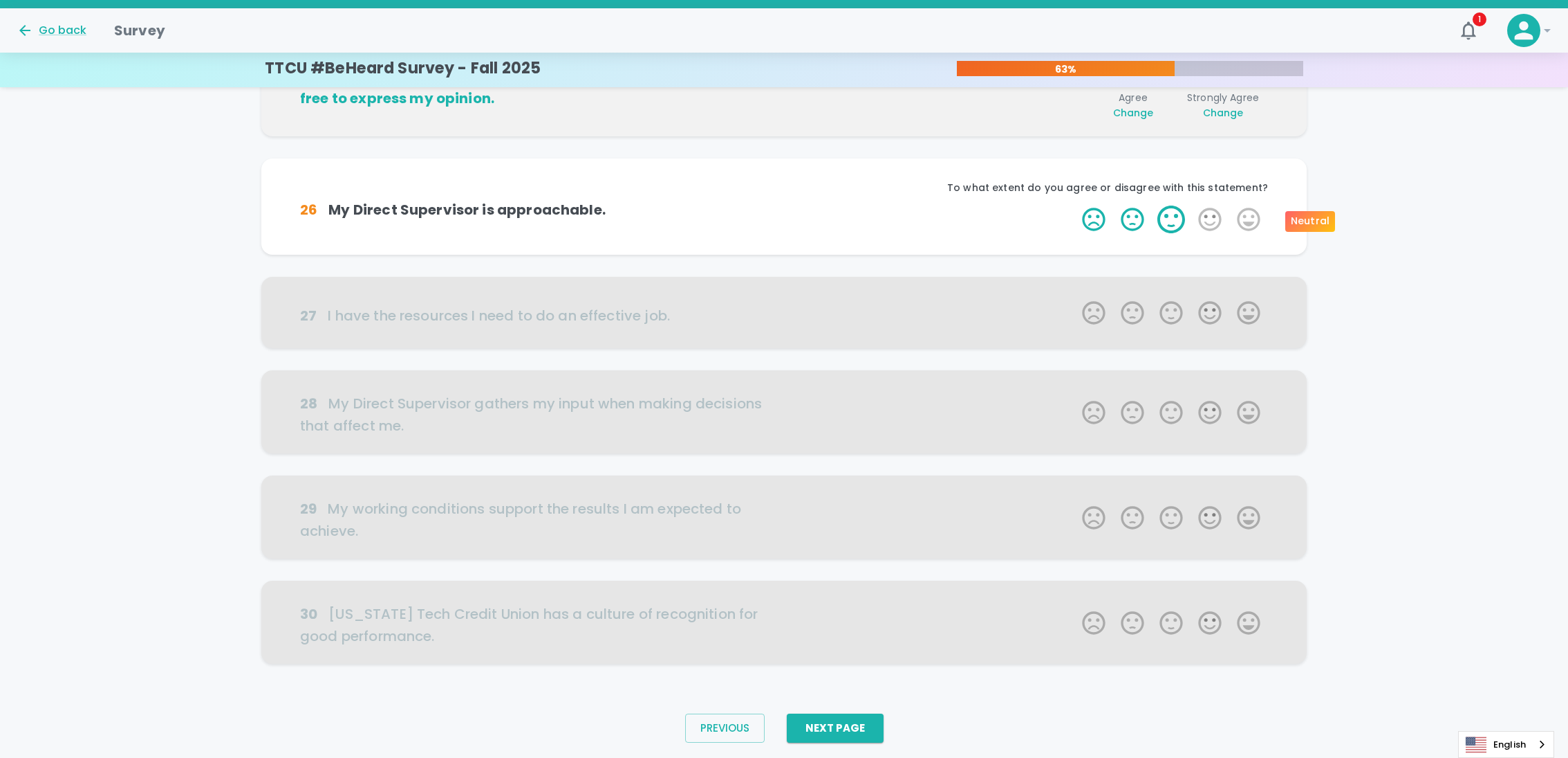
click at [1162, 214] on label "3 Stars" at bounding box center [1171, 219] width 38 height 27
click at [1075, 206] on input "3 Stars" at bounding box center [1074, 205] width 1 height 1
click at [1254, 224] on label "5 Stars" at bounding box center [1248, 219] width 38 height 27
click at [1075, 206] on input "5 Stars" at bounding box center [1074, 205] width 1 height 1
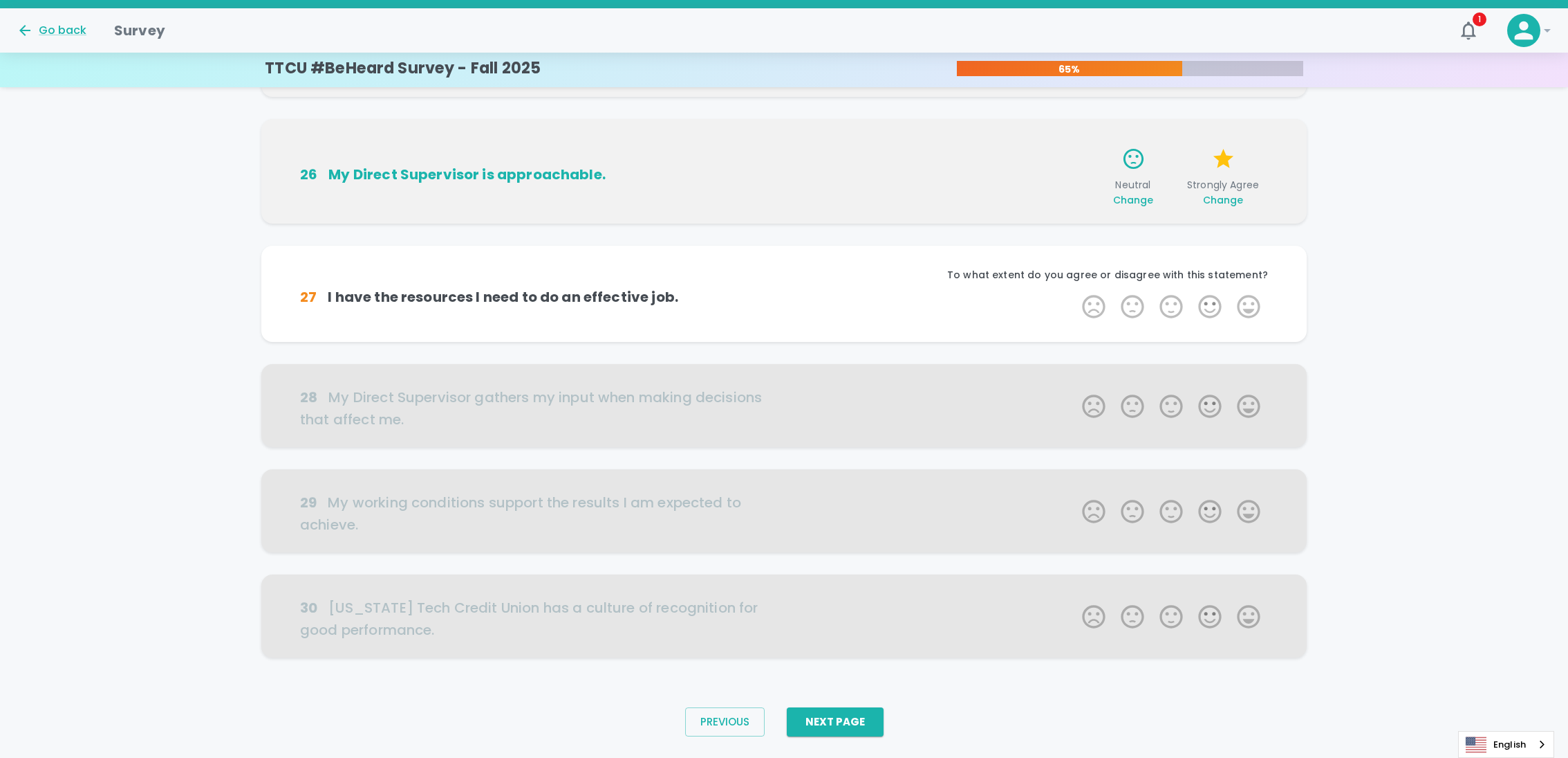
scroll to position [649, 0]
click at [1128, 312] on label "2 Stars" at bounding box center [1132, 305] width 38 height 27
click at [1075, 292] on input "2 Stars" at bounding box center [1074, 292] width 1 height 1
click at [1241, 310] on label "5 Stars" at bounding box center [1248, 305] width 38 height 27
click at [1075, 292] on input "5 Stars" at bounding box center [1074, 292] width 1 height 1
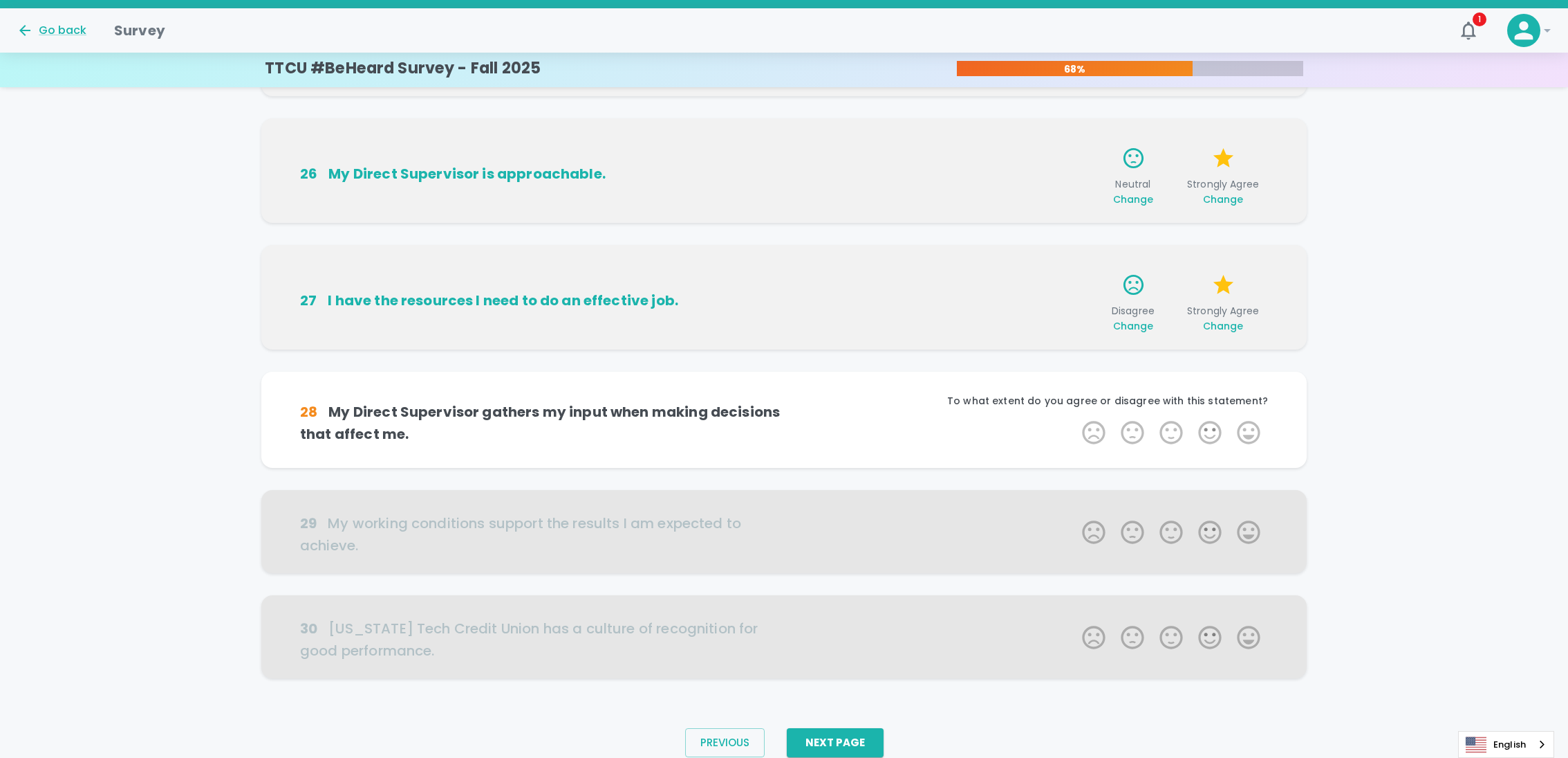
scroll to position [682, 0]
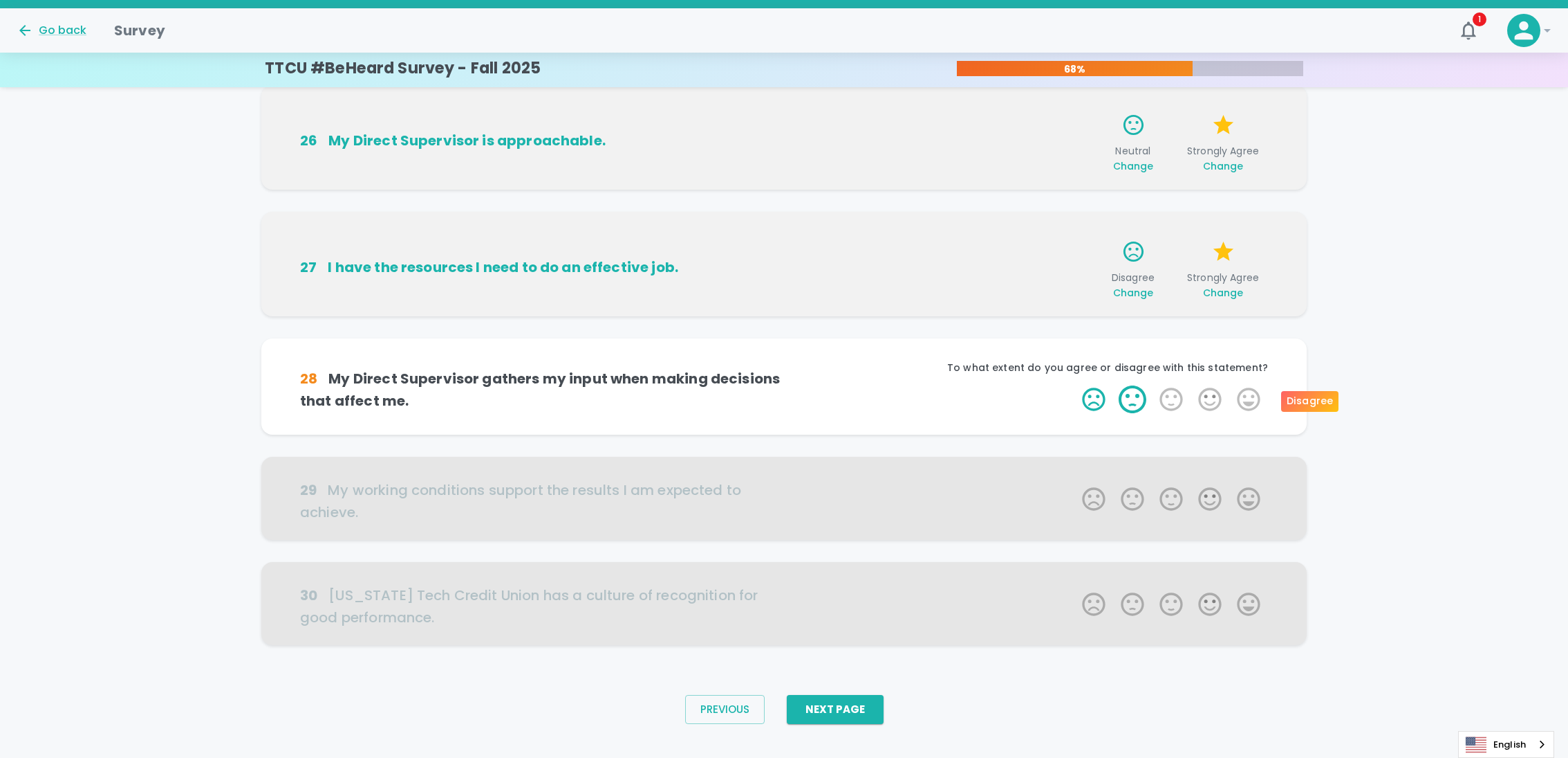
click at [1126, 406] on label "2 Stars" at bounding box center [1132, 399] width 38 height 27
click at [1075, 385] on input "2 Stars" at bounding box center [1074, 385] width 1 height 1
click at [1238, 400] on label "5 Stars" at bounding box center [1248, 399] width 38 height 27
click at [1075, 385] on input "5 Stars" at bounding box center [1074, 385] width 1 height 1
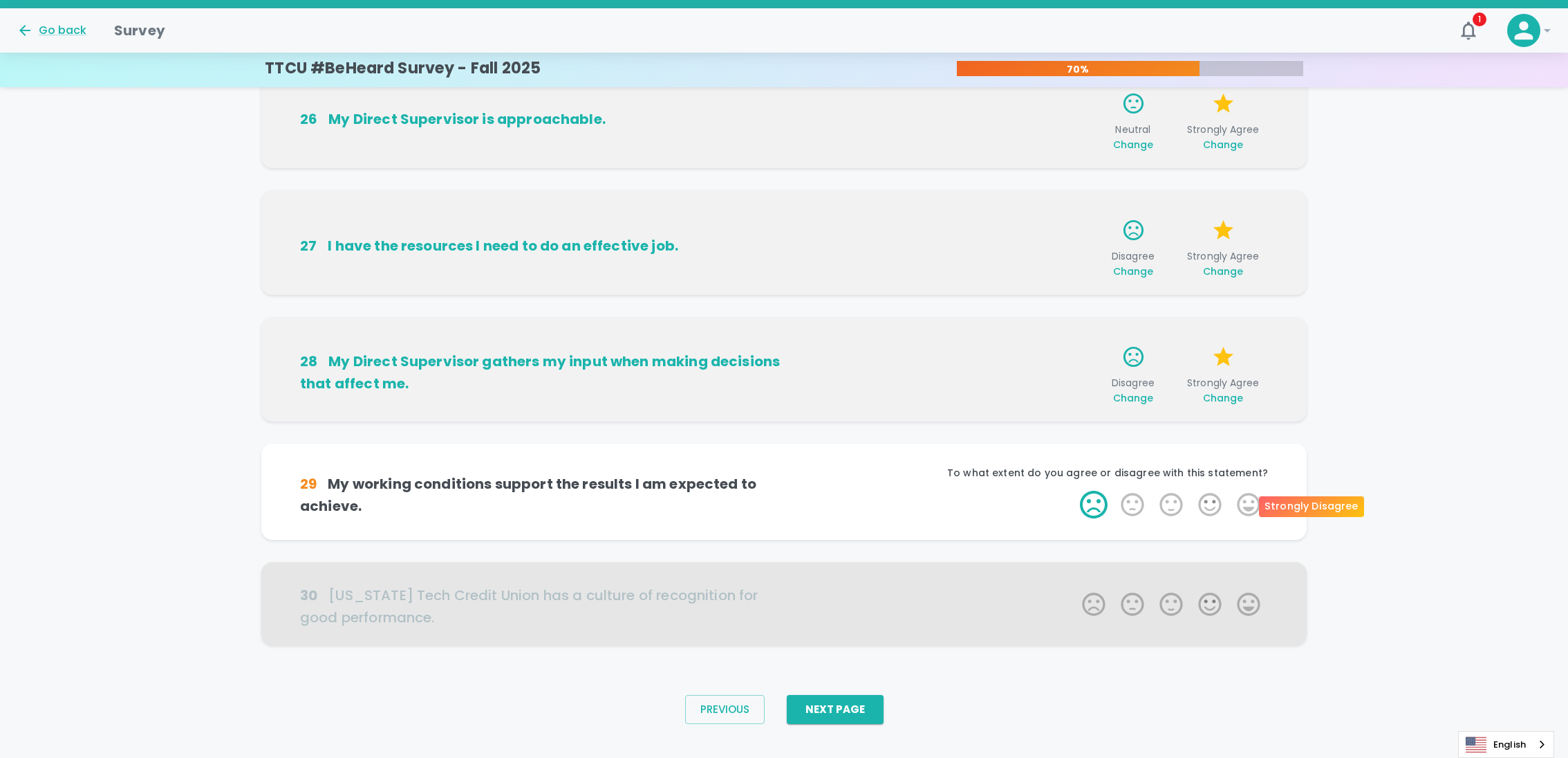
click at [1087, 504] on label "1 Star" at bounding box center [1094, 505] width 38 height 27
click at [1075, 491] on input "1 Star" at bounding box center [1074, 490] width 1 height 1
click at [1257, 505] on label "5 Stars" at bounding box center [1248, 505] width 38 height 27
click at [1075, 491] on input "5 Stars" at bounding box center [1074, 490] width 1 height 1
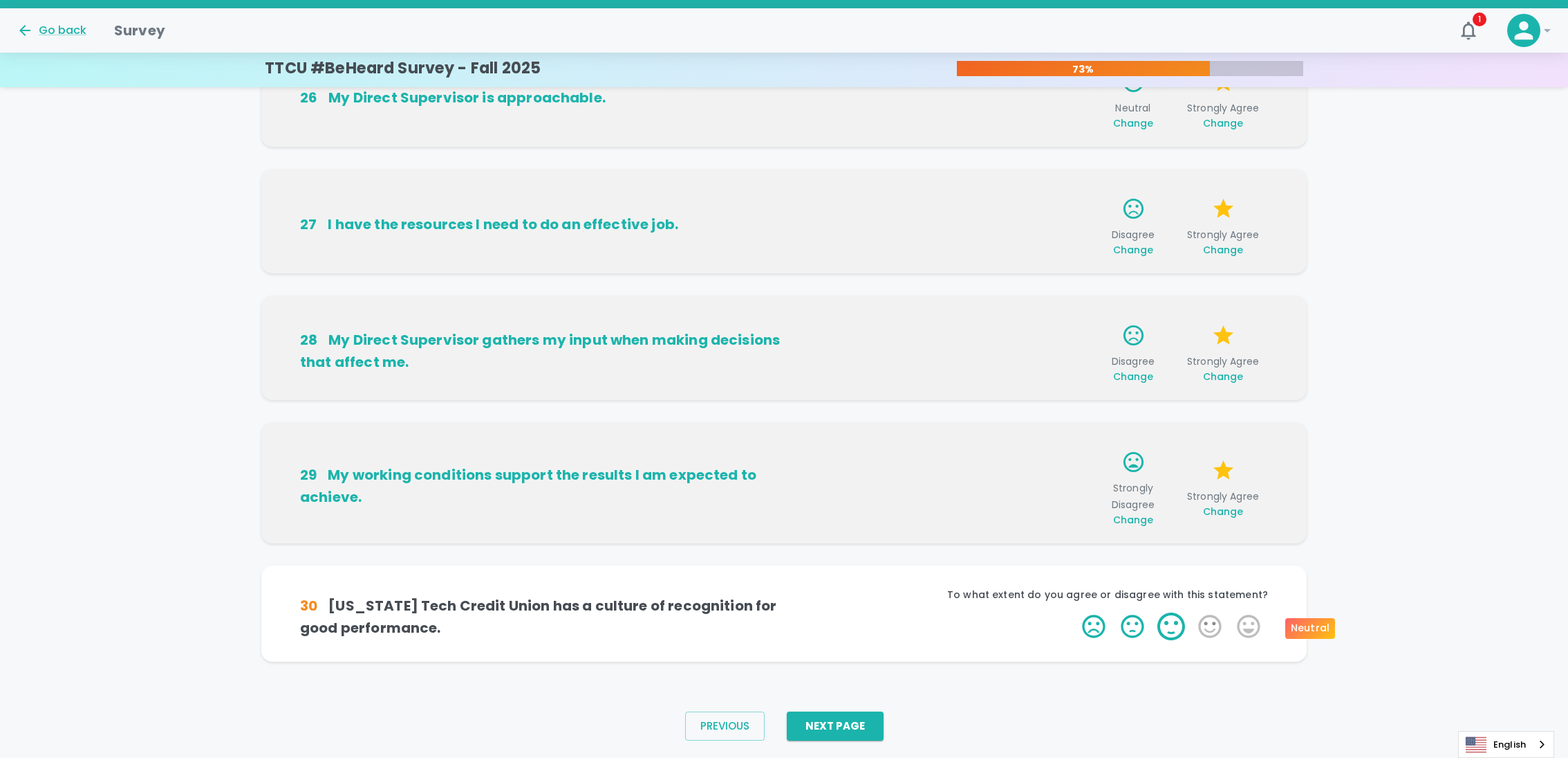
click at [1162, 630] on label "3 Stars" at bounding box center [1171, 626] width 38 height 27
click at [1075, 613] on input "3 Stars" at bounding box center [1074, 612] width 1 height 1
click at [1259, 626] on label "5 Stars" at bounding box center [1248, 626] width 38 height 27
click at [1075, 613] on input "5 Stars" at bounding box center [1074, 612] width 1 height 1
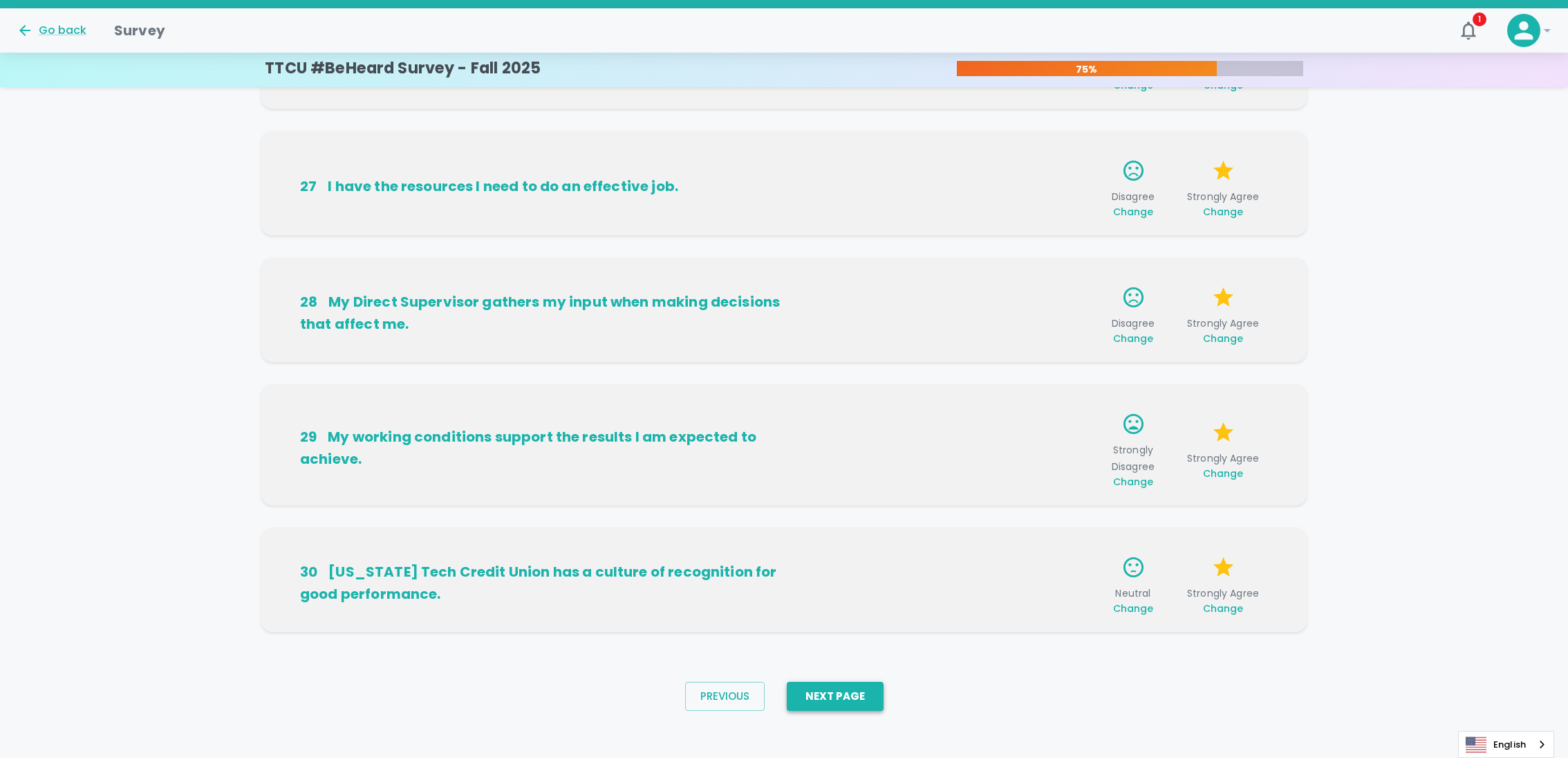
click at [869, 703] on button "Next Page" at bounding box center [835, 696] width 97 height 29
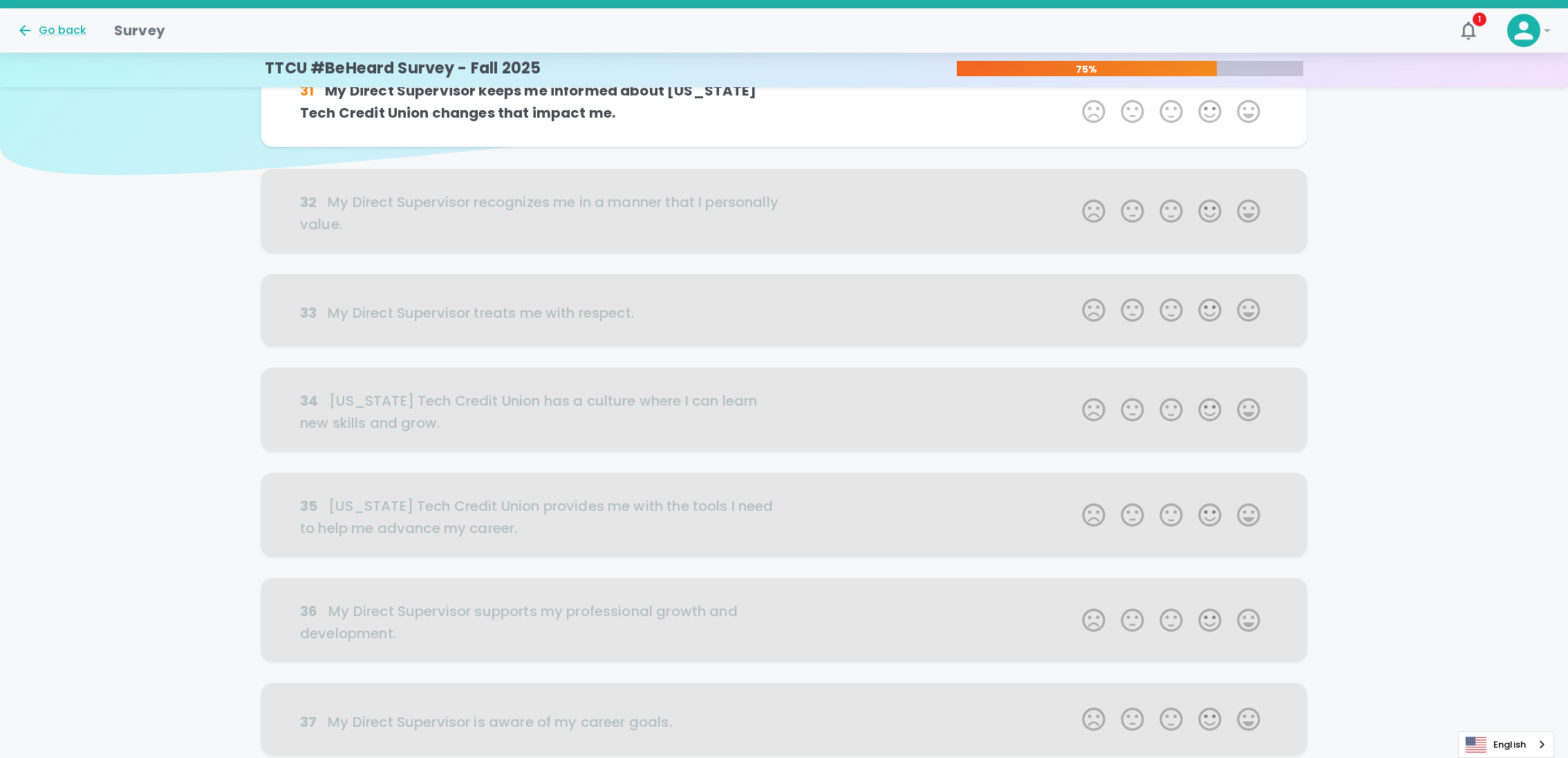
scroll to position [0, 0]
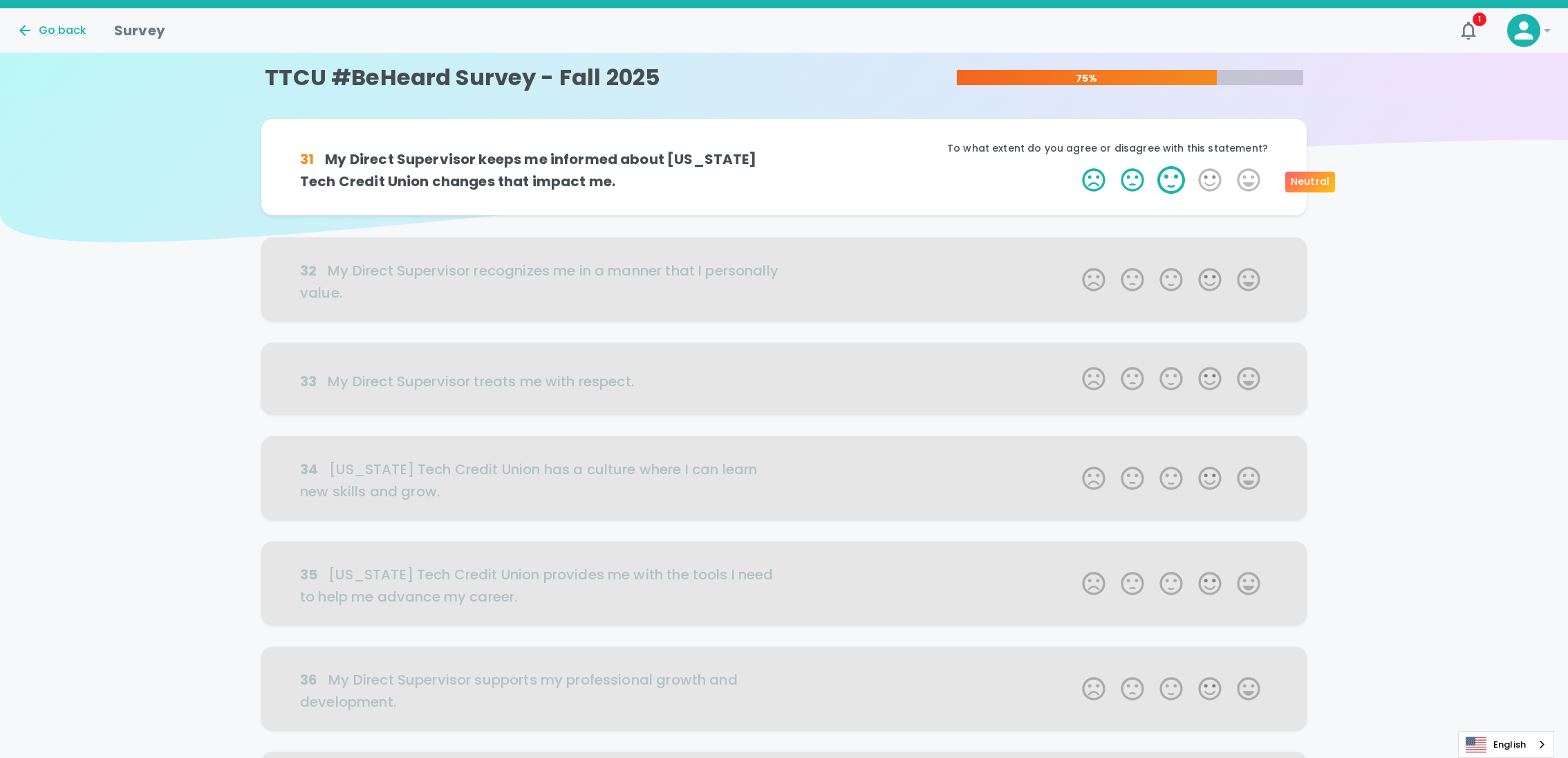
click at [1164, 183] on label "3 Stars" at bounding box center [1171, 180] width 38 height 27
click at [1075, 166] on input "3 Stars" at bounding box center [1074, 165] width 1 height 1
click at [1236, 184] on label "5 Stars" at bounding box center [1248, 180] width 38 height 27
click at [1075, 166] on input "5 Stars" at bounding box center [1074, 165] width 1 height 1
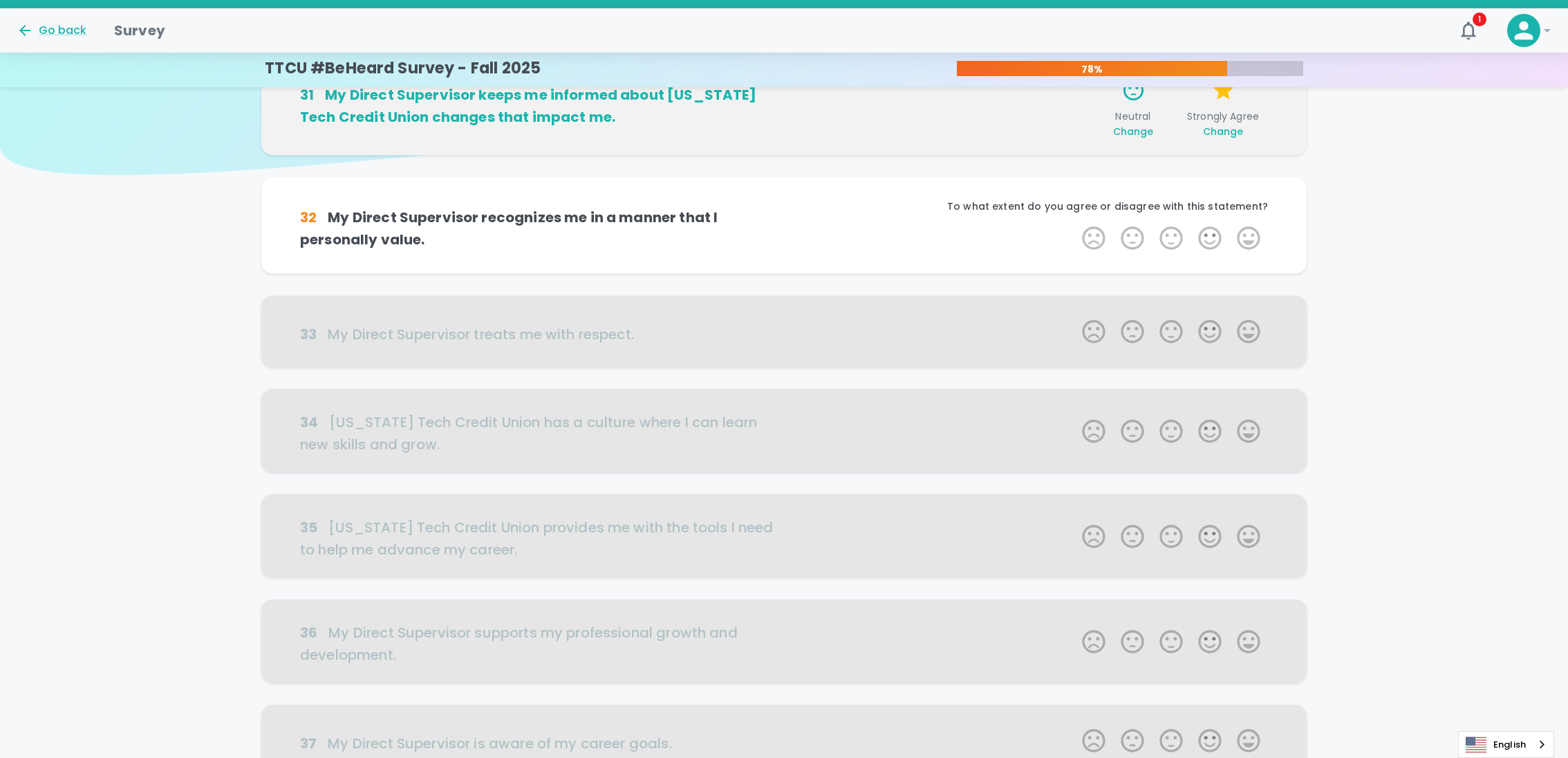
scroll to position [122, 0]
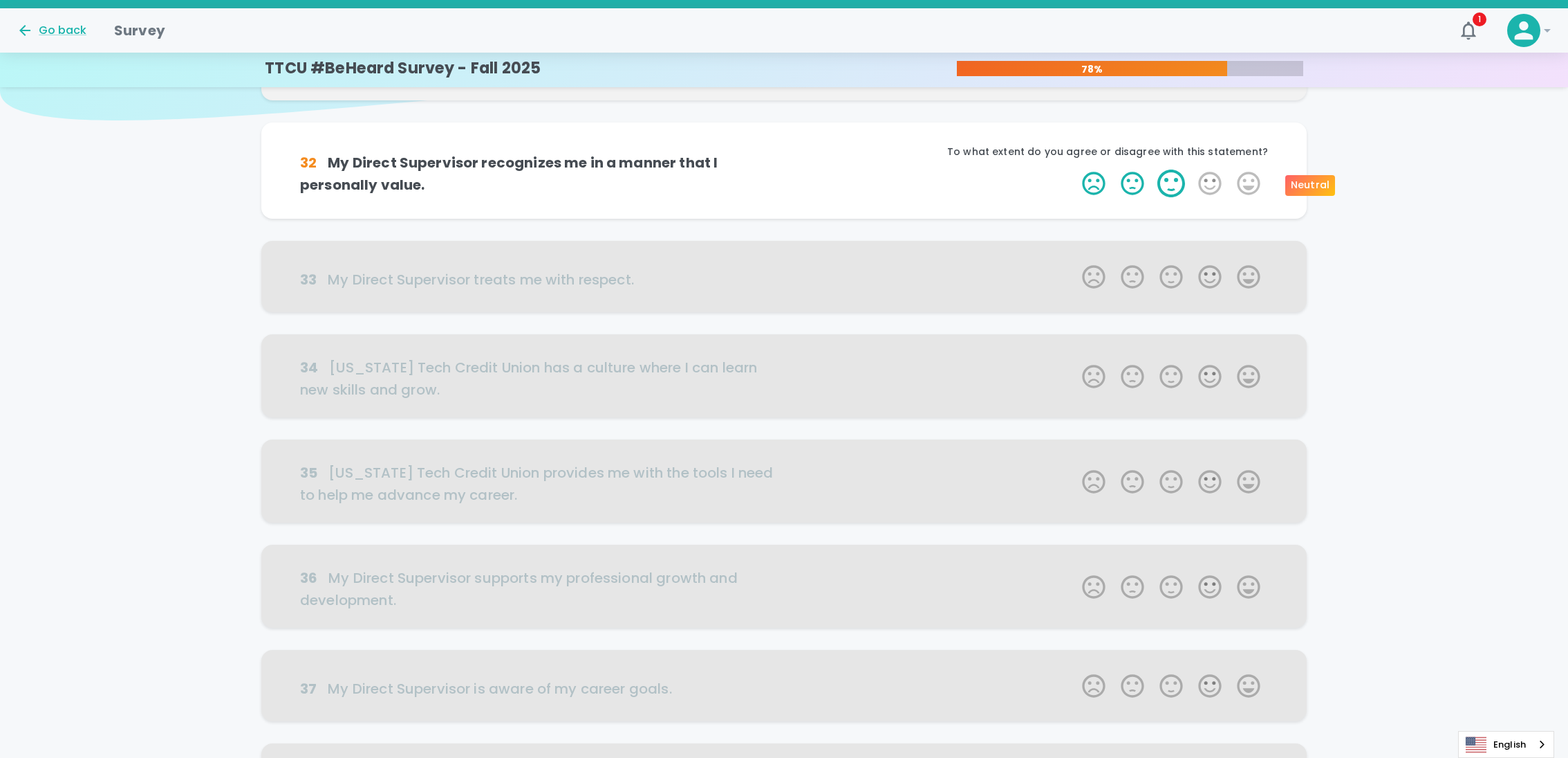
click at [1178, 187] on label "3 Stars" at bounding box center [1171, 183] width 38 height 27
click at [1075, 169] on input "3 Stars" at bounding box center [1074, 169] width 1 height 1
click at [1244, 189] on label "5 Stars" at bounding box center [1248, 183] width 38 height 27
click at [1075, 169] on input "5 Stars" at bounding box center [1074, 169] width 1 height 1
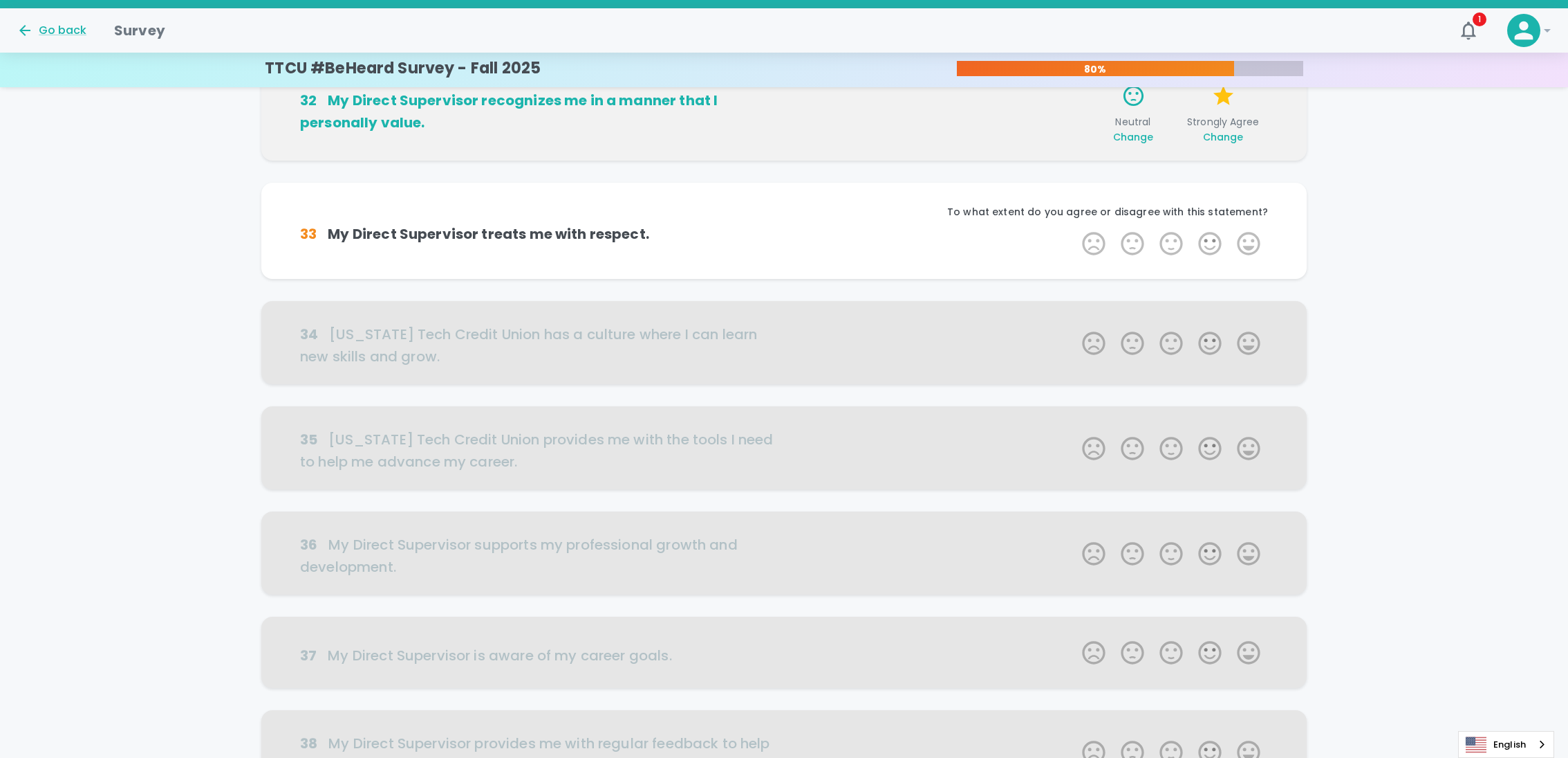
scroll to position [243, 0]
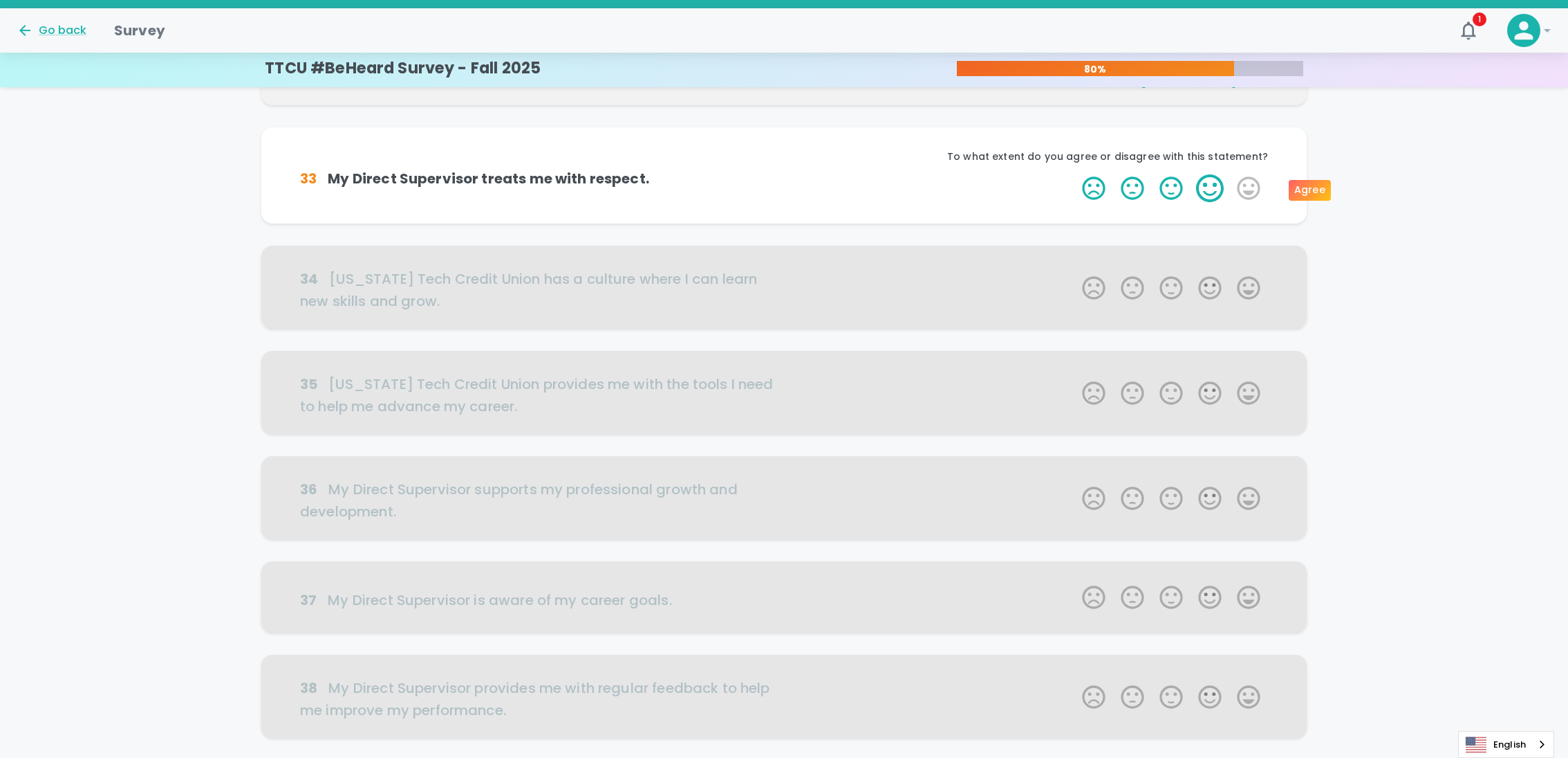
click at [1215, 189] on label "4 Stars" at bounding box center [1210, 188] width 38 height 27
click at [1075, 175] on input "4 Stars" at bounding box center [1074, 174] width 1 height 1
click at [1244, 190] on label "5 Stars" at bounding box center [1248, 188] width 38 height 27
click at [1075, 175] on input "5 Stars" at bounding box center [1074, 174] width 1 height 1
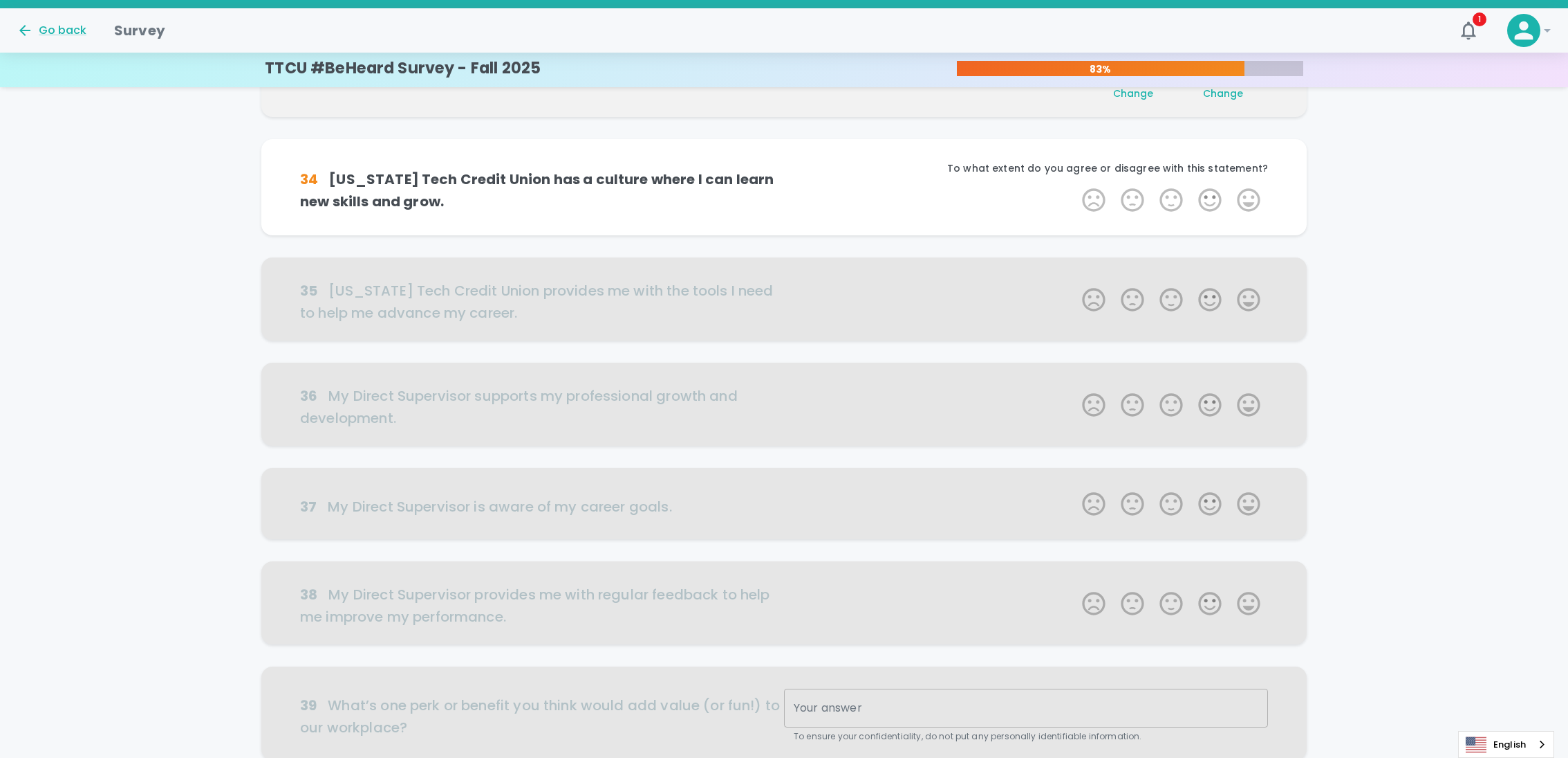
scroll to position [366, 0]
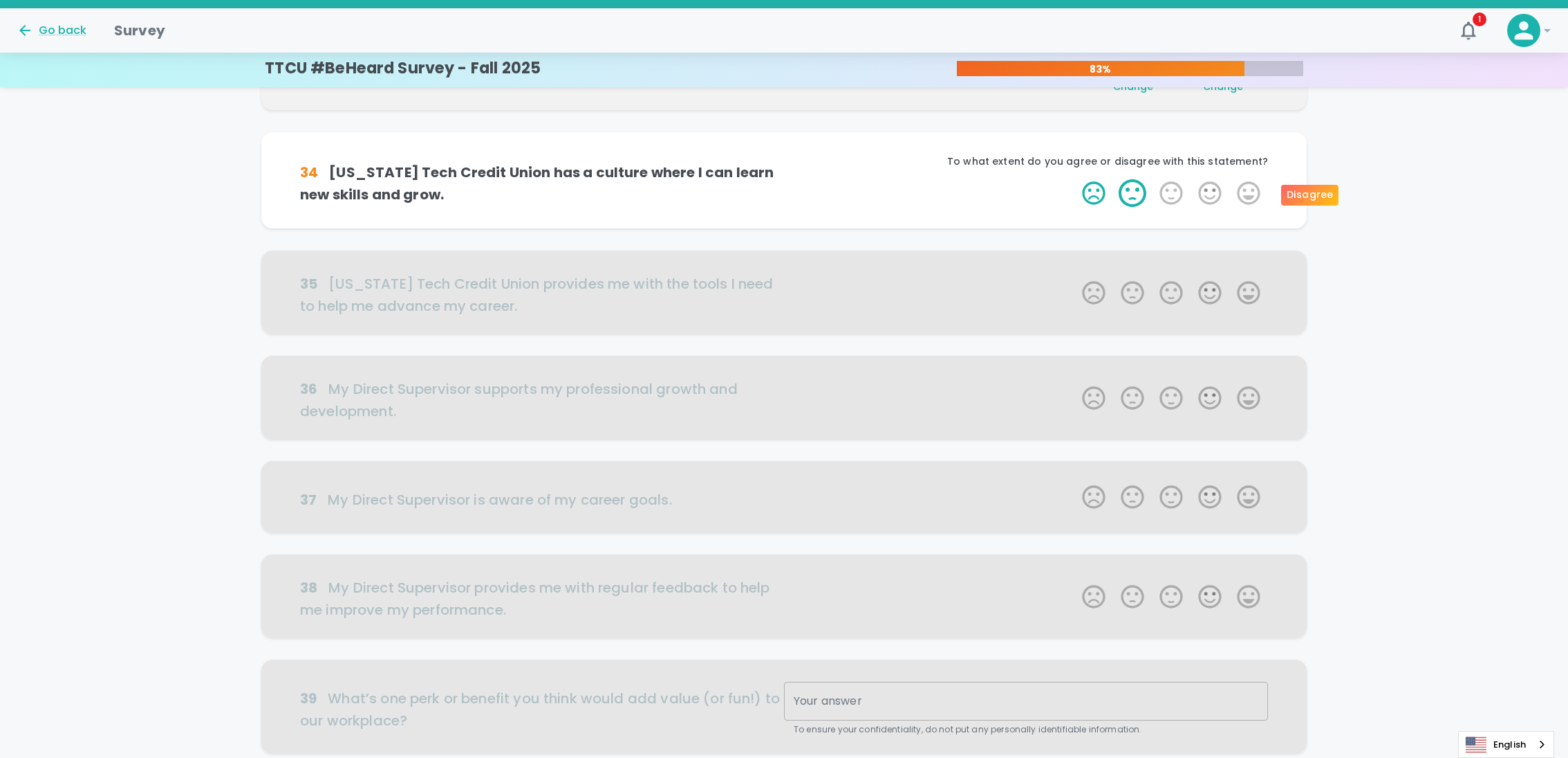
click at [1142, 192] on label "2 Stars" at bounding box center [1132, 193] width 38 height 27
click at [1075, 179] on input "2 Stars" at bounding box center [1074, 178] width 1 height 1
click at [1241, 197] on label "5 Stars" at bounding box center [1248, 193] width 38 height 27
click at [1075, 179] on input "5 Stars" at bounding box center [1074, 178] width 1 height 1
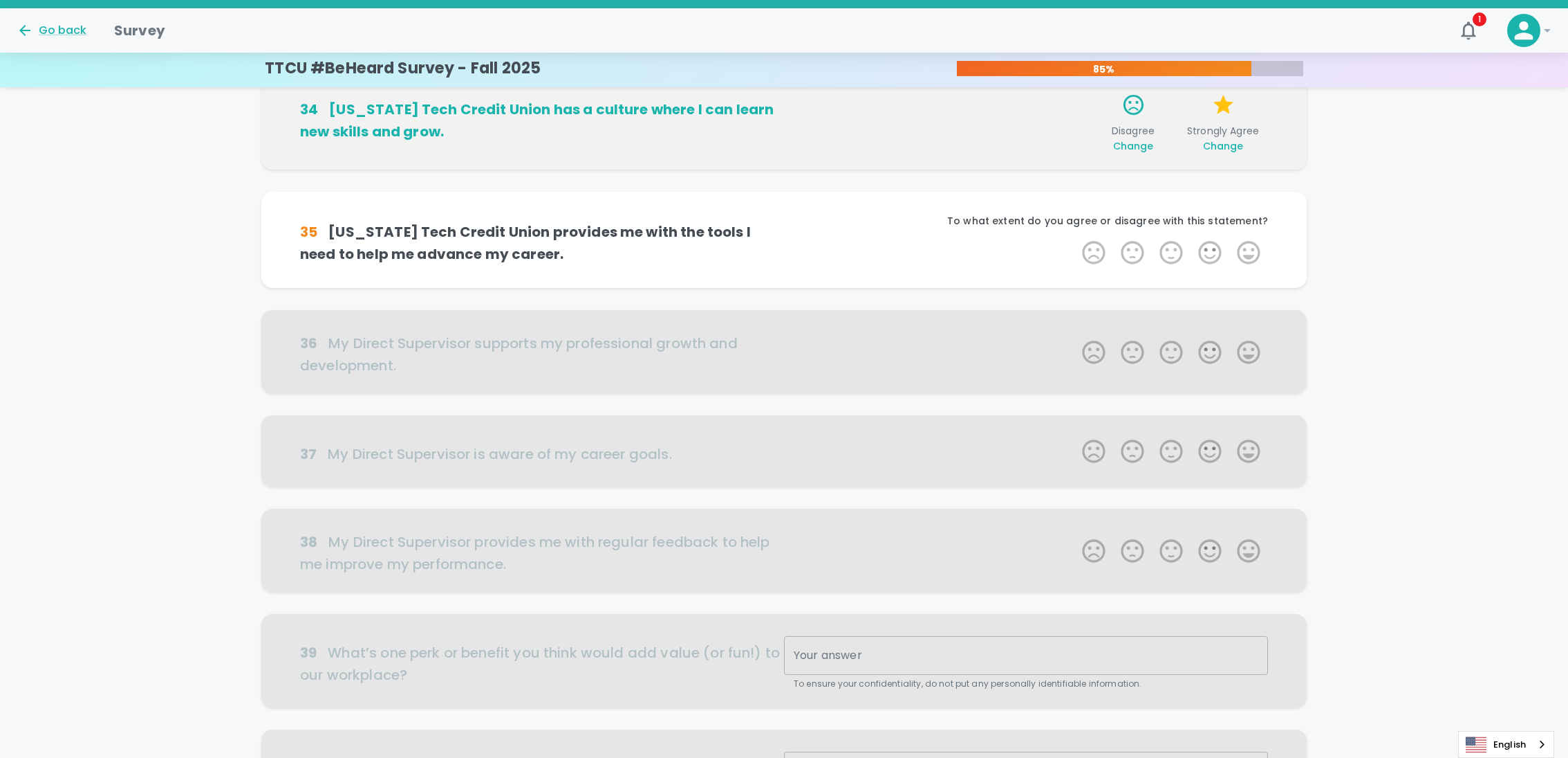
scroll to position [487, 0]
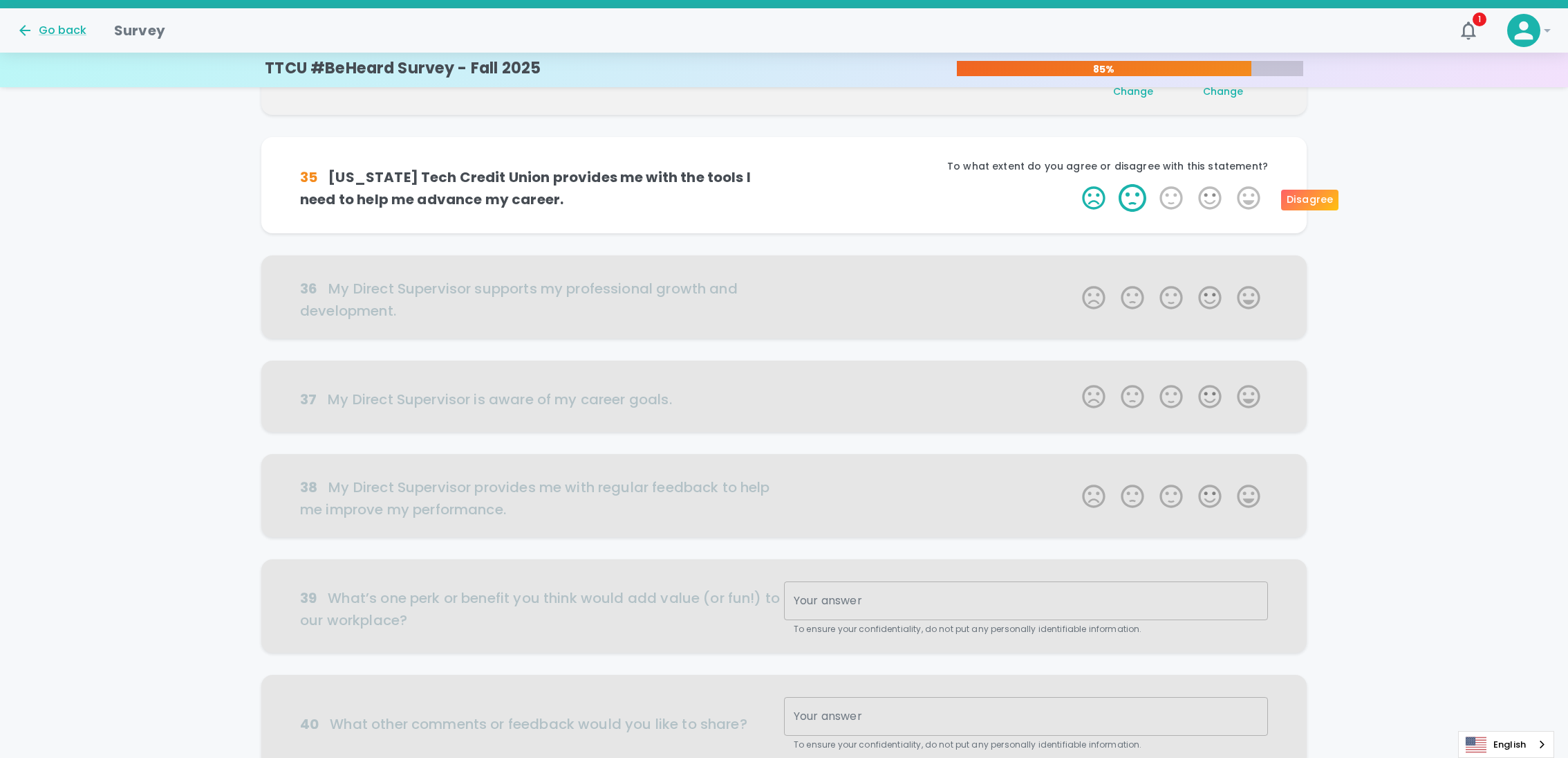
click at [1134, 207] on label "2 Stars" at bounding box center [1132, 198] width 38 height 27
click at [1075, 184] on input "2 Stars" at bounding box center [1074, 184] width 1 height 1
click at [1236, 204] on label "5 Stars" at bounding box center [1248, 198] width 38 height 27
click at [1075, 184] on input "5 Stars" at bounding box center [1074, 184] width 1 height 1
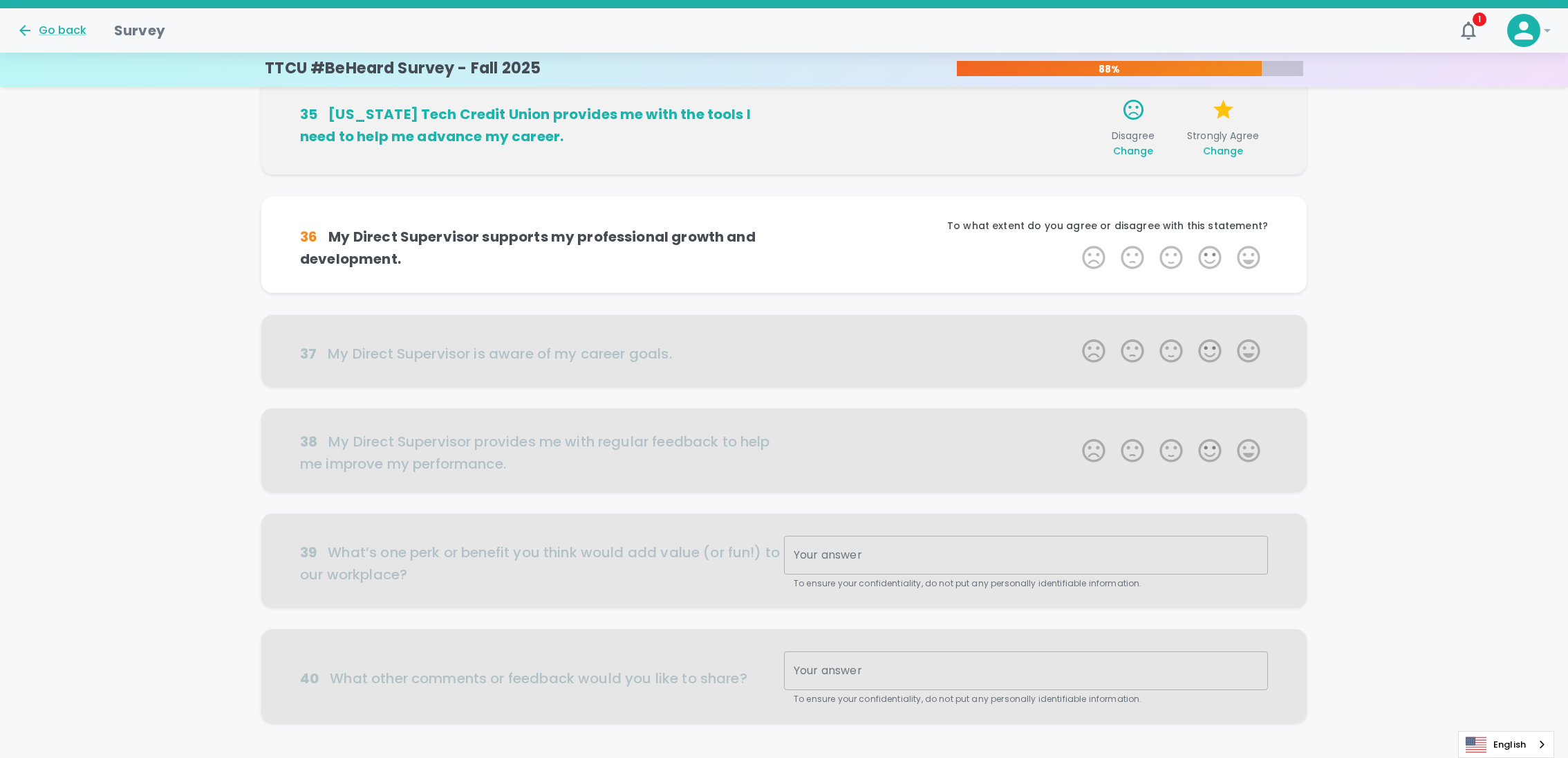
scroll to position [609, 0]
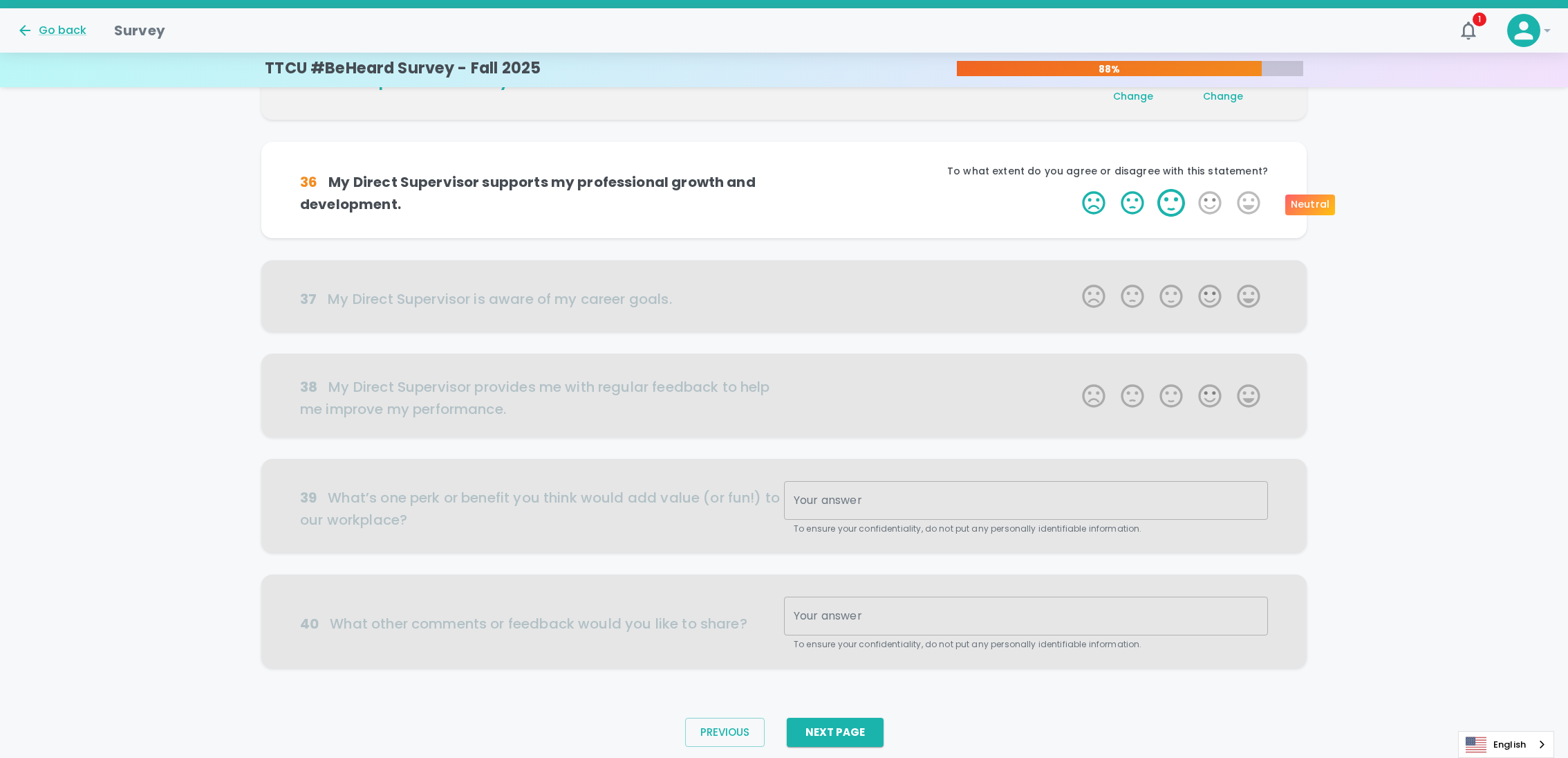
click at [1175, 197] on label "3 Stars" at bounding box center [1171, 203] width 38 height 27
click at [1075, 189] on input "3 Stars" at bounding box center [1074, 188] width 1 height 1
click at [1239, 204] on label "5 Stars" at bounding box center [1248, 203] width 38 height 27
click at [1075, 189] on input "5 Stars" at bounding box center [1074, 188] width 1 height 1
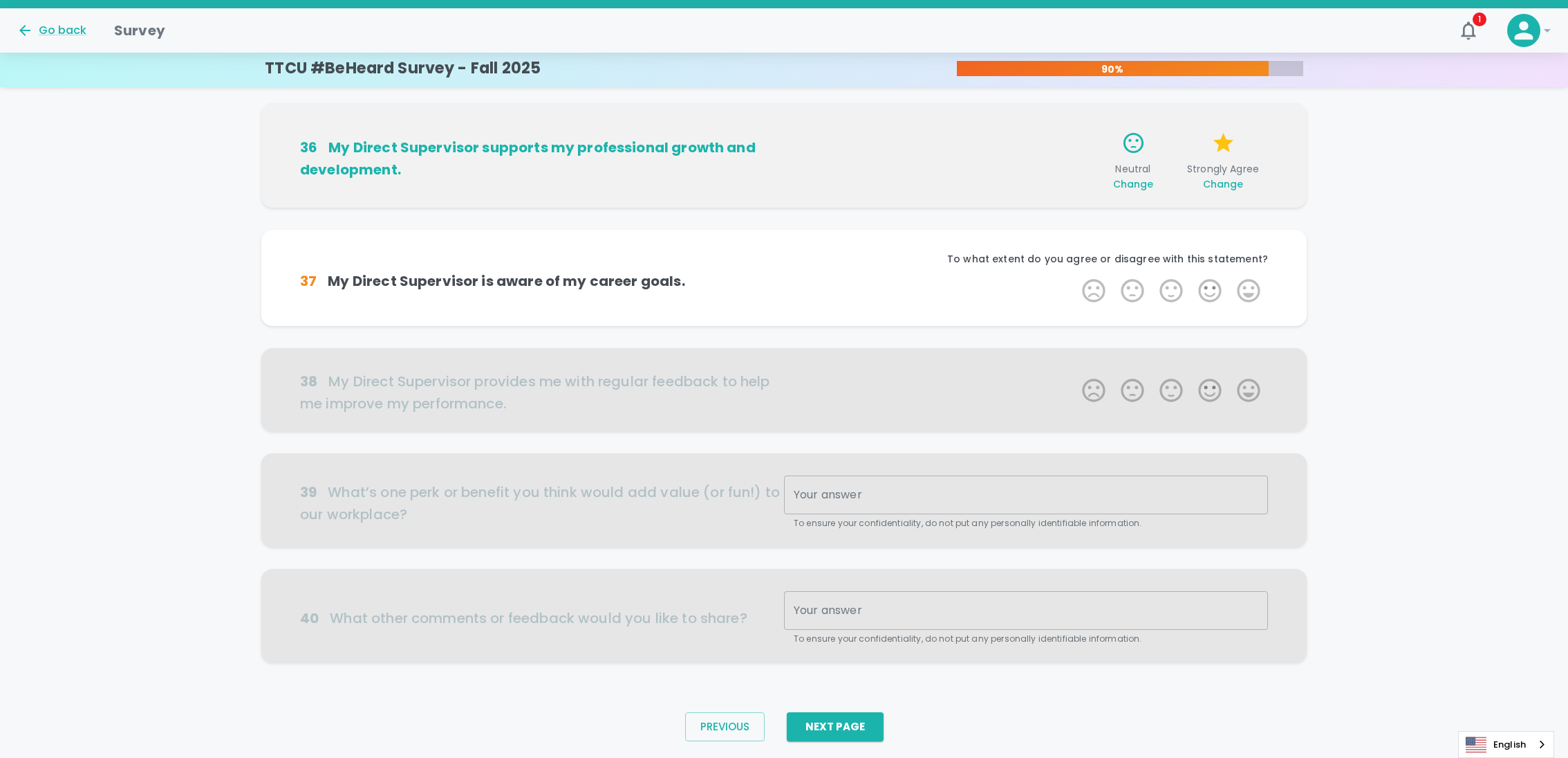
scroll to position [653, 0]
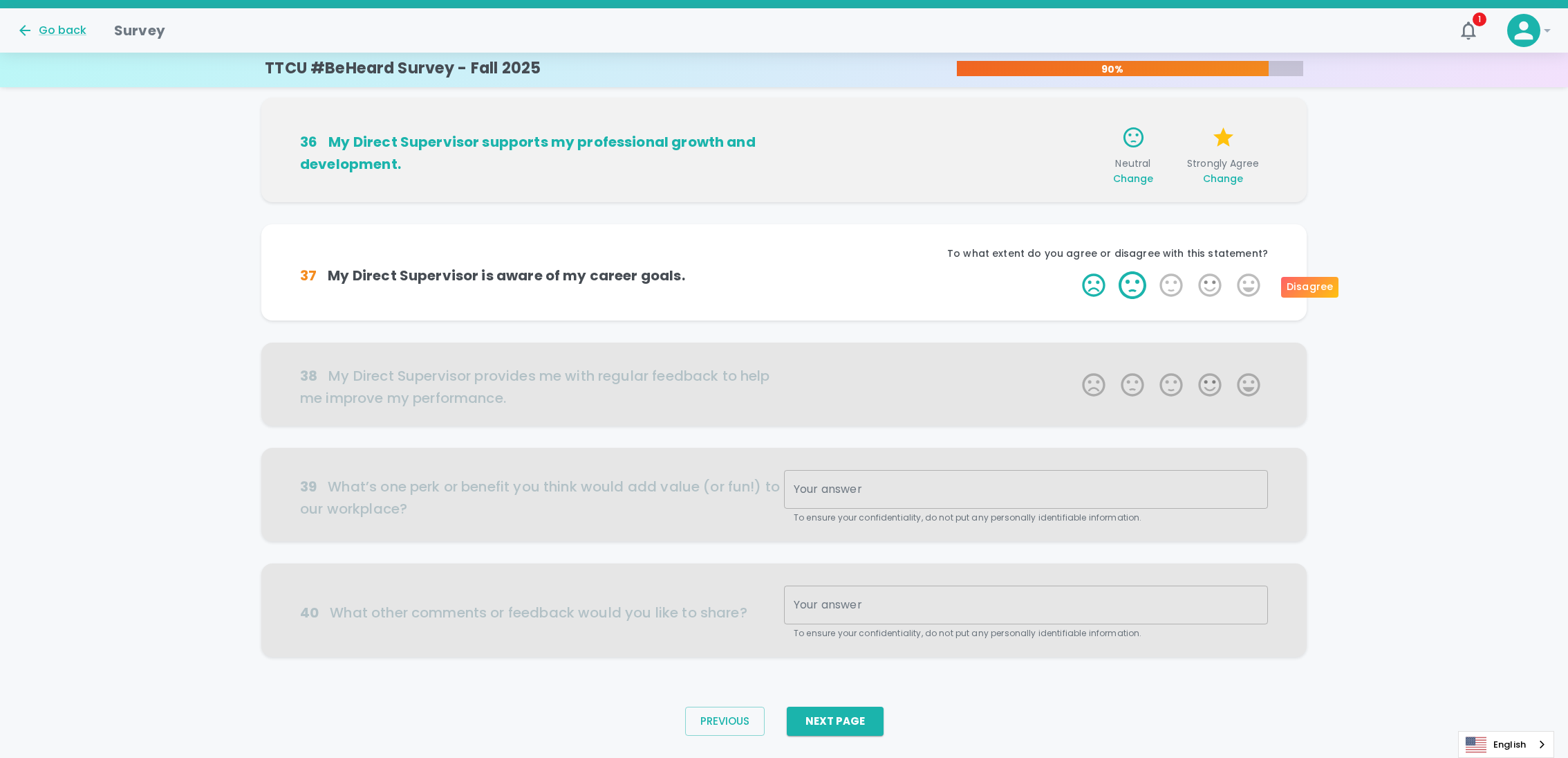
click at [1122, 282] on label "2 Stars" at bounding box center [1132, 285] width 38 height 27
click at [1075, 272] on input "2 Stars" at bounding box center [1074, 271] width 1 height 1
click at [1237, 283] on label "5 Stars" at bounding box center [1248, 285] width 38 height 27
click at [1075, 272] on input "5 Stars" at bounding box center [1074, 271] width 1 height 1
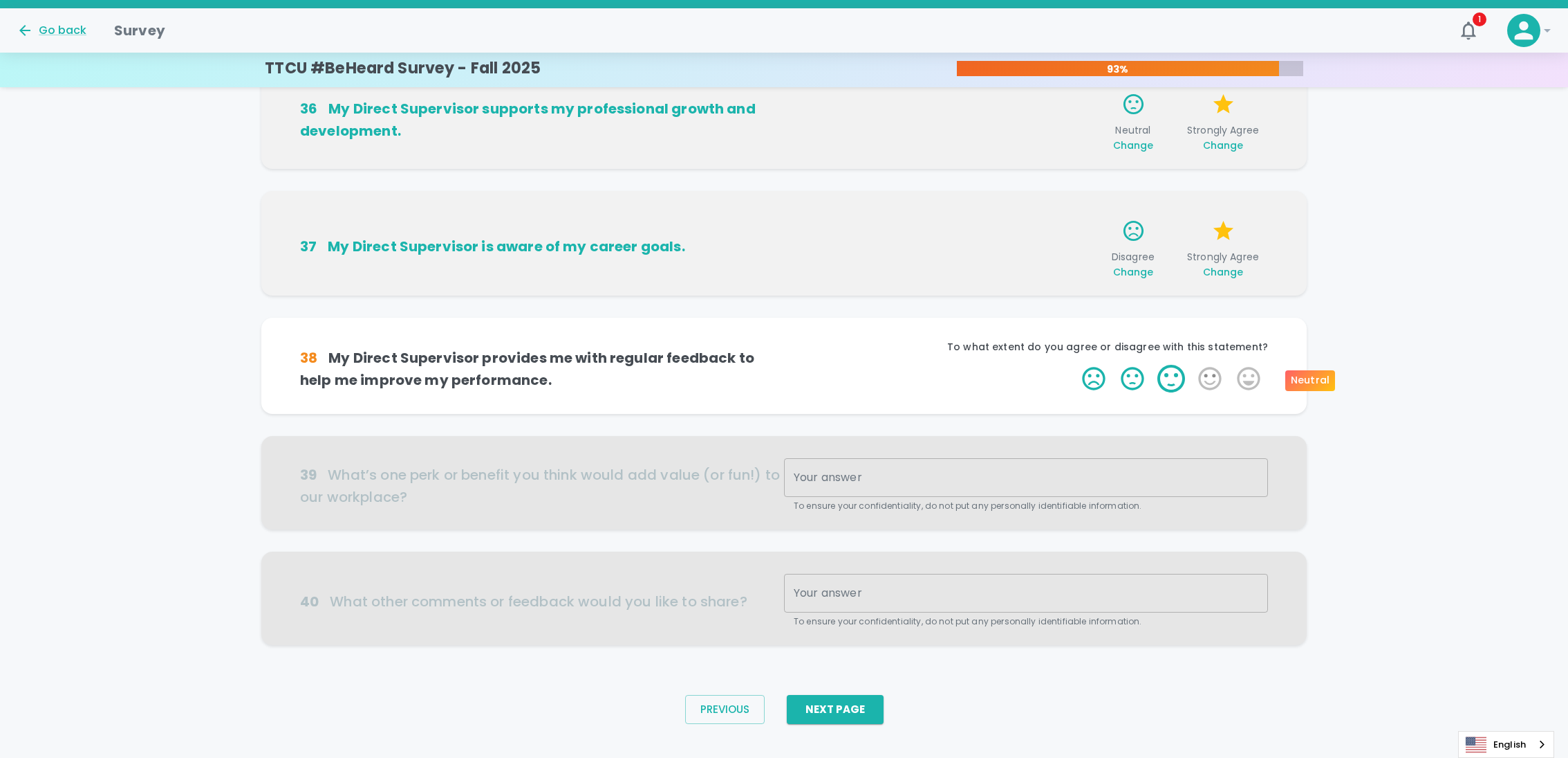
click at [1176, 368] on label "3 Stars" at bounding box center [1171, 379] width 38 height 27
click at [1075, 365] on input "3 Stars" at bounding box center [1074, 364] width 1 height 1
click at [1241, 375] on label "5 Stars" at bounding box center [1248, 379] width 38 height 27
click at [1075, 365] on input "5 Stars" at bounding box center [1074, 364] width 1 height 1
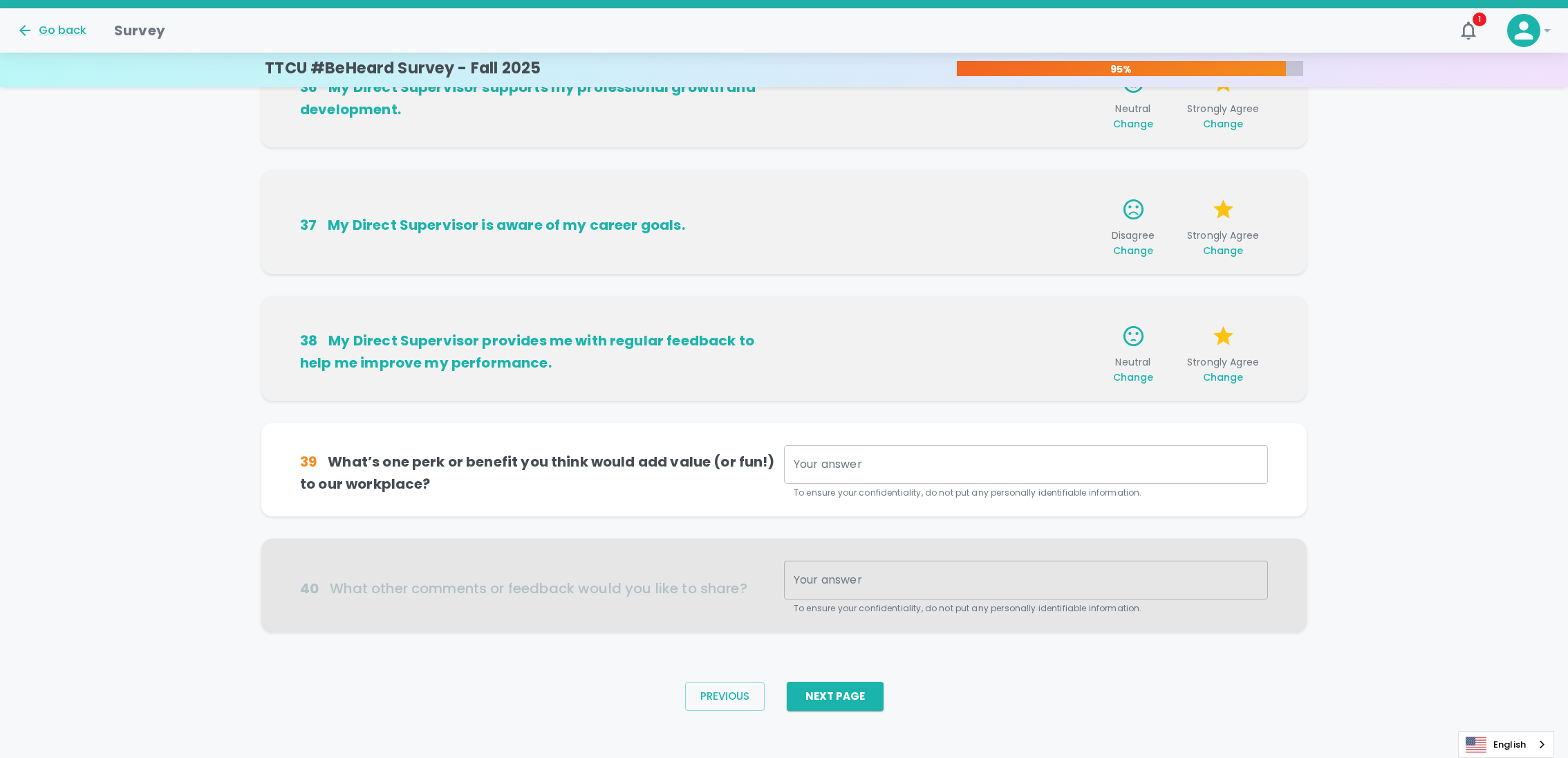
click at [800, 474] on div "x Your answer" at bounding box center [1026, 464] width 484 height 38
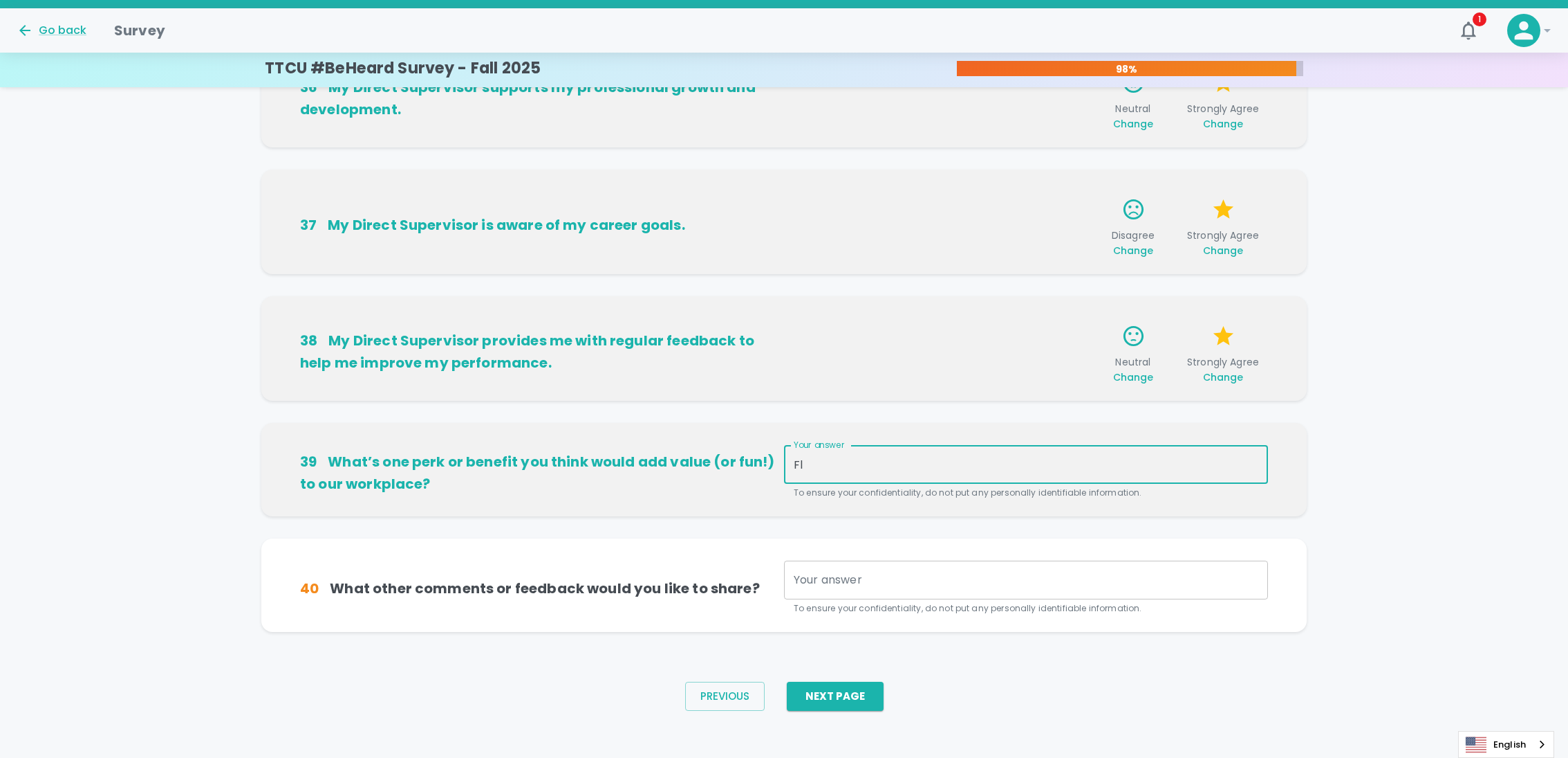
type textarea "F"
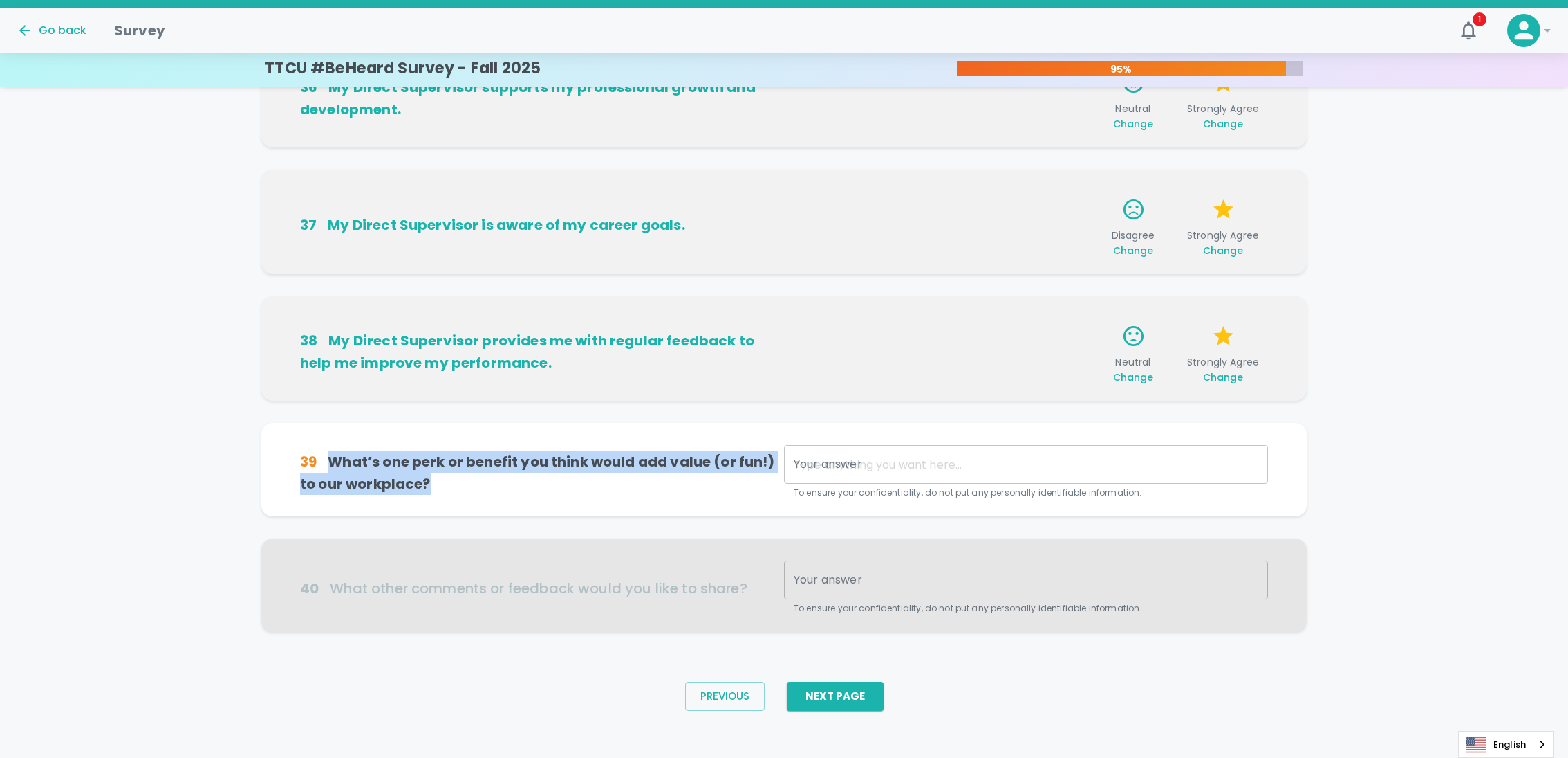
drag, startPoint x: 440, startPoint y: 484, endPoint x: 328, endPoint y: 459, distance: 114.8
click at [328, 459] on h6 "39 What’s one perk or benefit you think would add value (or fun!) to our workpl…" at bounding box center [542, 473] width 484 height 44
copy h6 "What’s one perk or benefit you think would add value (or fun!) to our workplace?"
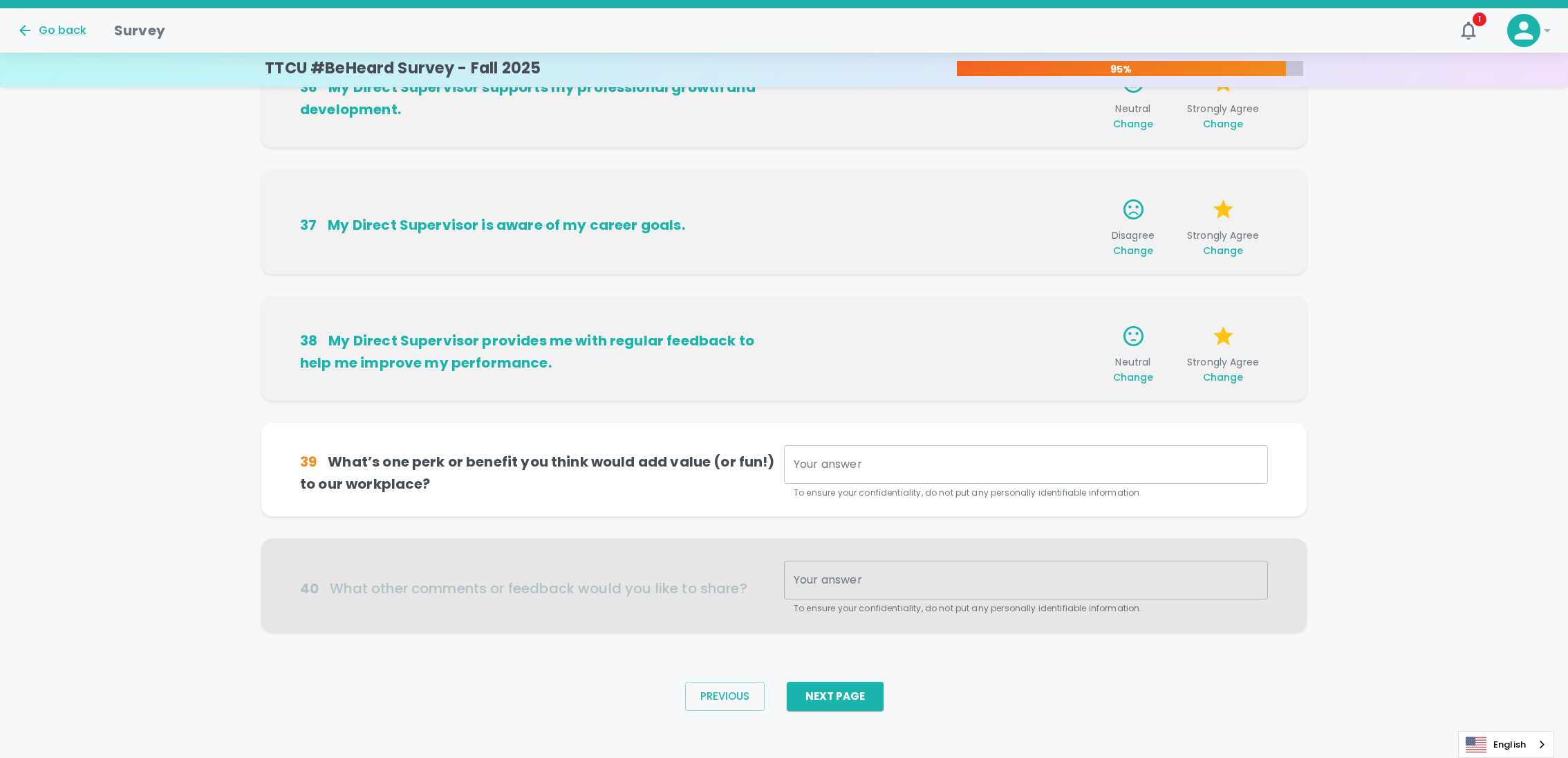
click at [822, 454] on div "x Your answer" at bounding box center [1026, 464] width 484 height 38
paste textarea "One perk that could add both value and fun is a small monthly learning stipend …"
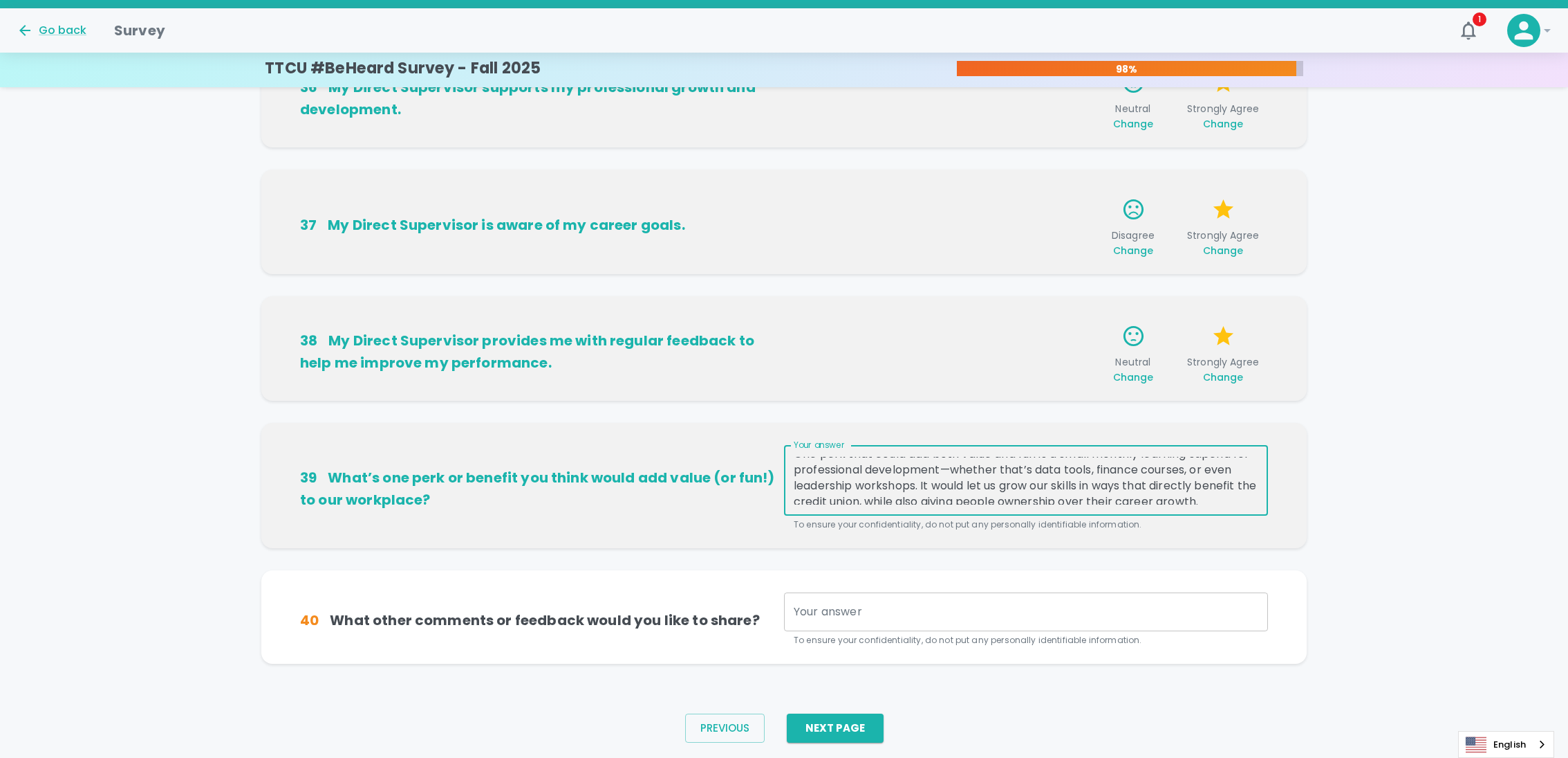
scroll to position [0, 0]
click at [968, 481] on textarea "One perk that could add both value and fun is a small monthly learning stipend …" at bounding box center [1026, 480] width 465 height 48
drag, startPoint x: 1203, startPoint y: 480, endPoint x: 1109, endPoint y: 476, distance: 94.1
click at [1109, 476] on textarea "One perk that could add both value and fun is a small monthly learning stipend …" at bounding box center [1026, 480] width 465 height 48
click at [1047, 483] on textarea "One perk that could add both value and fun is a small monthly learning stipend …" at bounding box center [1026, 480] width 465 height 48
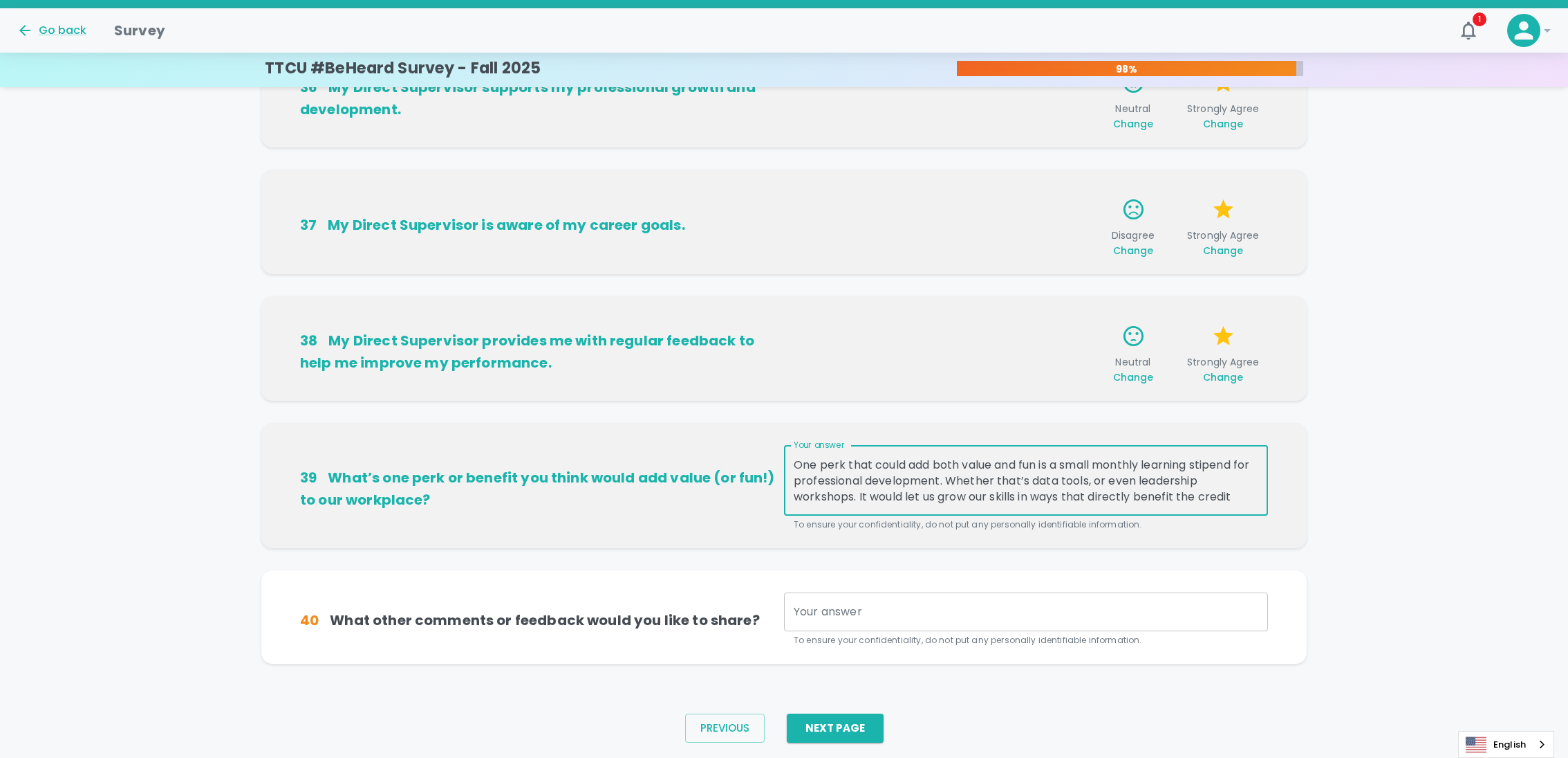
paste textarea "finance courses,"
type textarea "One perk that could add both value and fun is a small monthly learning stipend …"
click at [1075, 540] on div "39 What’s one perk or benefit you think would add value (or fun!) to our workpl…" at bounding box center [784, 485] width 1045 height 125
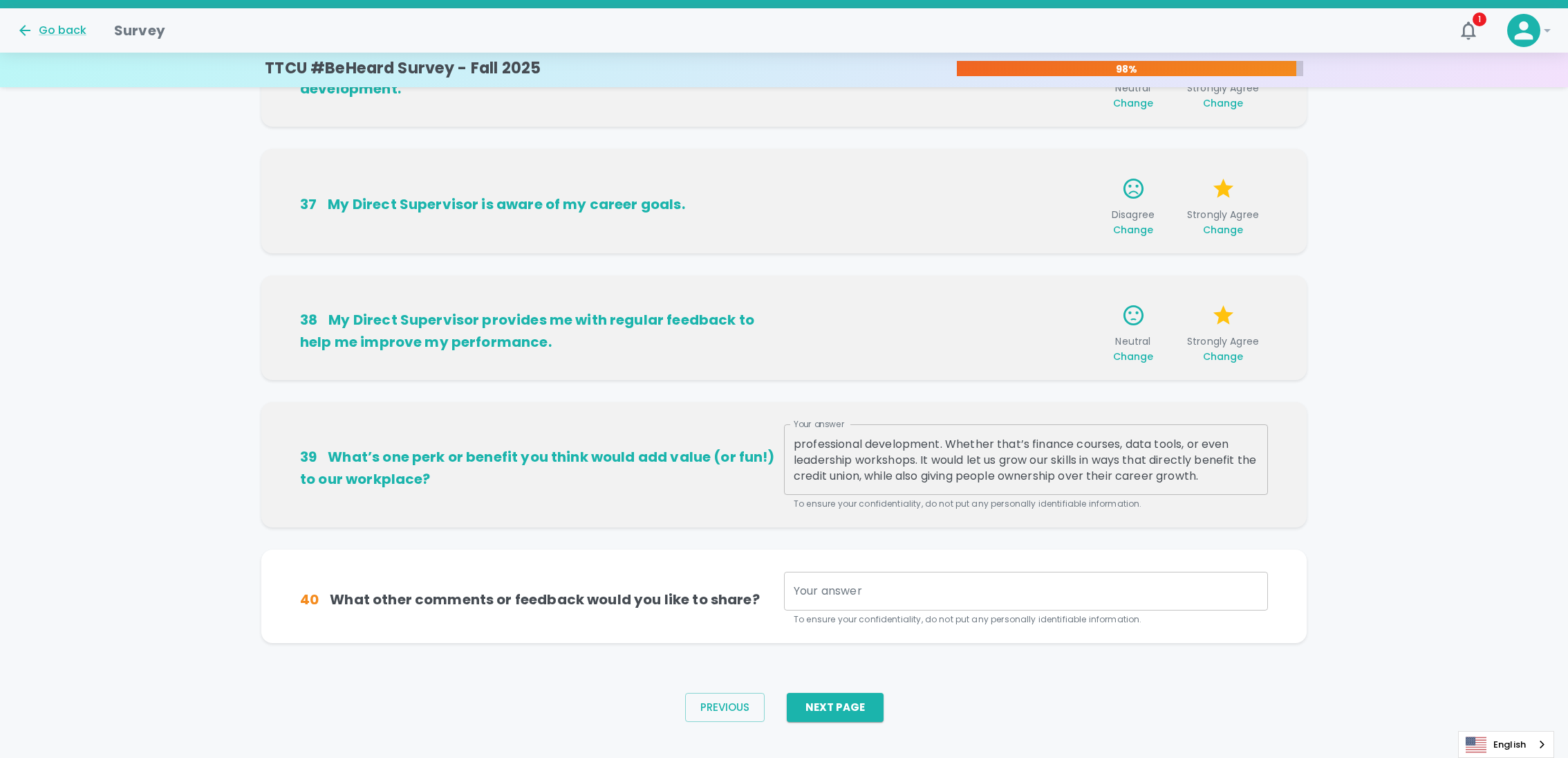
scroll to position [748, 0]
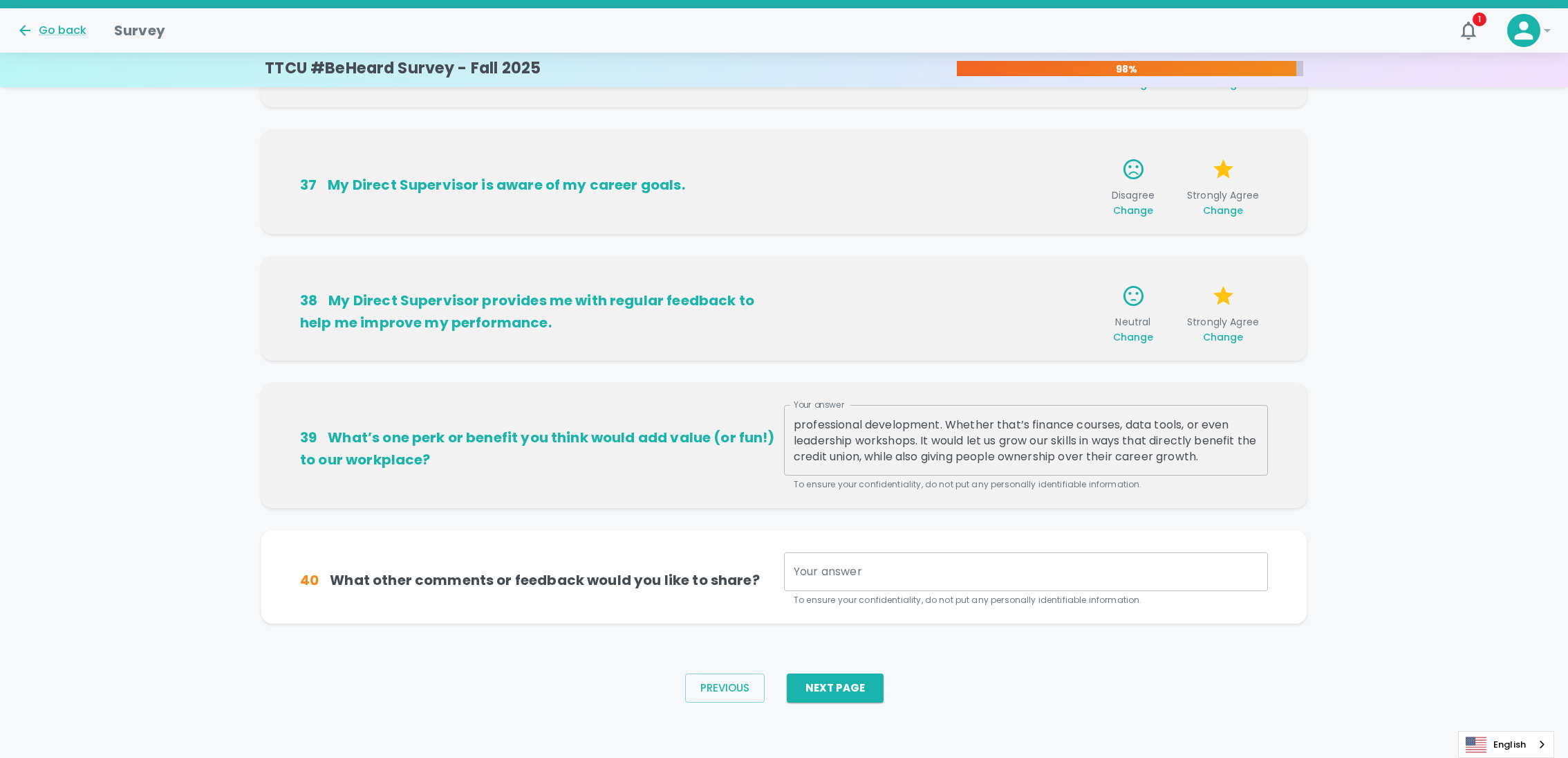
click at [746, 571] on h6 "40 What other comments or feedback would you like to share?" at bounding box center [542, 580] width 484 height 22
drag, startPoint x: 755, startPoint y: 576, endPoint x: 331, endPoint y: 590, distance: 424.2
click at [331, 590] on h6 "40 What other comments or feedback would you like to share?" at bounding box center [542, 580] width 484 height 22
drag, startPoint x: 331, startPoint y: 590, endPoint x: 503, endPoint y: 609, distance: 173.0
click at [503, 609] on div "40 What other comments or feedback would you like to share? Your answer x Your …" at bounding box center [784, 577] width 1045 height 93
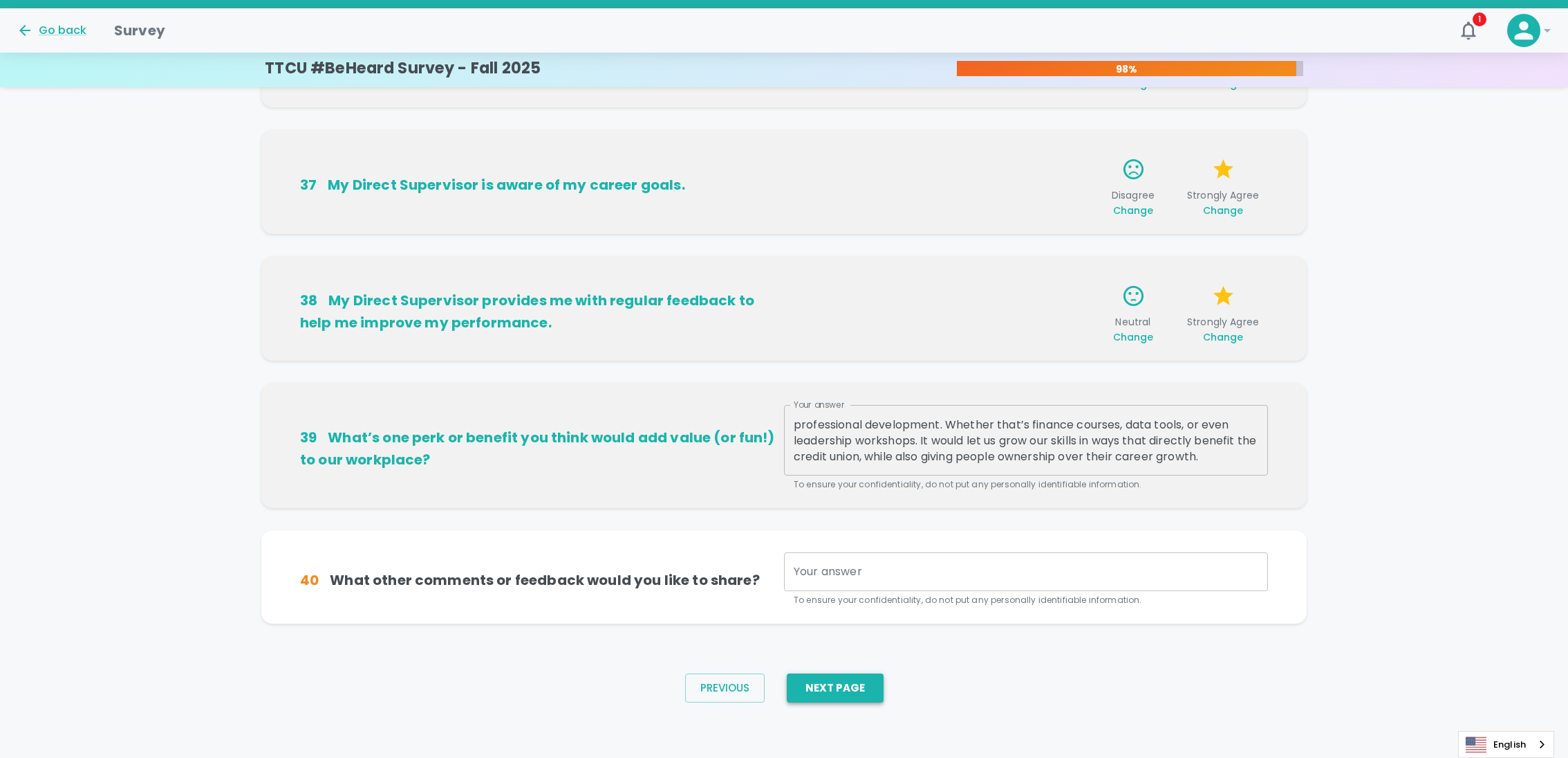
click at [821, 695] on button "Next Page" at bounding box center [835, 688] width 97 height 29
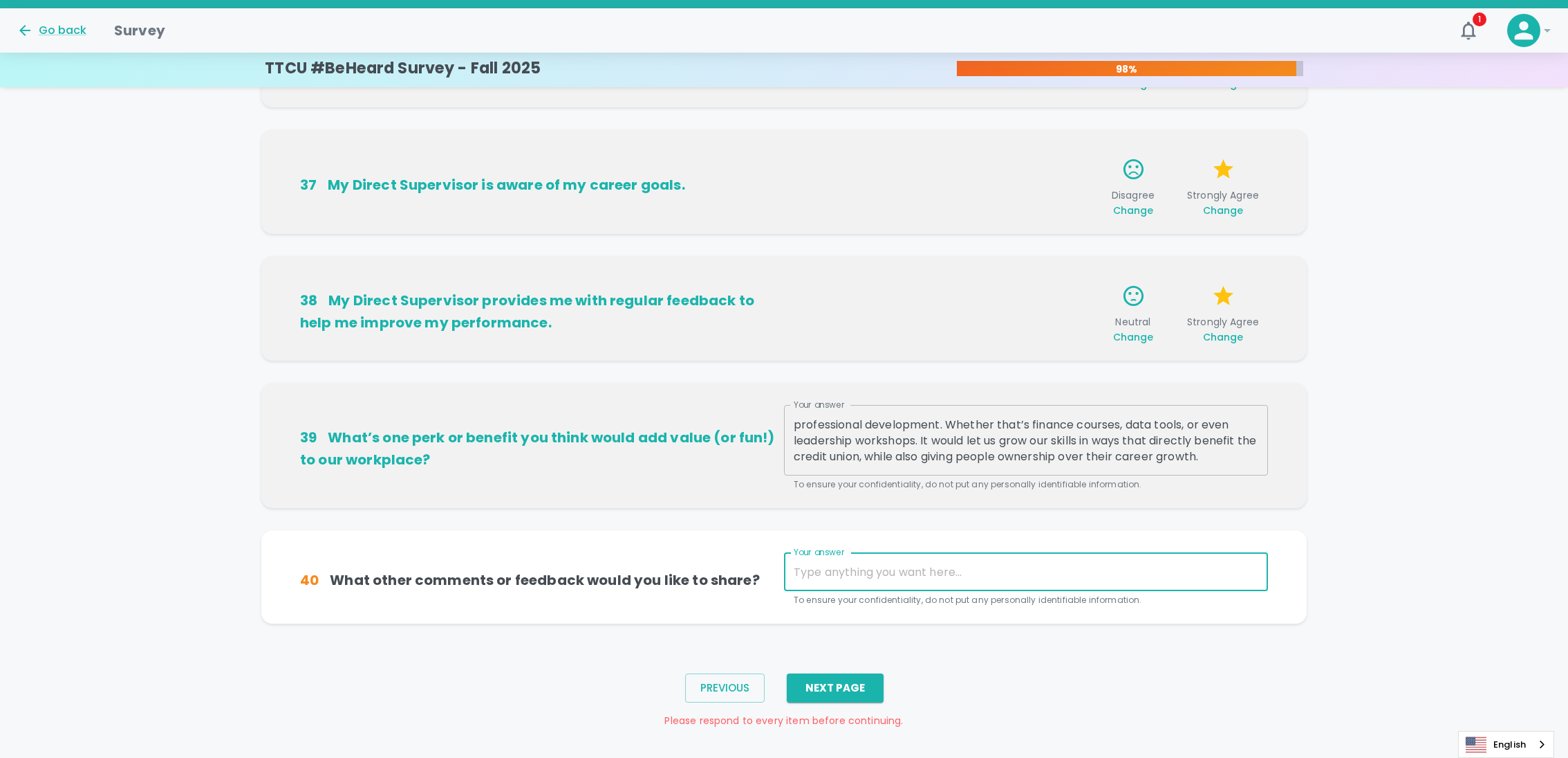
click at [940, 566] on textarea "Your answer" at bounding box center [1026, 571] width 465 height 16
click at [749, 567] on div "40 What other comments or feedback would you like to share? Your answer x Your …" at bounding box center [783, 580] width 968 height 55
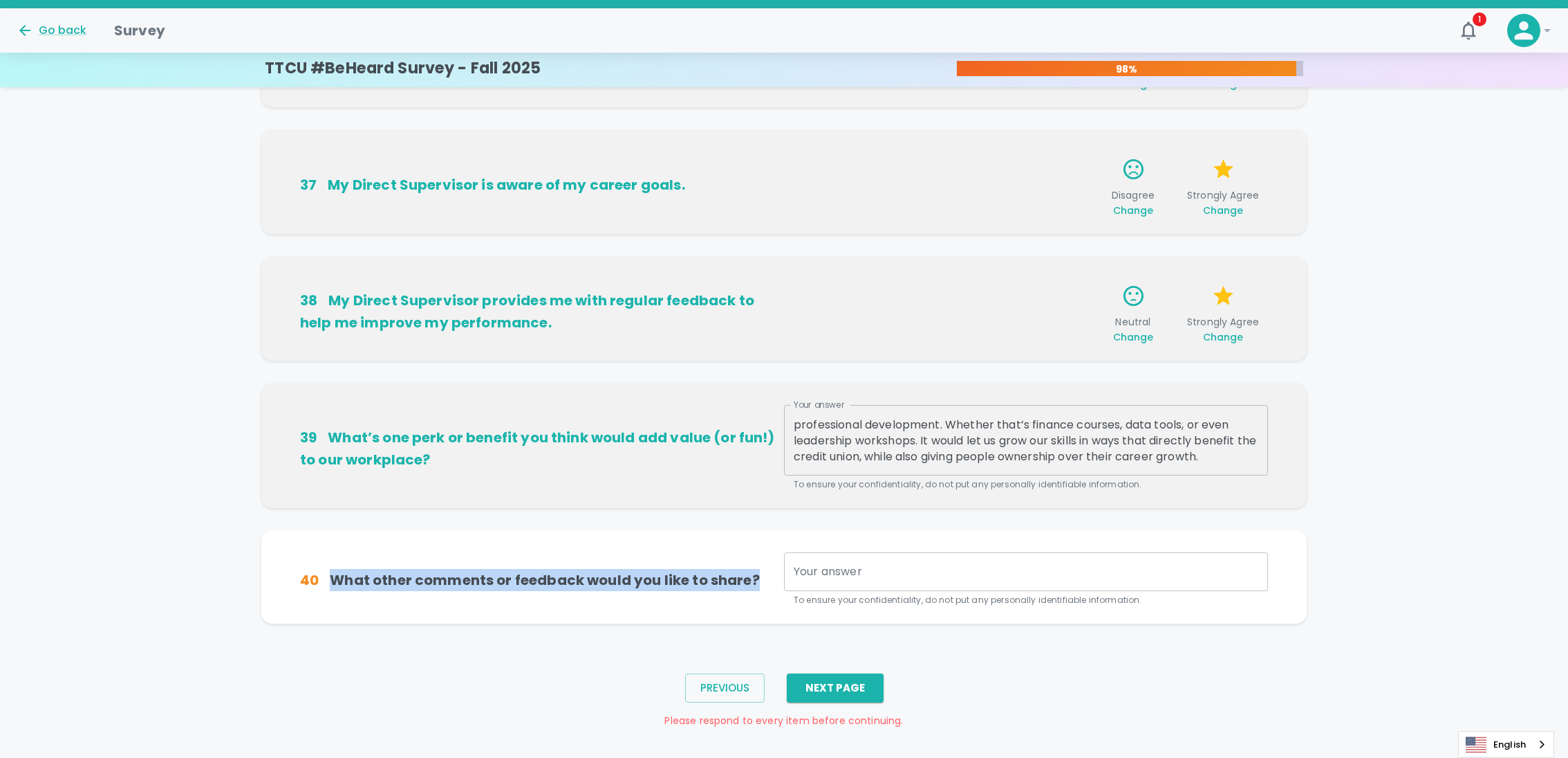
drag, startPoint x: 763, startPoint y: 580, endPoint x: 317, endPoint y: 588, distance: 446.1
click at [317, 588] on h6 "40 What other comments or feedback would you like to share?" at bounding box center [542, 580] width 484 height 22
copy h6 "What other comments or feedback would you like to share?"
click at [821, 568] on div "Your answer x Your answer To ensure your confidentiality, do not put any person…" at bounding box center [1026, 580] width 484 height 55
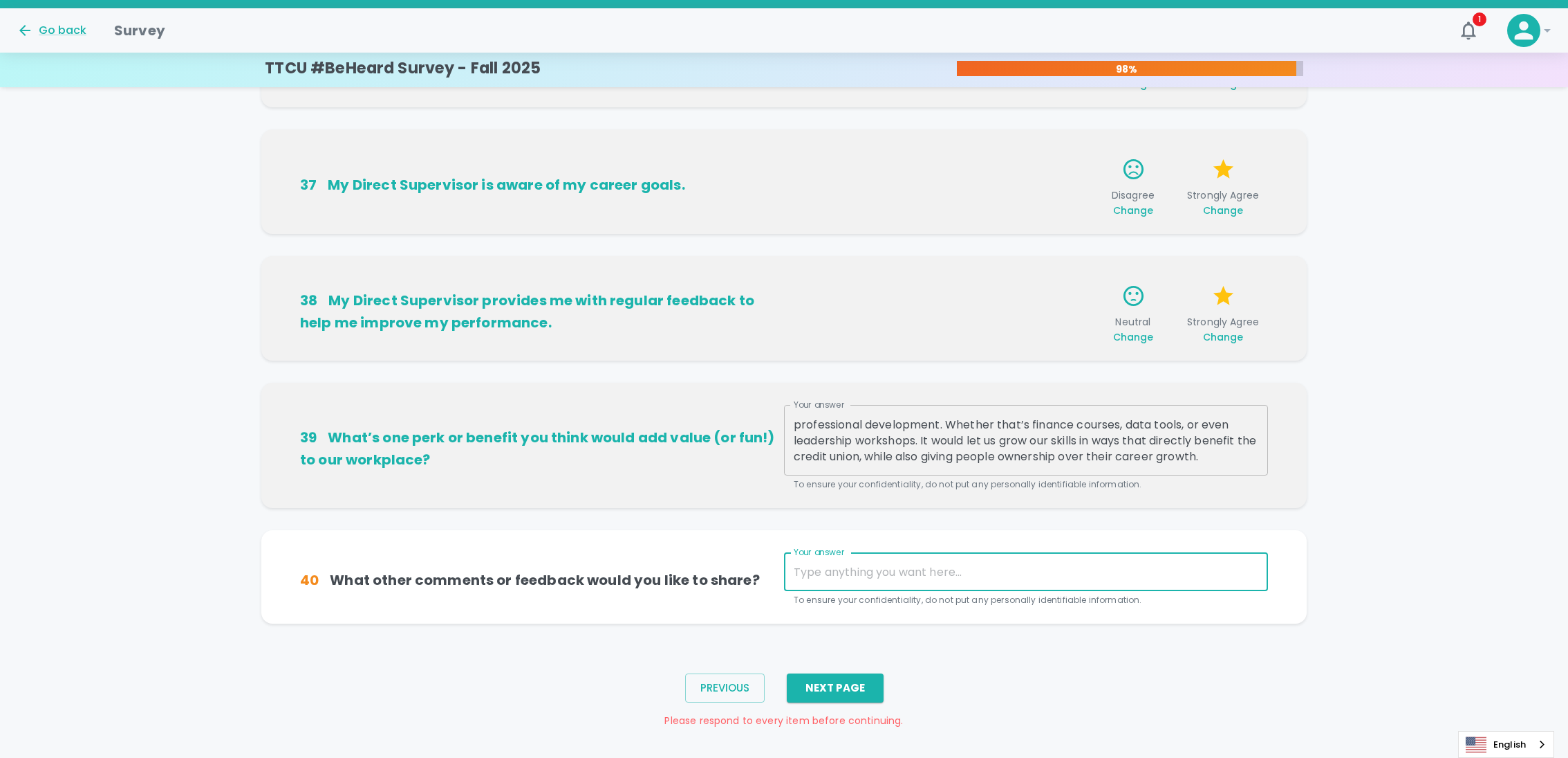
paste textarea "Sometimes it seems like departments are working in silos, which can make it har…"
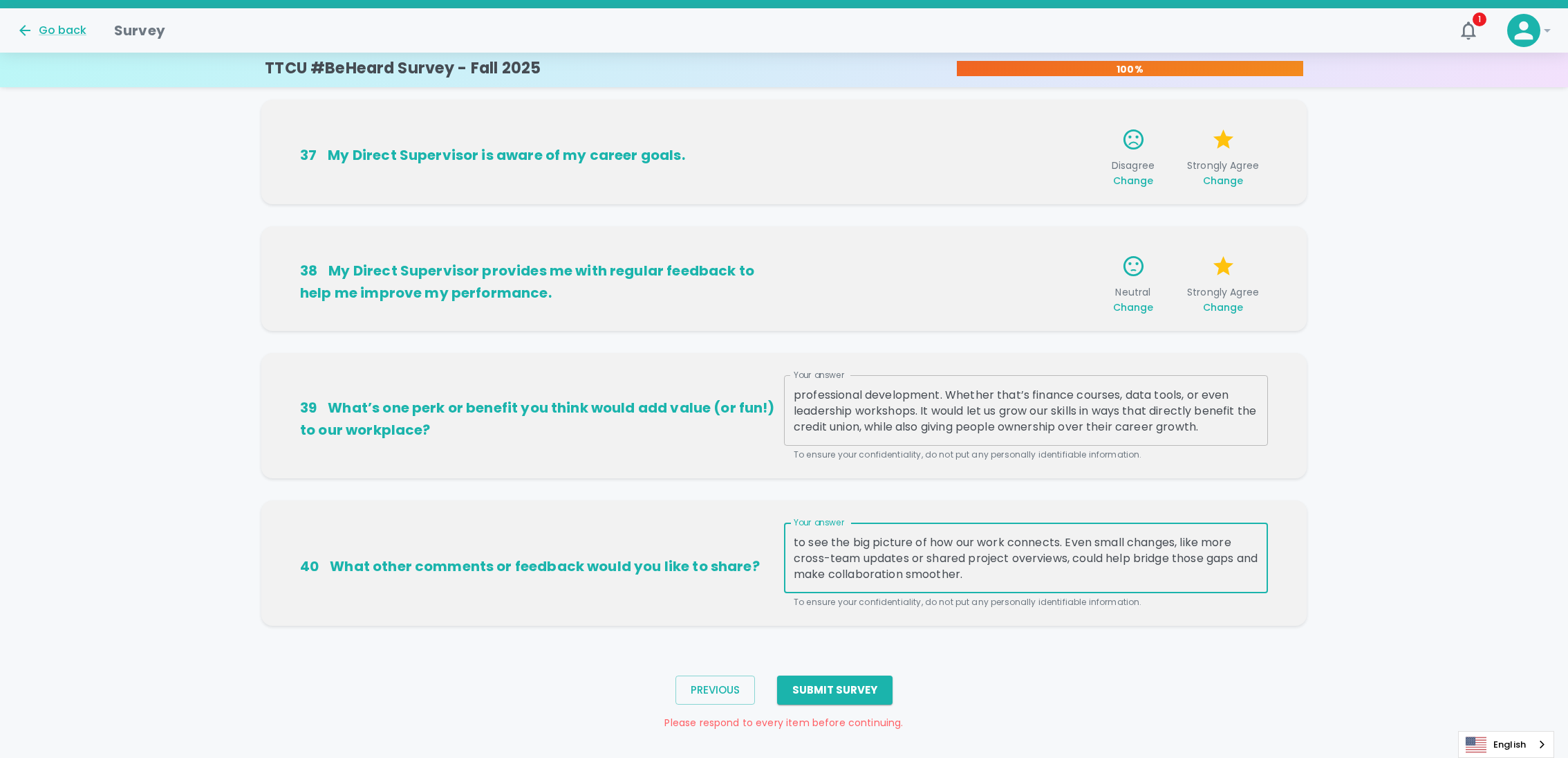
scroll to position [794, 0]
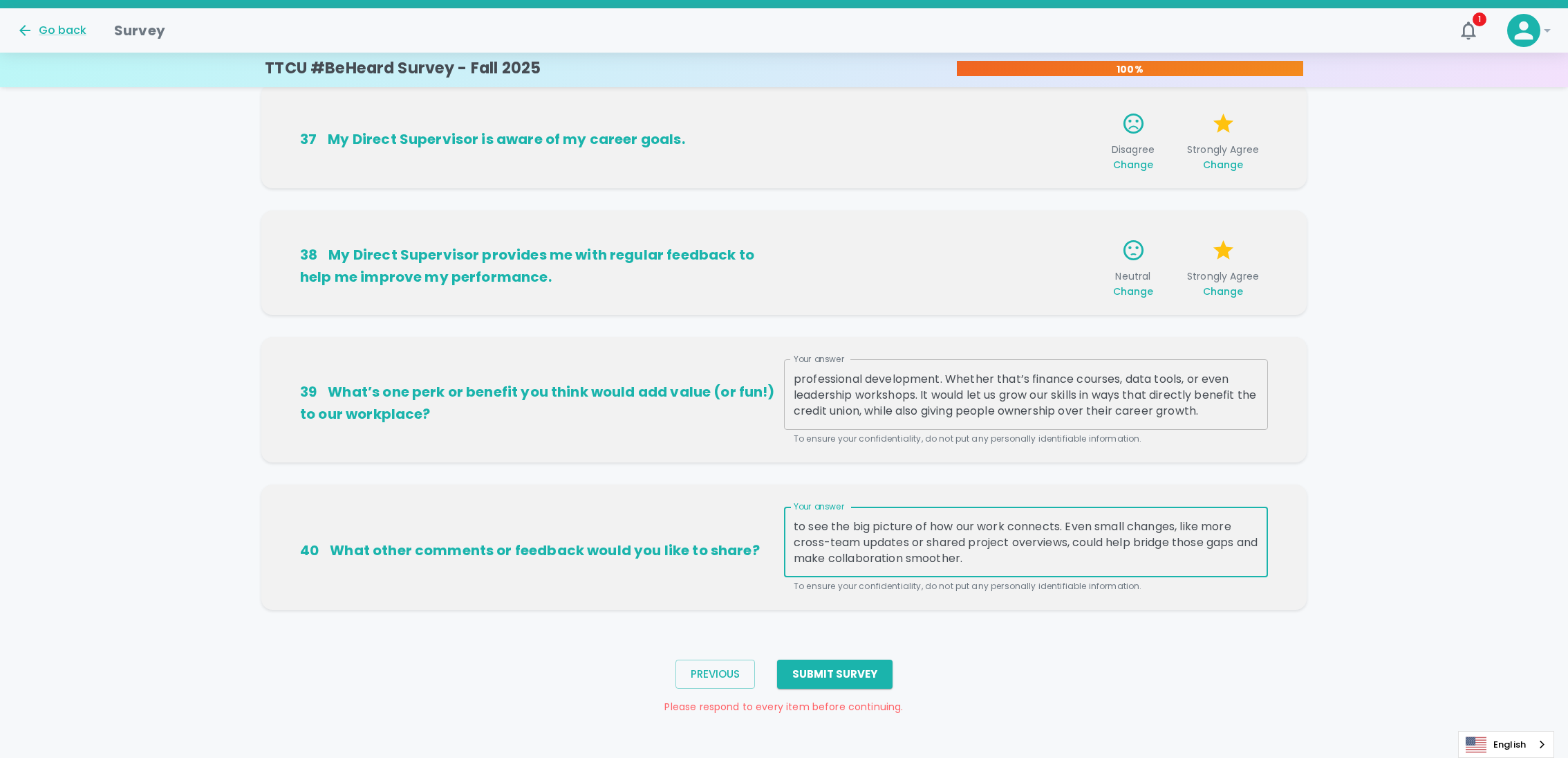
type textarea "Sometimes it seems like departments are working in silos, which can make it har…"
click at [1027, 650] on div "Previous Submit Survey Please respond to every item before continuing." at bounding box center [784, 680] width 1568 height 98
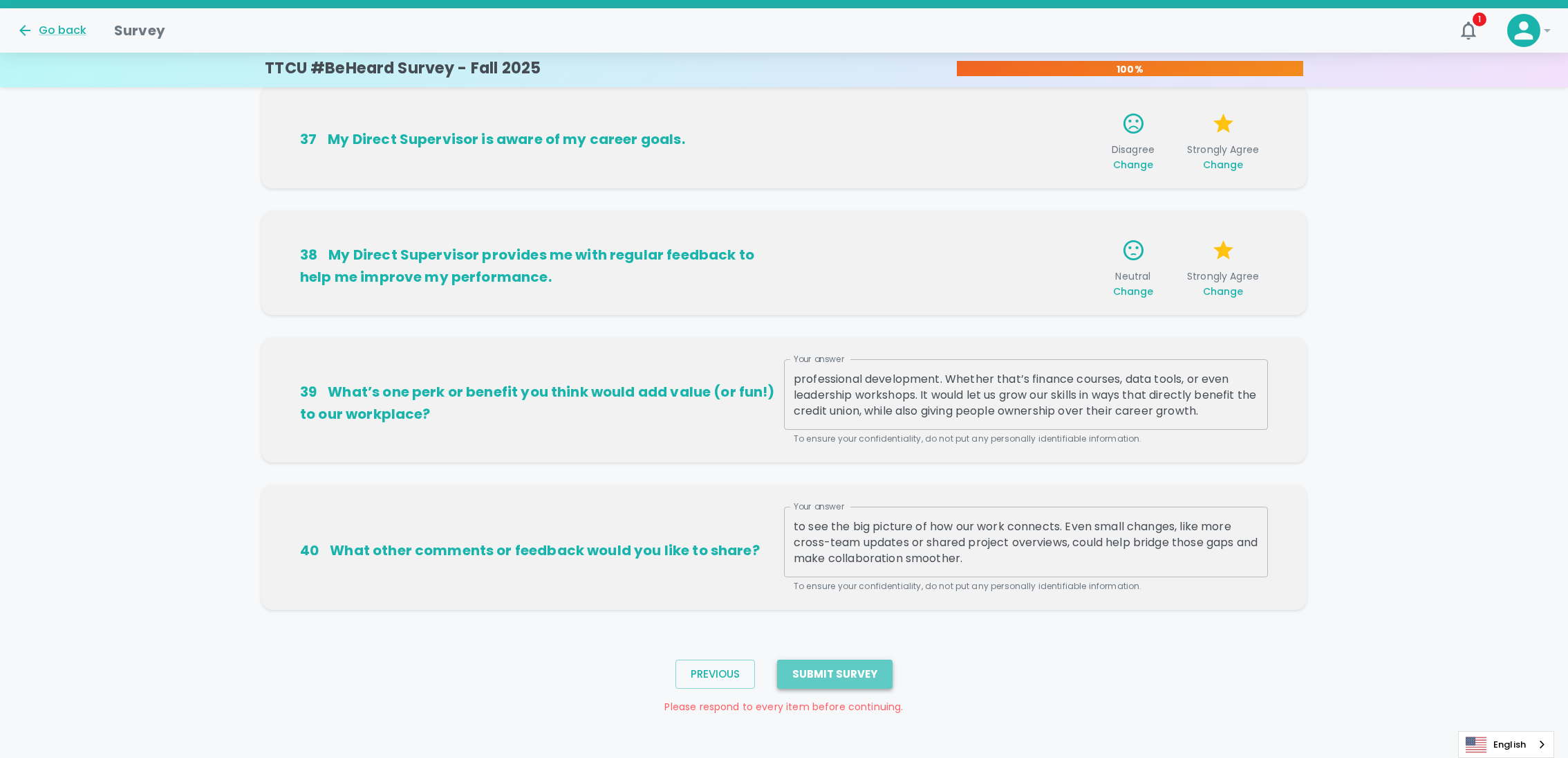
click at [838, 679] on button "Submit Survey" at bounding box center [835, 674] width 115 height 29
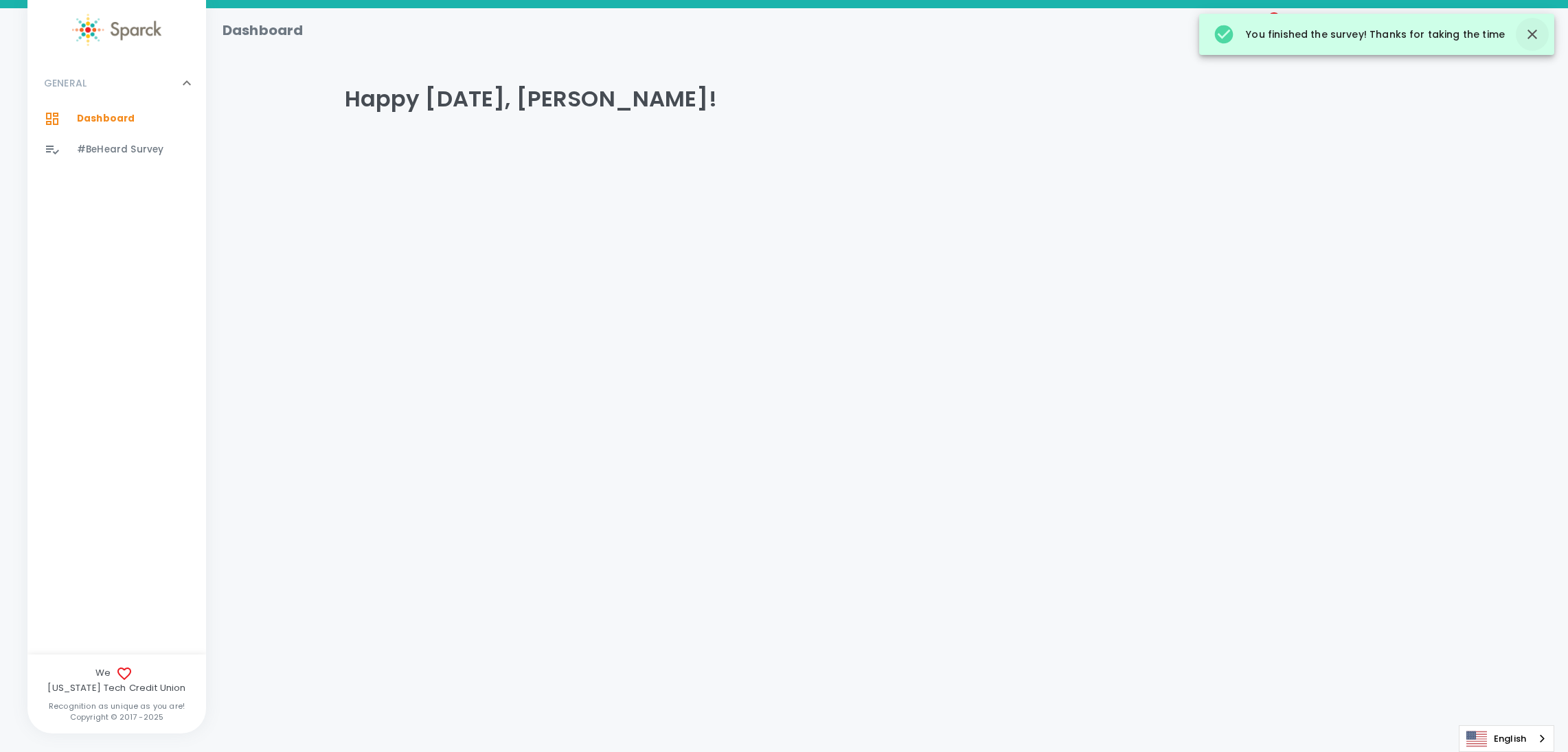
click at [1525, 33] on icon "button" at bounding box center [1532, 34] width 16 height 16
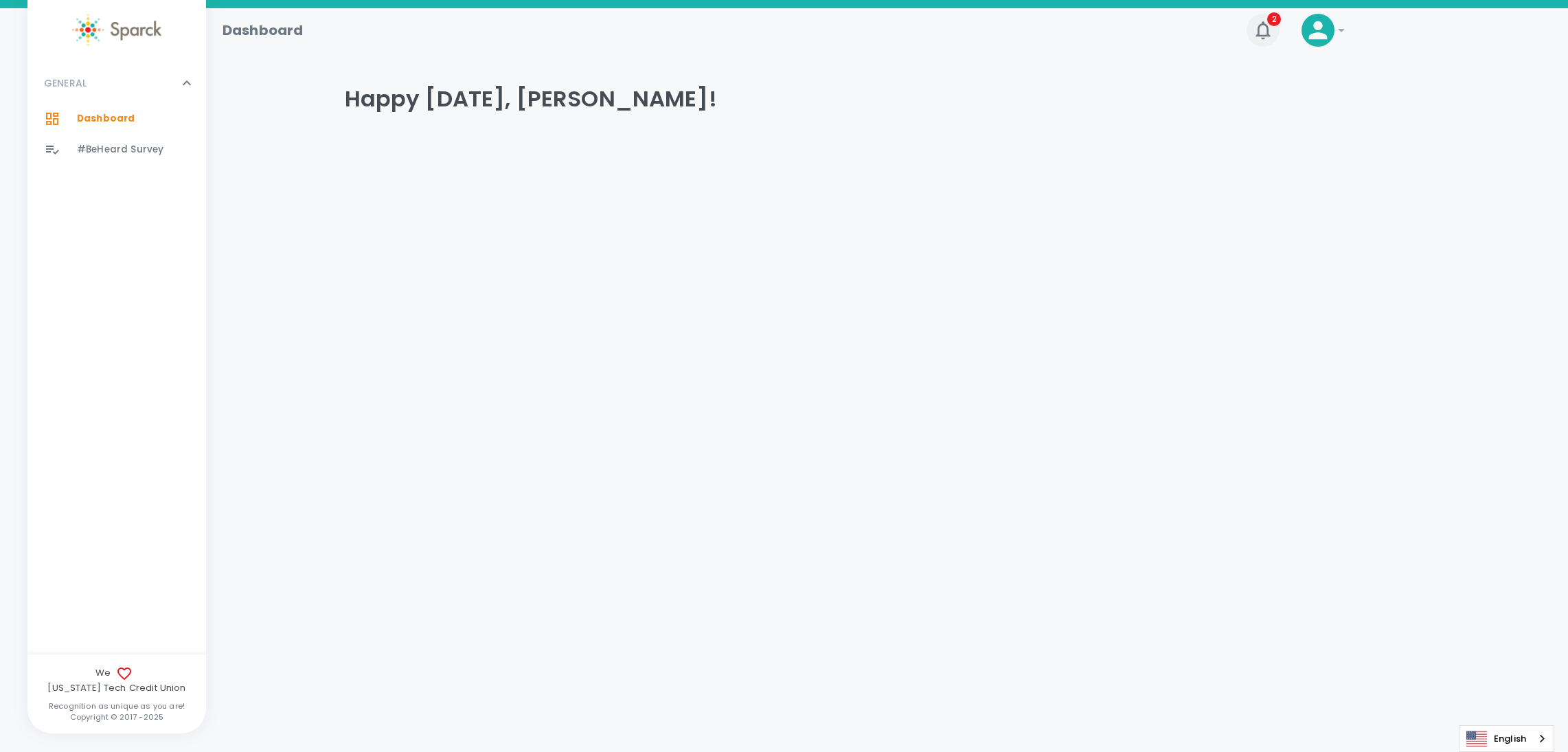
click at [1255, 30] on icon "button" at bounding box center [1262, 30] width 22 height 22
